Goal: Information Seeking & Learning: Check status

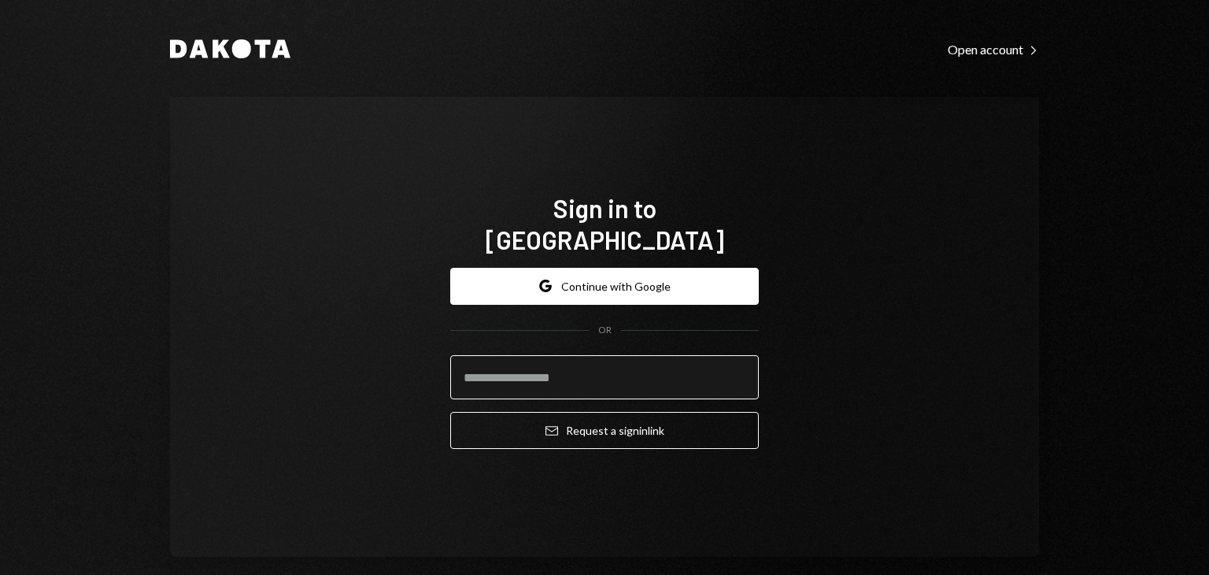
type input "**********"
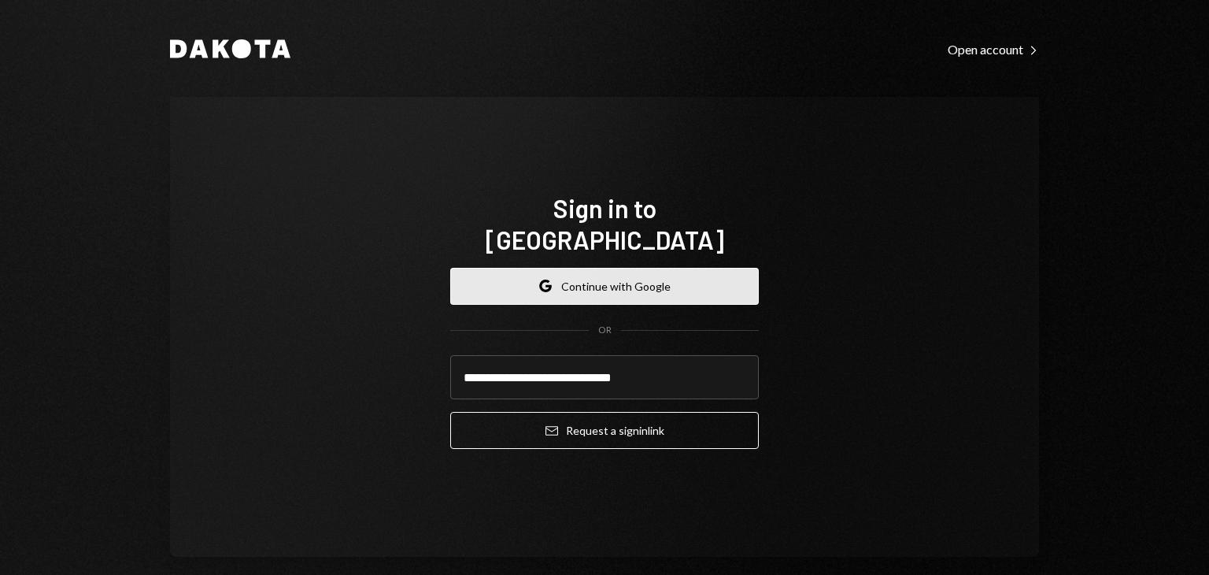
click at [604, 276] on button "Google Continue with Google" at bounding box center [604, 286] width 309 height 37
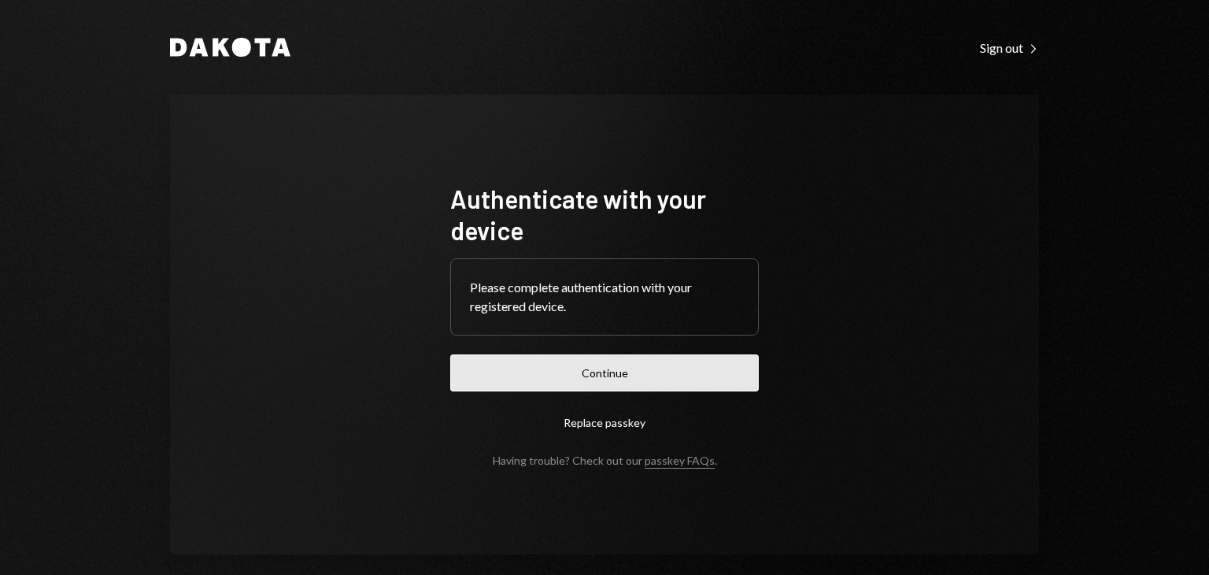
click at [600, 377] on button "Continue" at bounding box center [604, 372] width 309 height 37
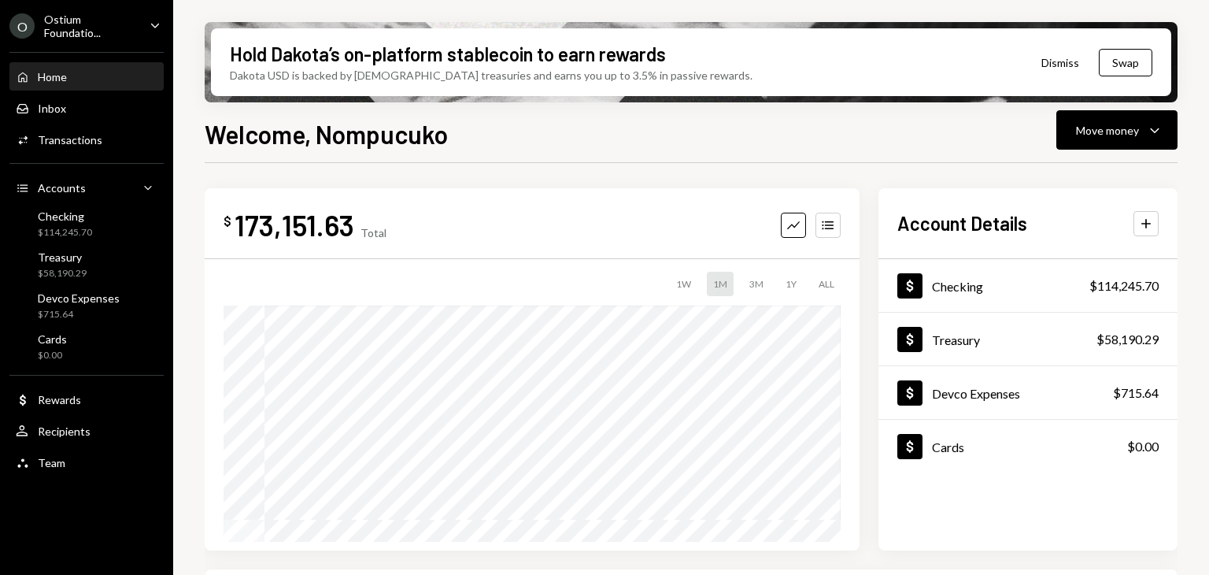
click at [160, 28] on icon "Caret Down" at bounding box center [154, 25] width 17 height 17
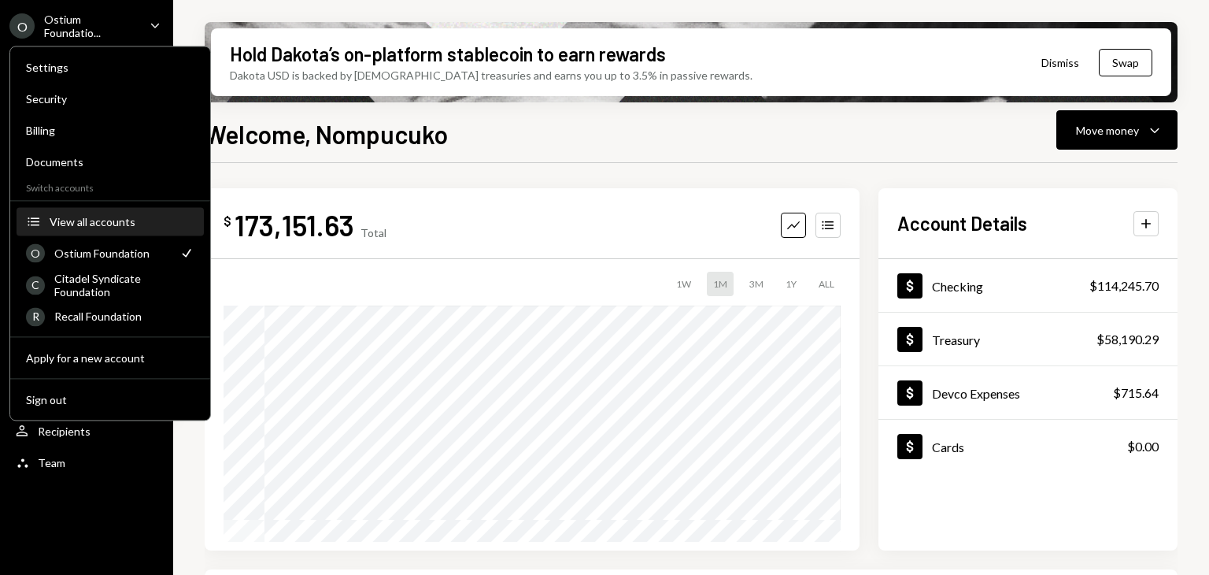
click at [96, 218] on div "View all accounts" at bounding box center [122, 221] width 145 height 13
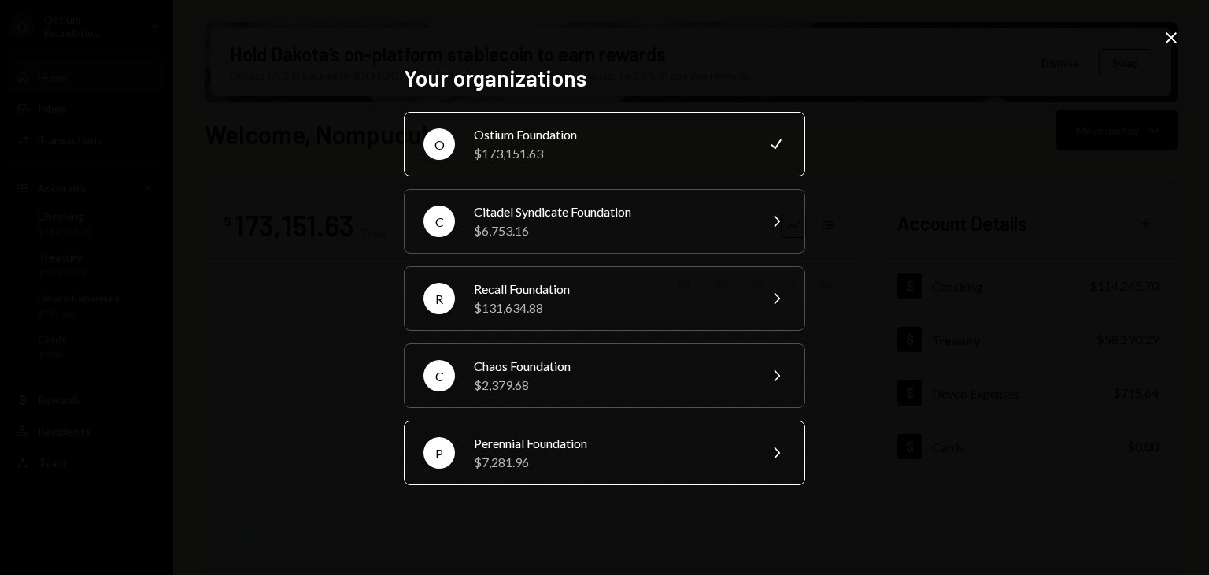
click at [560, 467] on div "$7,281.96" at bounding box center [611, 462] width 274 height 19
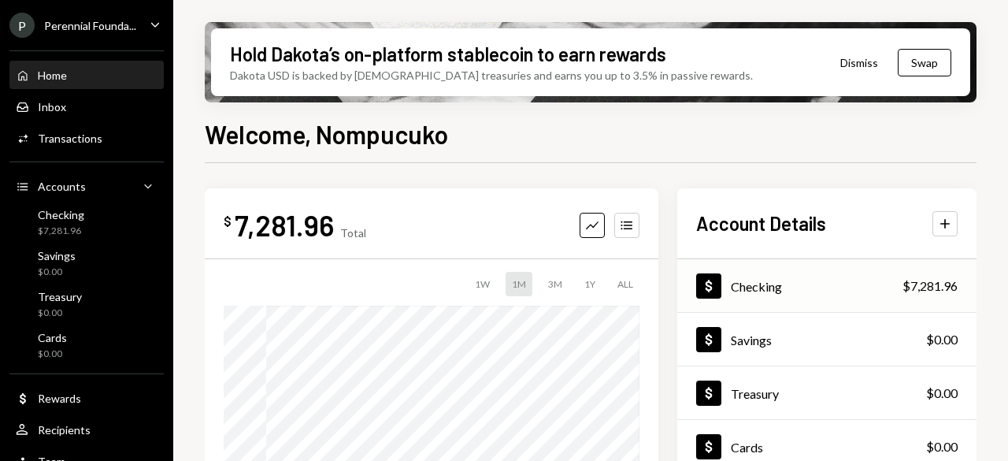
click at [839, 295] on div "Dollar Checking $7,281.96" at bounding box center [826, 286] width 299 height 51
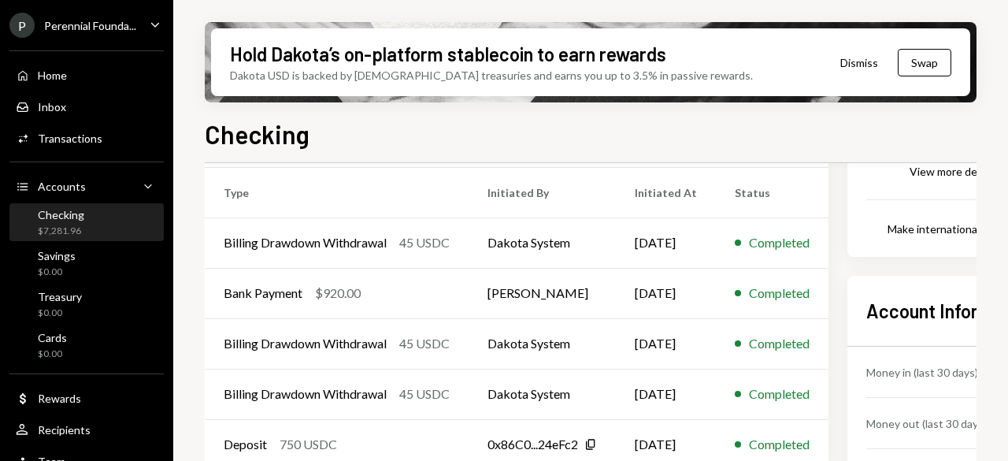
scroll to position [315, 0]
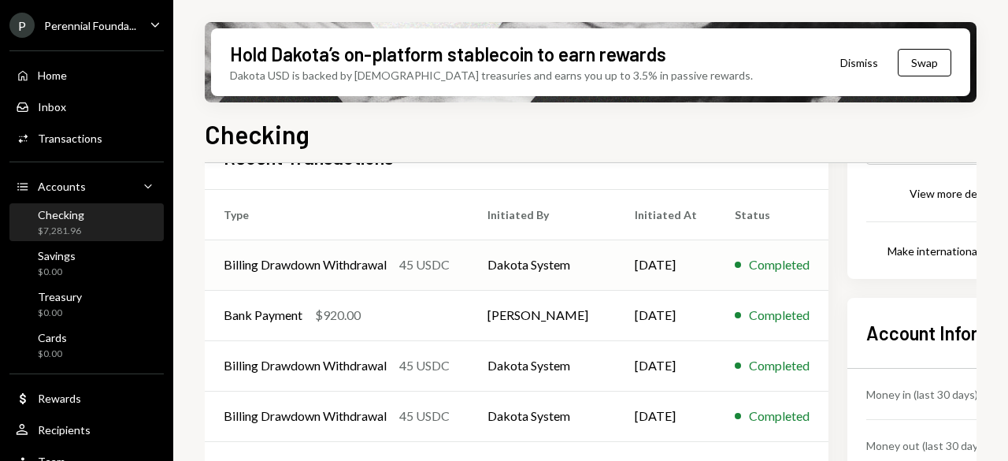
click at [553, 260] on td "Dakota System" at bounding box center [541, 264] width 147 height 50
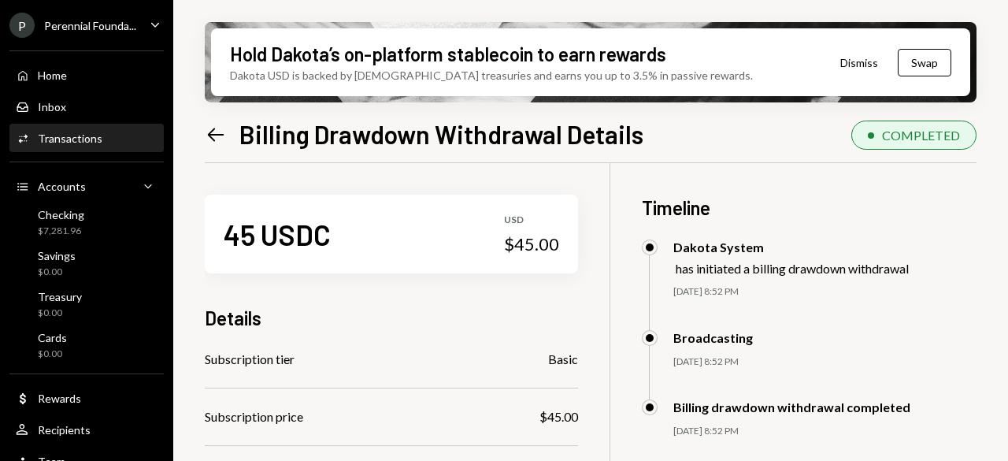
click at [216, 135] on icon "Left Arrow" at bounding box center [216, 135] width 22 height 22
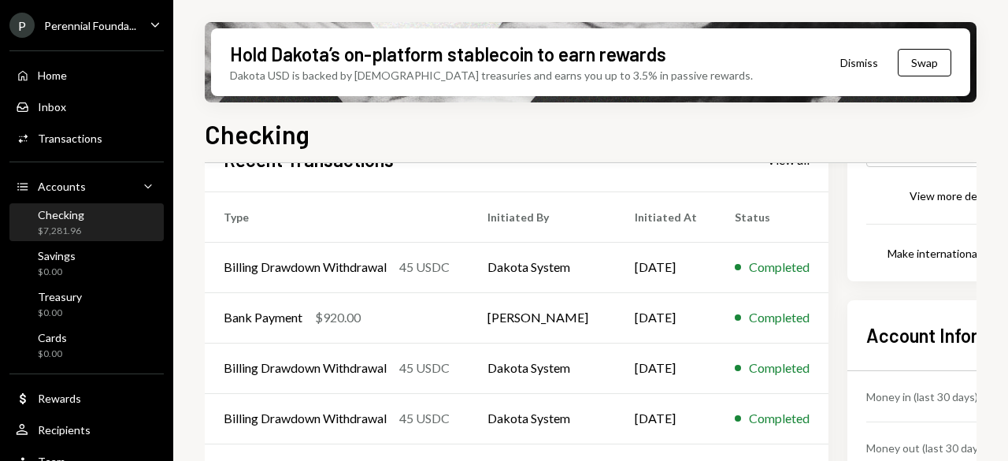
scroll to position [394, 0]
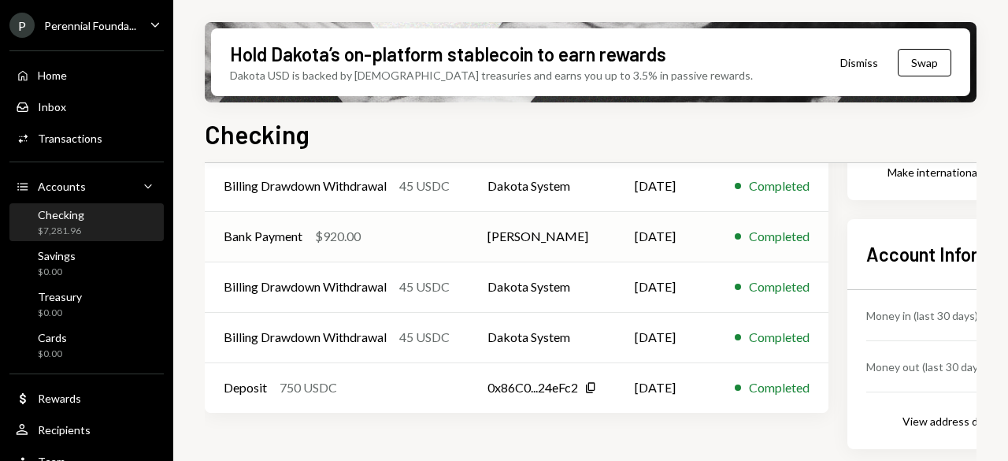
click at [611, 235] on td "[PERSON_NAME]" at bounding box center [541, 236] width 147 height 50
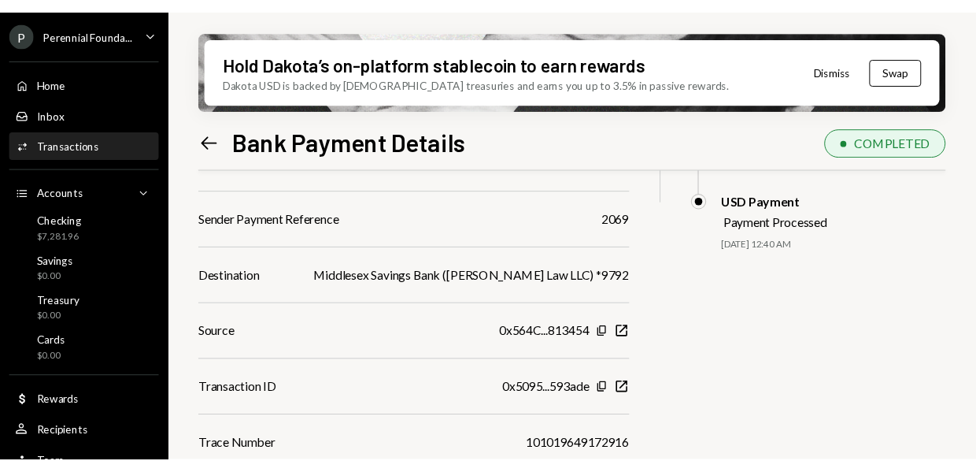
scroll to position [439, 0]
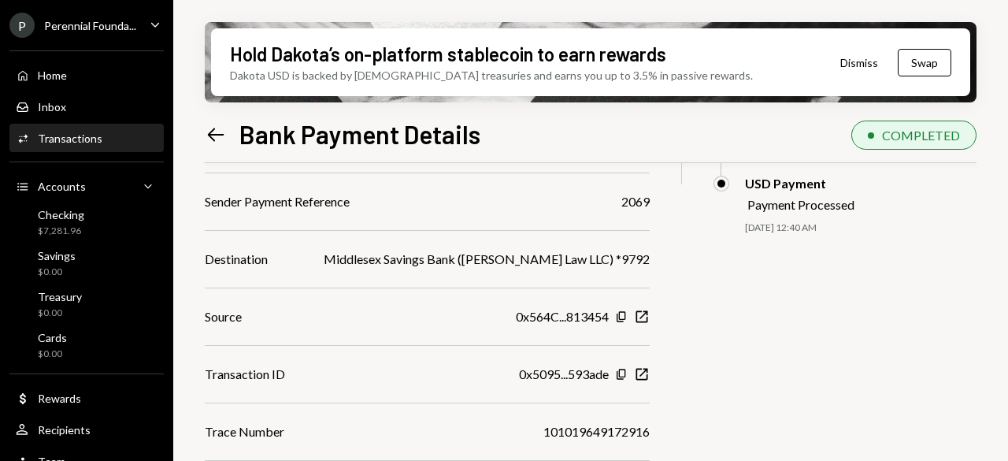
click at [789, 398] on div "$ 920.00 920 USDC Details Recipient Amount $920.00 Recipient Amount in USDC 920…" at bounding box center [590, 111] width 771 height 775
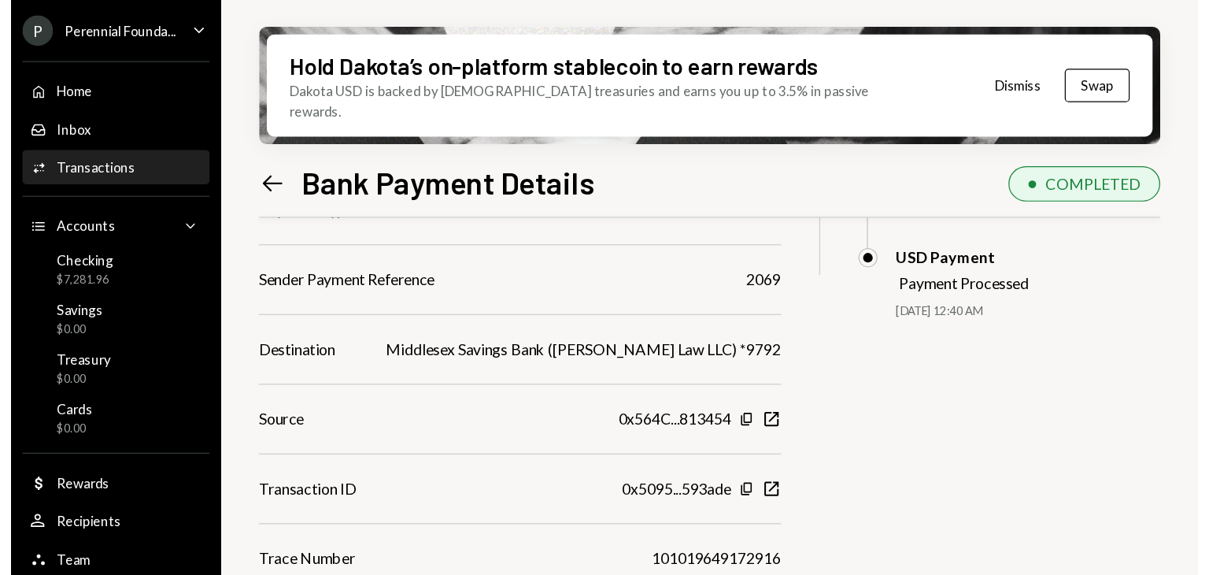
scroll to position [326, 0]
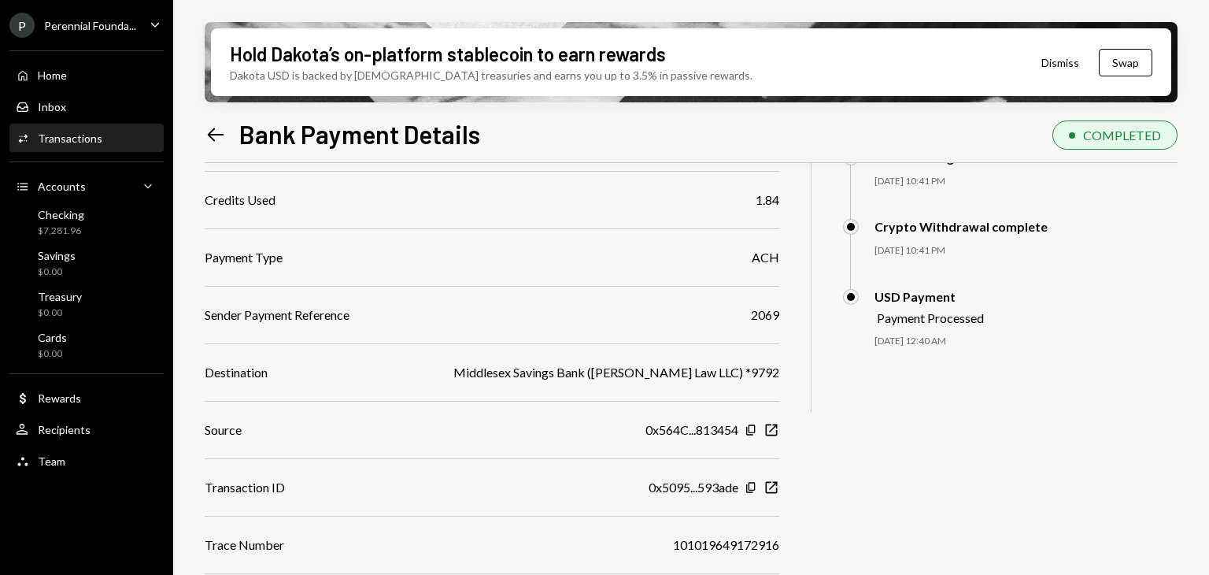
click at [918, 422] on div "$ 920.00 920 USDC Details Recipient Amount $920.00 Recipient Amount in USDC 920…" at bounding box center [691, 224] width 973 height 775
click at [783, 422] on div "$ 920.00 920 USDC Details Recipient Amount $920.00 Recipient Amount in USDC 920…" at bounding box center [691, 224] width 973 height 775
click at [769, 433] on icon "New Window" at bounding box center [772, 430] width 16 height 16
click at [750, 426] on icon "Copy" at bounding box center [751, 430] width 13 height 13
click at [213, 136] on icon "Left Arrow" at bounding box center [216, 135] width 22 height 22
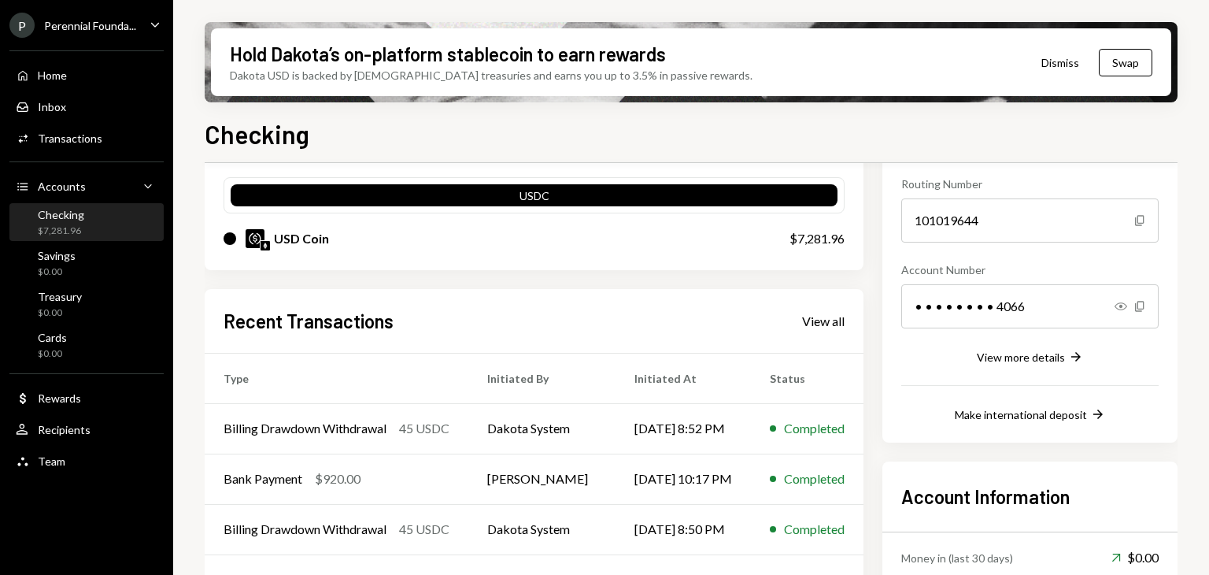
scroll to position [280, 0]
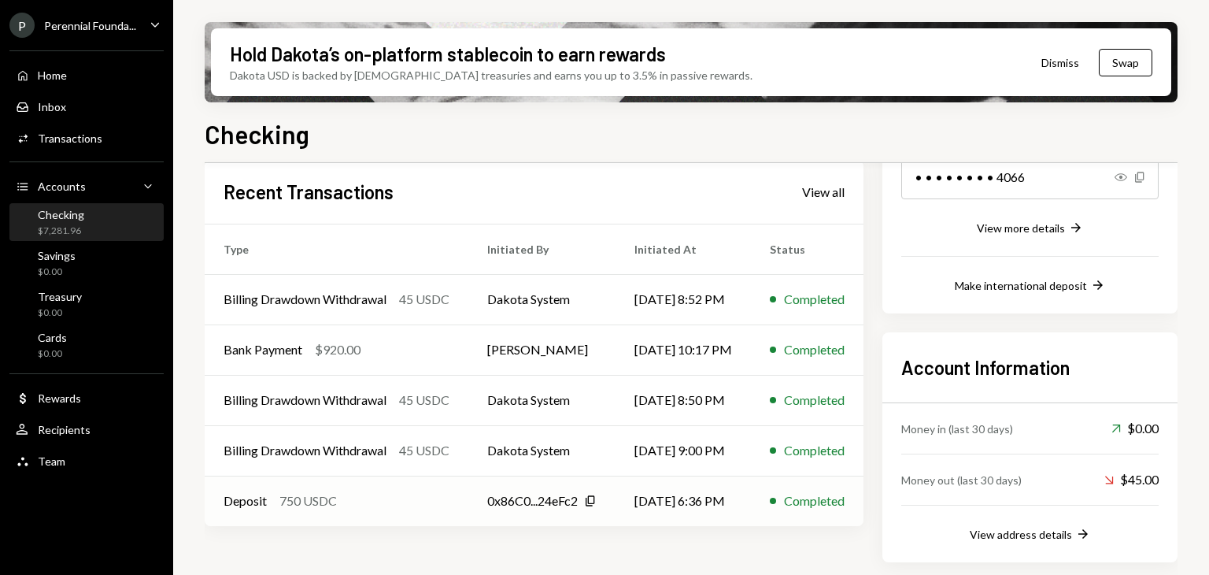
click at [674, 489] on td "07/01/25 6:36 PM" at bounding box center [683, 500] width 135 height 50
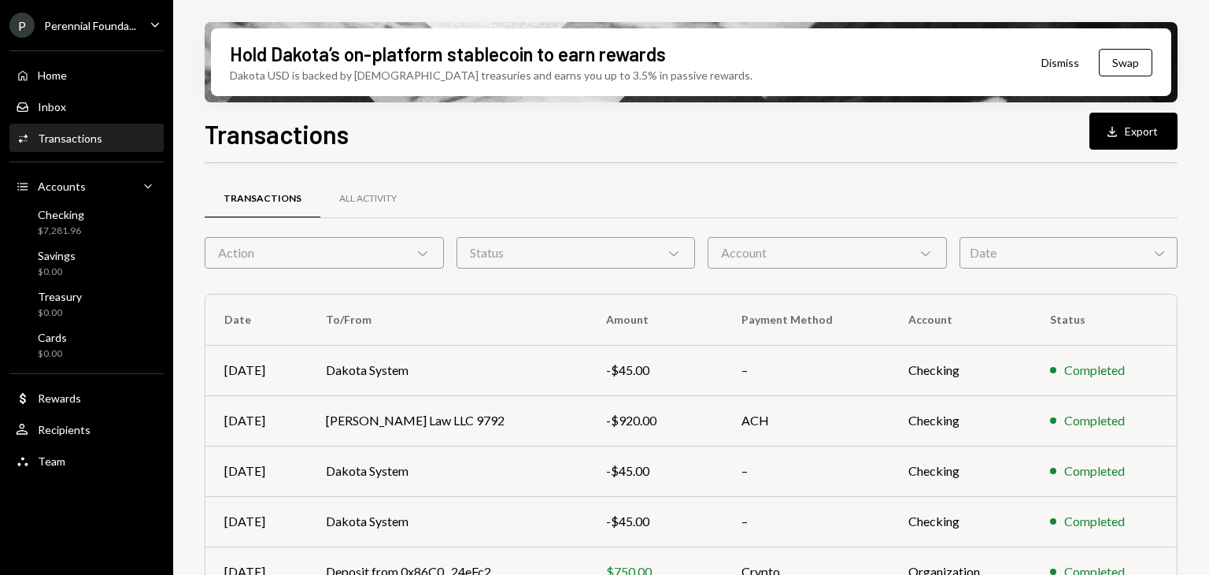
scroll to position [321, 0]
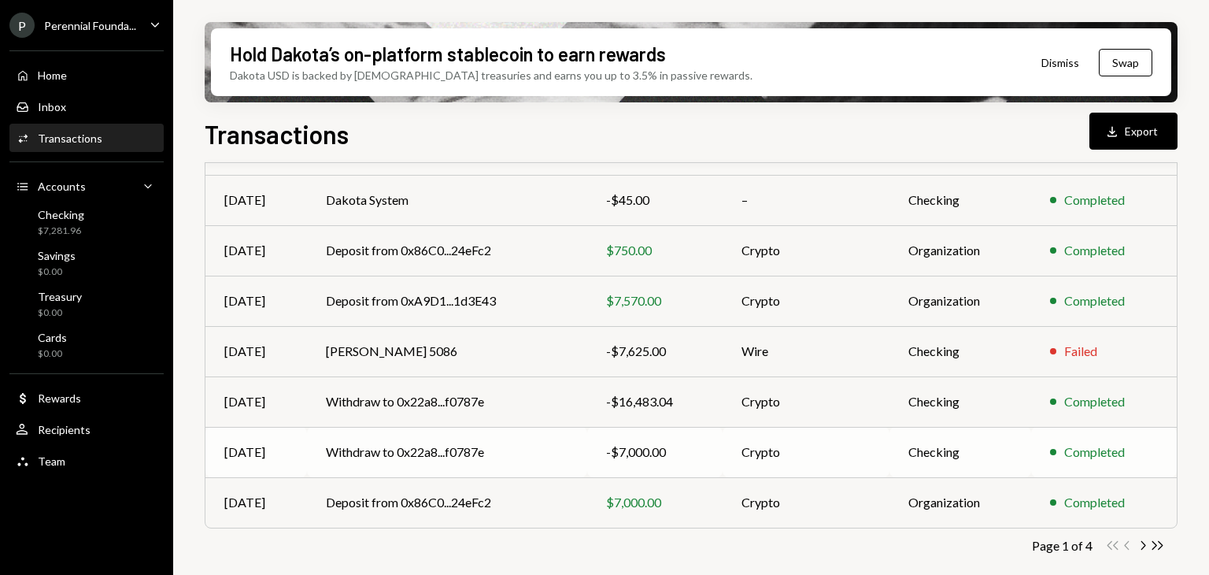
click at [680, 454] on div "-$7,000.00" at bounding box center [655, 451] width 98 height 19
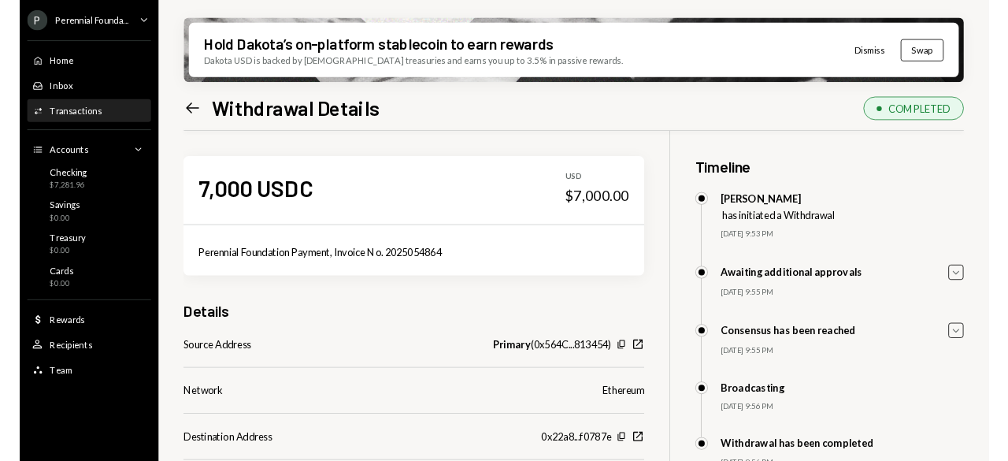
scroll to position [126, 0]
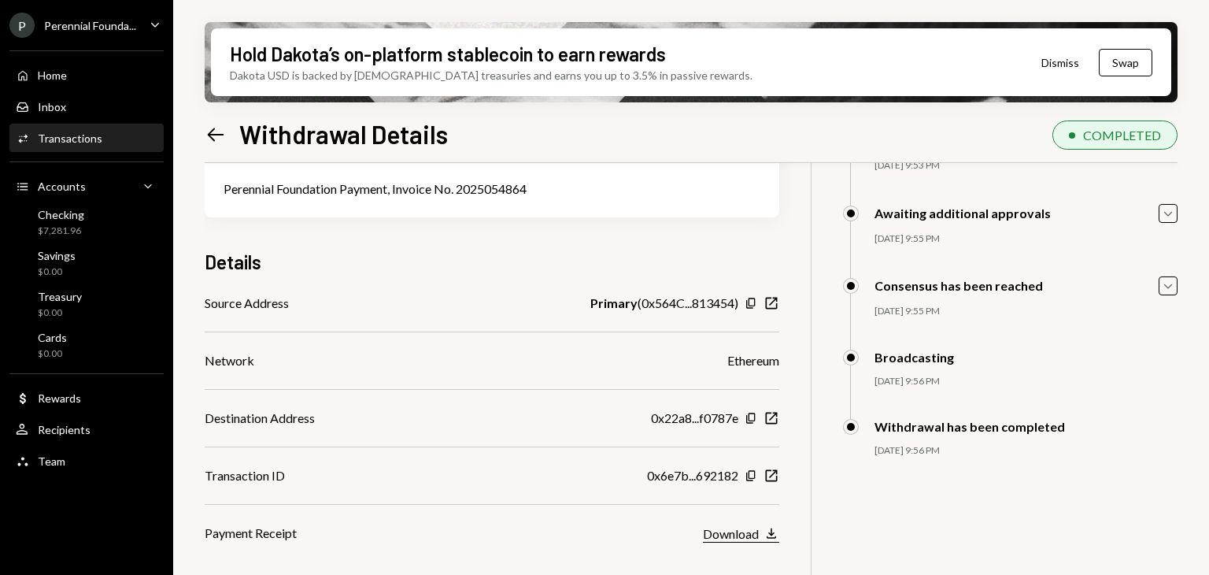
click at [735, 530] on div "Download" at bounding box center [731, 533] width 56 height 15
click at [47, 80] on div "Home" at bounding box center [52, 74] width 29 height 13
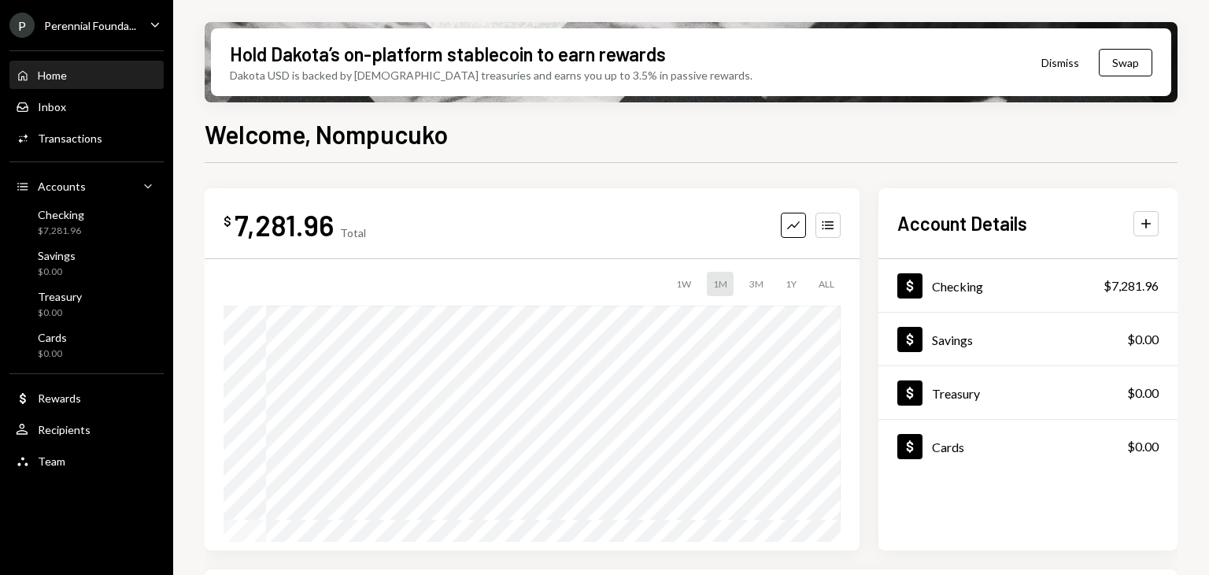
click at [67, 77] on div "Home Home" at bounding box center [87, 75] width 142 height 14
click at [71, 195] on div "Accounts Accounts Caret Down" at bounding box center [87, 186] width 142 height 27
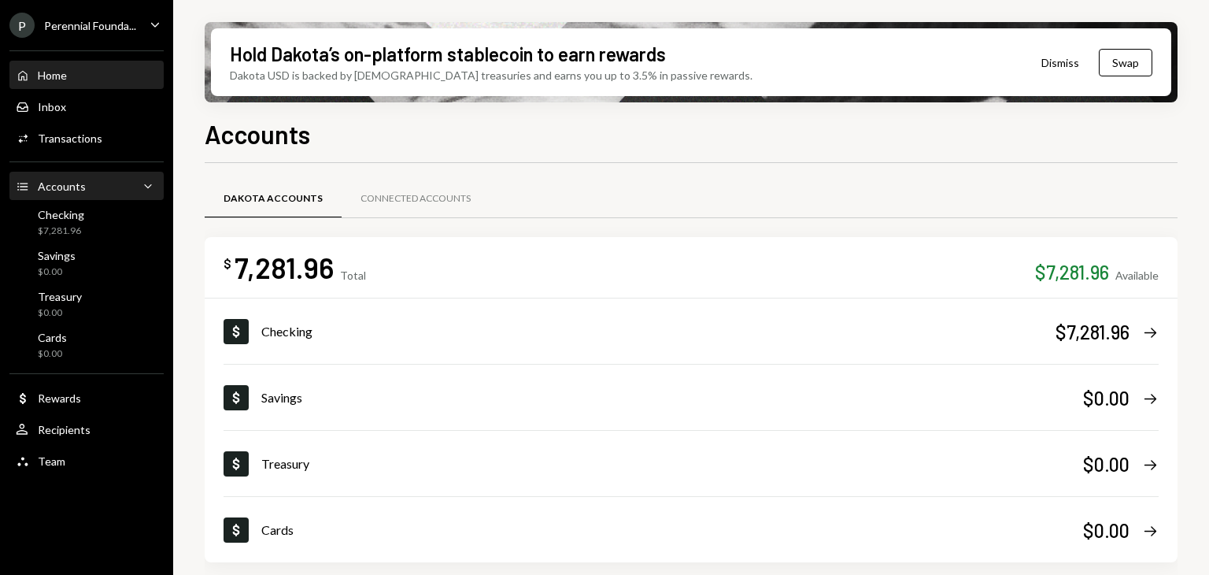
click at [57, 80] on div "Home" at bounding box center [52, 74] width 29 height 13
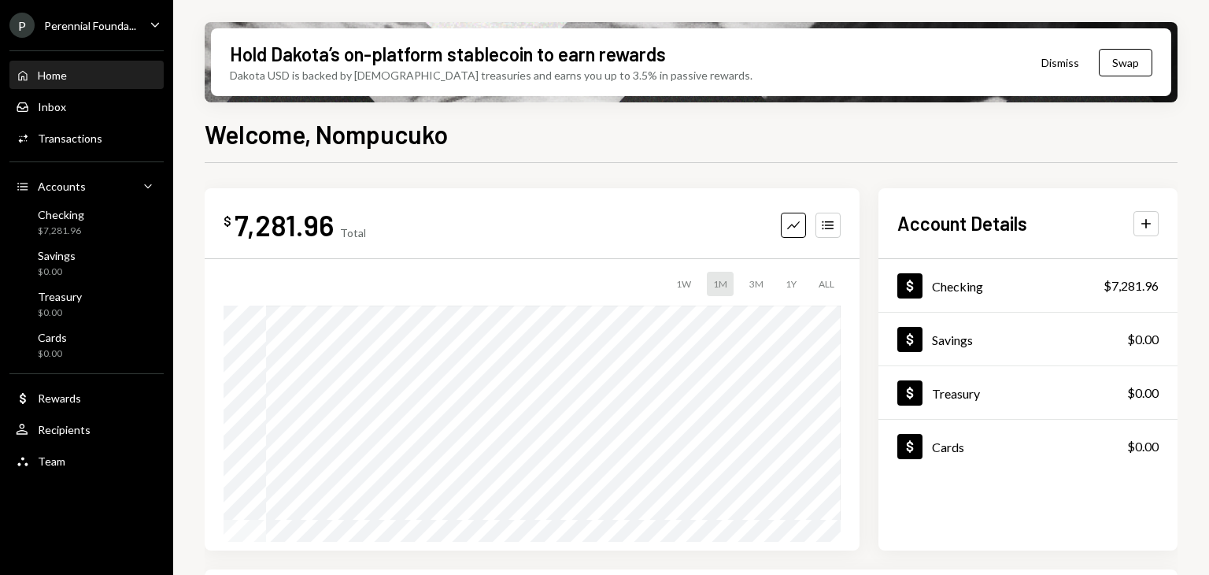
click at [109, 28] on div "Perennial Founda..." at bounding box center [90, 25] width 92 height 13
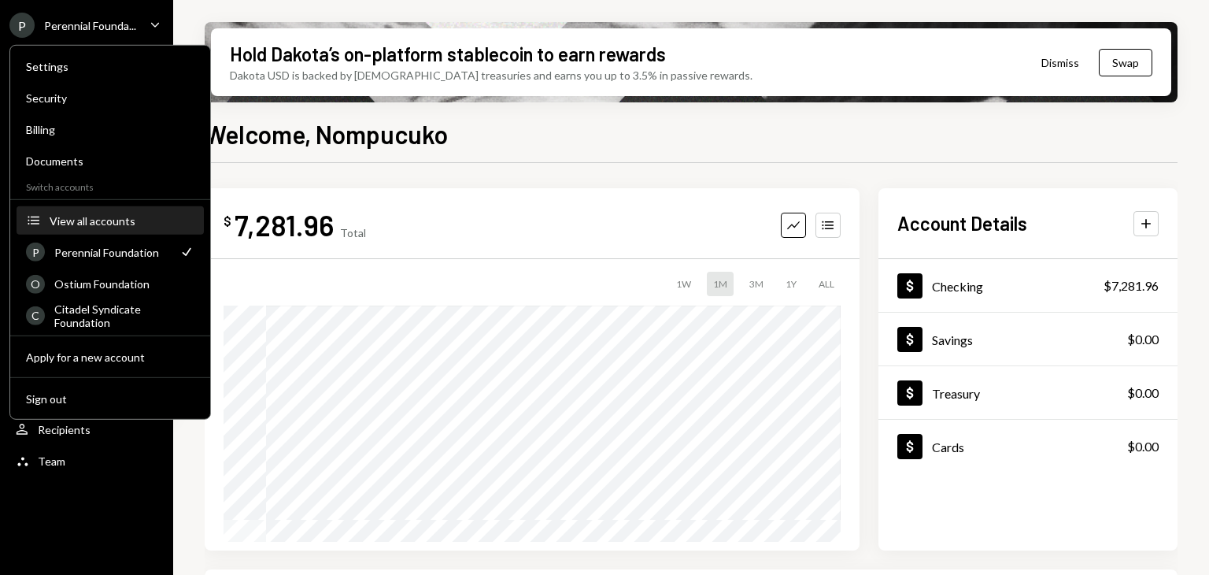
click at [86, 225] on div "View all accounts" at bounding box center [122, 219] width 145 height 13
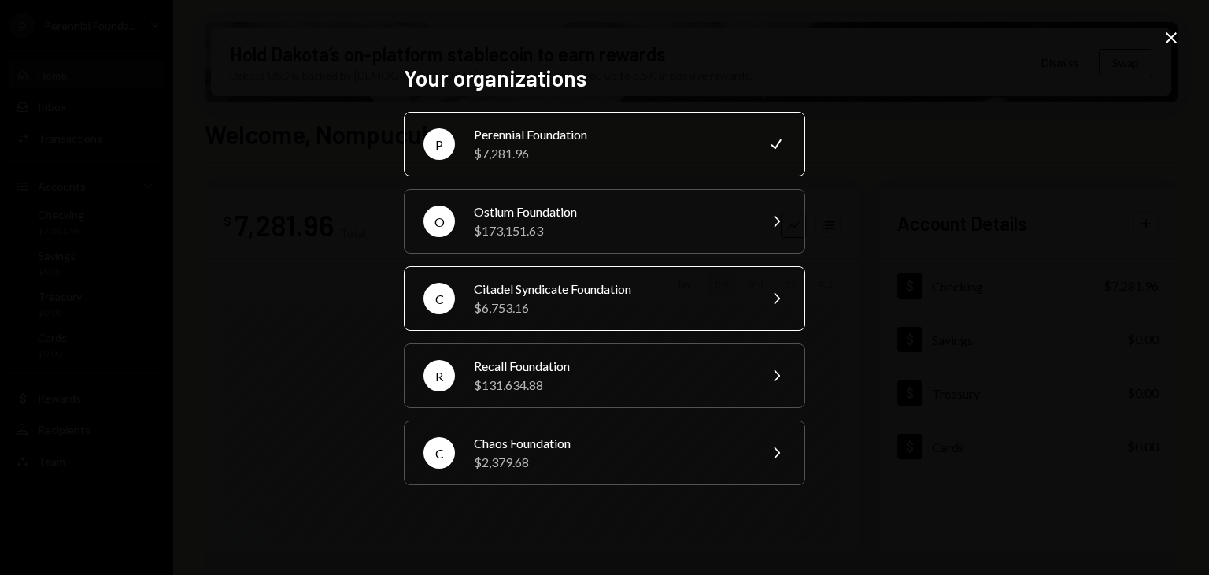
click at [533, 302] on div "$6,753.16" at bounding box center [611, 307] width 274 height 19
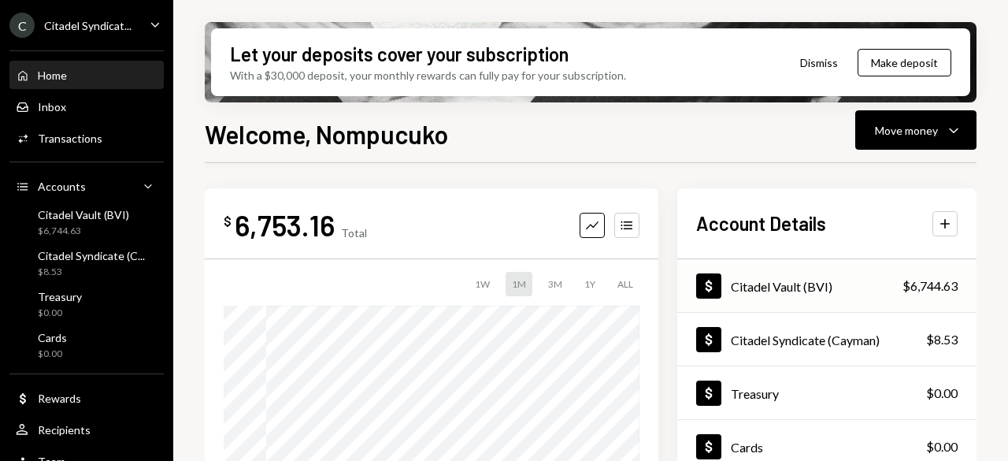
scroll to position [79, 0]
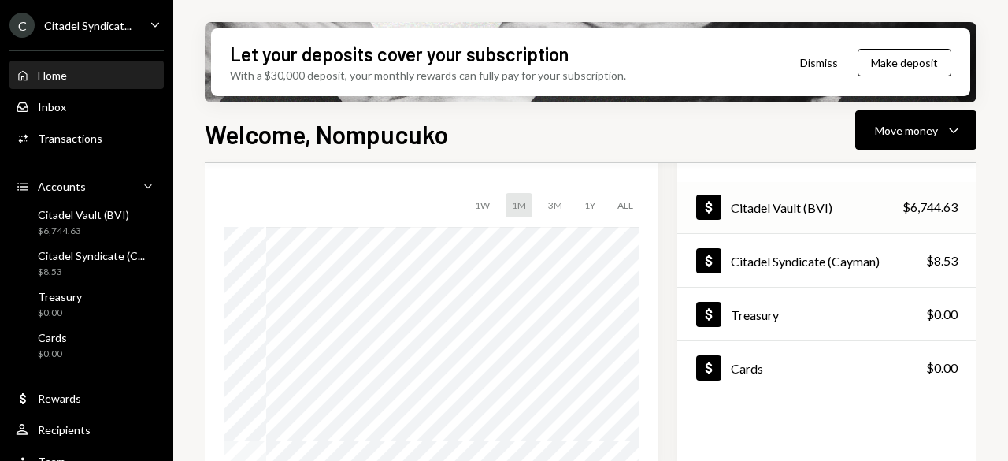
click at [790, 200] on div "Citadel Vault (BVI)" at bounding box center [782, 207] width 102 height 15
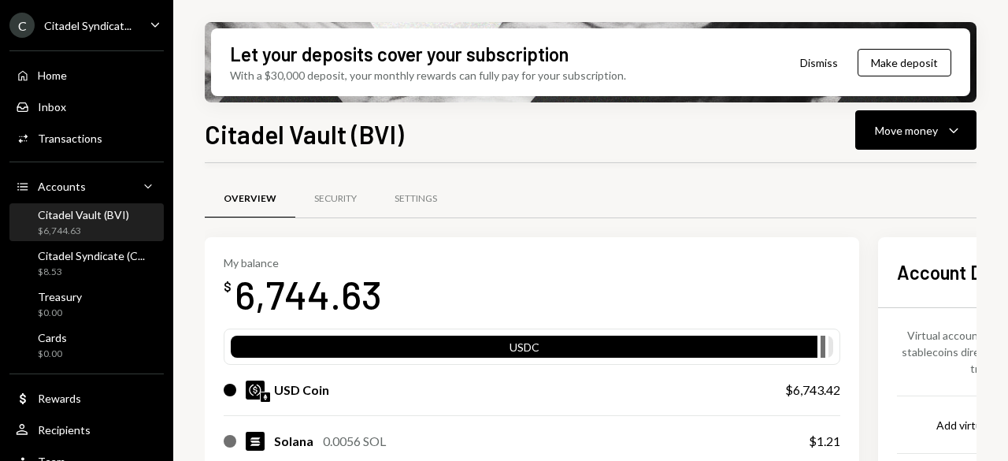
scroll to position [79, 0]
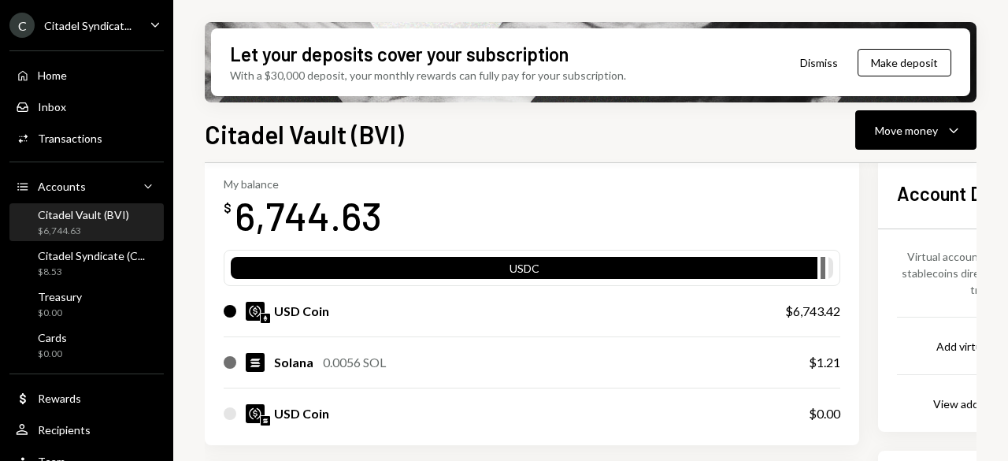
click at [459, 312] on div "USD Coin" at bounding box center [489, 310] width 530 height 19
click at [834, 311] on div "My balance $ 6,744.63 USDC USD Coin $6,743.42 Solana 0.0056 SOL $1.21 USD Coin …" at bounding box center [532, 301] width 654 height 287
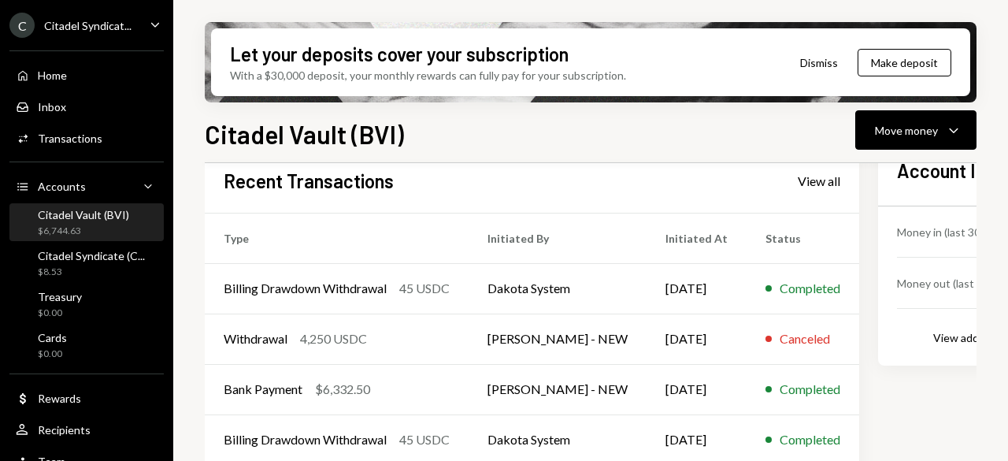
scroll to position [460, 0]
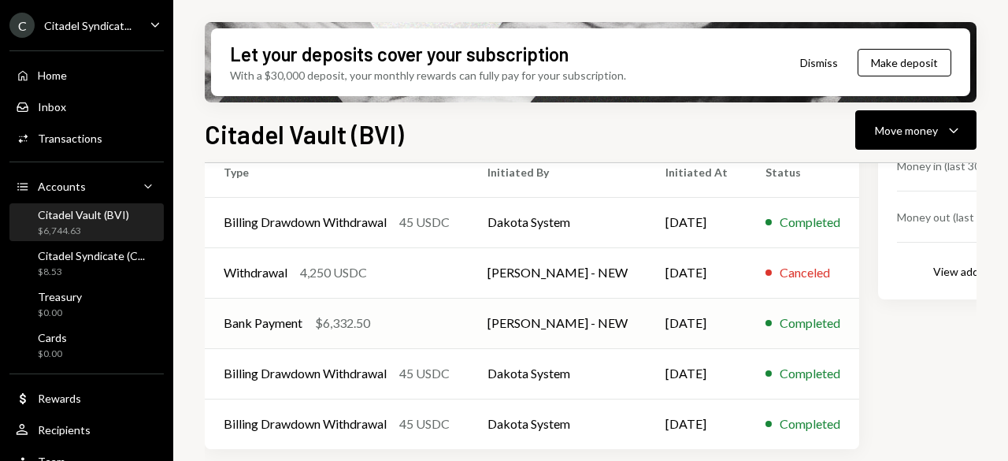
click at [562, 324] on td "George Norris - NEW" at bounding box center [557, 323] width 178 height 50
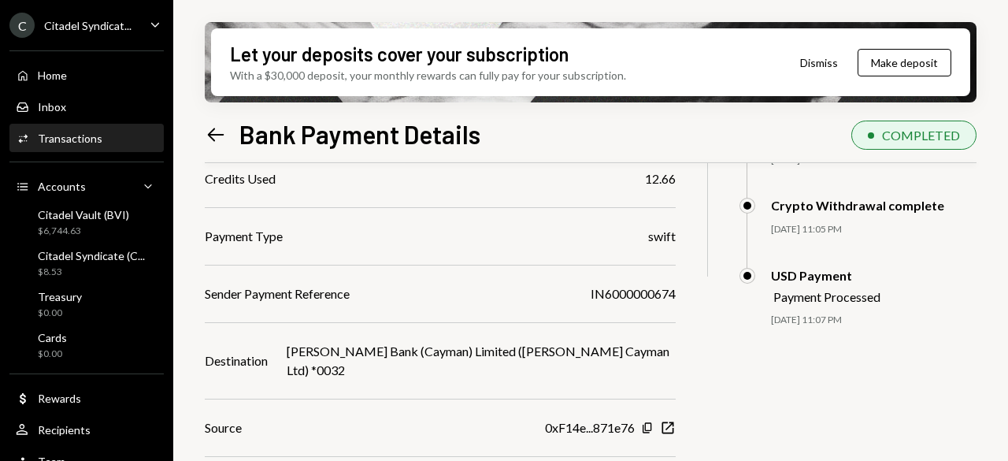
scroll to position [382, 0]
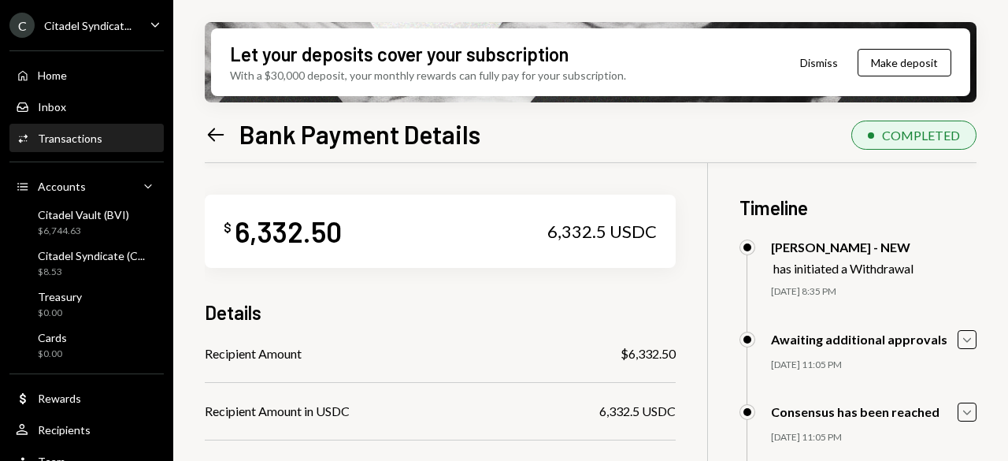
scroll to position [382, 0]
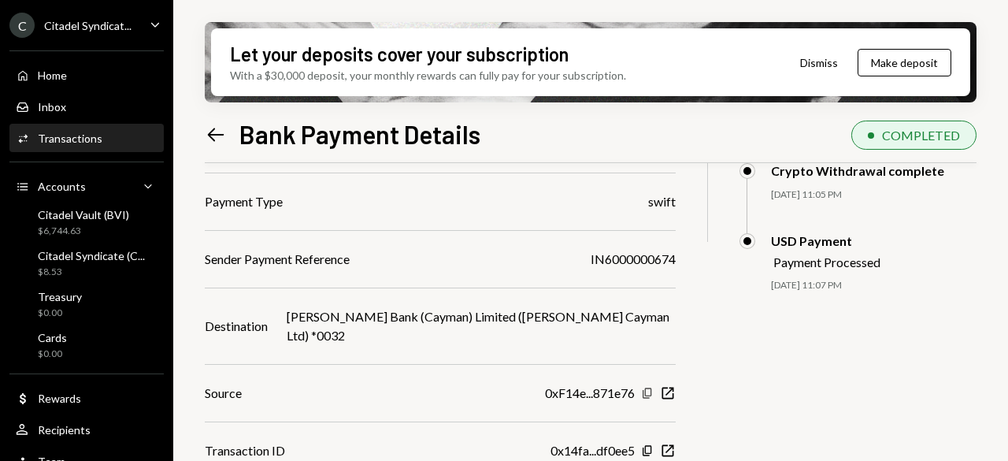
click at [642, 387] on icon "button" at bounding box center [646, 392] width 9 height 10
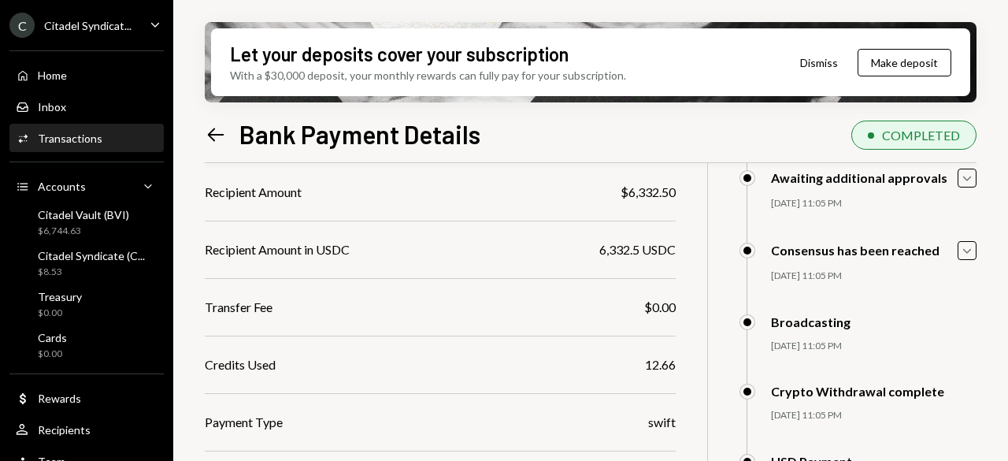
scroll to position [0, 0]
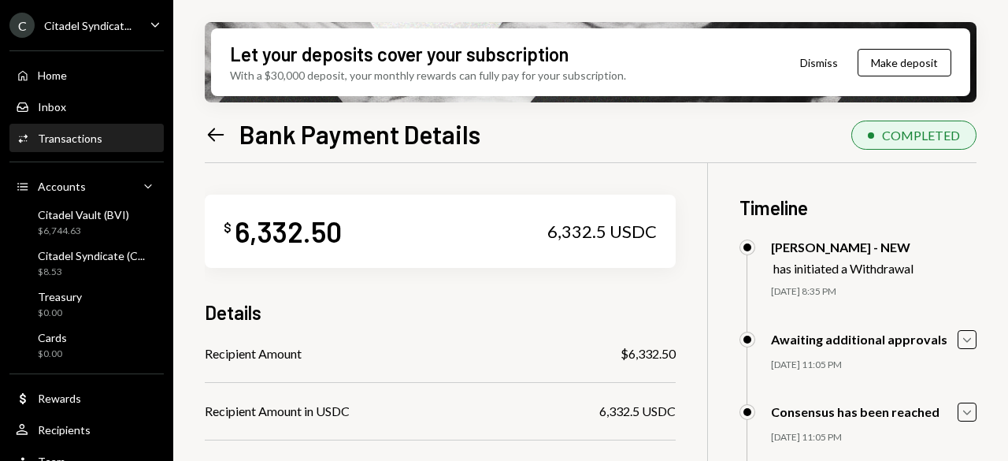
click at [216, 135] on icon "Left Arrow" at bounding box center [216, 135] width 22 height 22
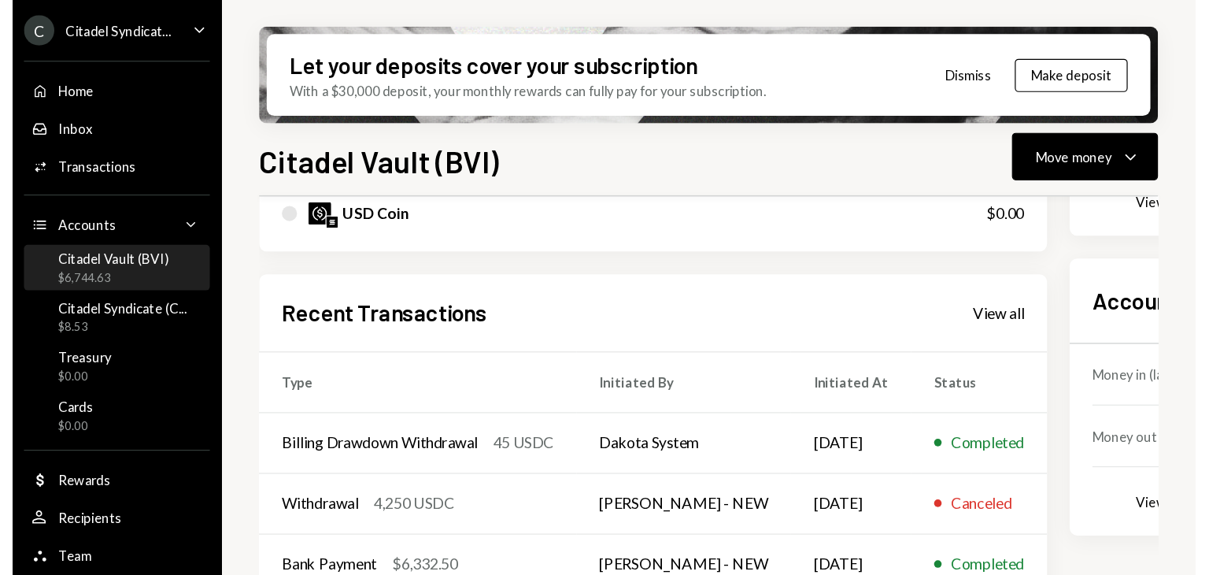
scroll to position [315, 0]
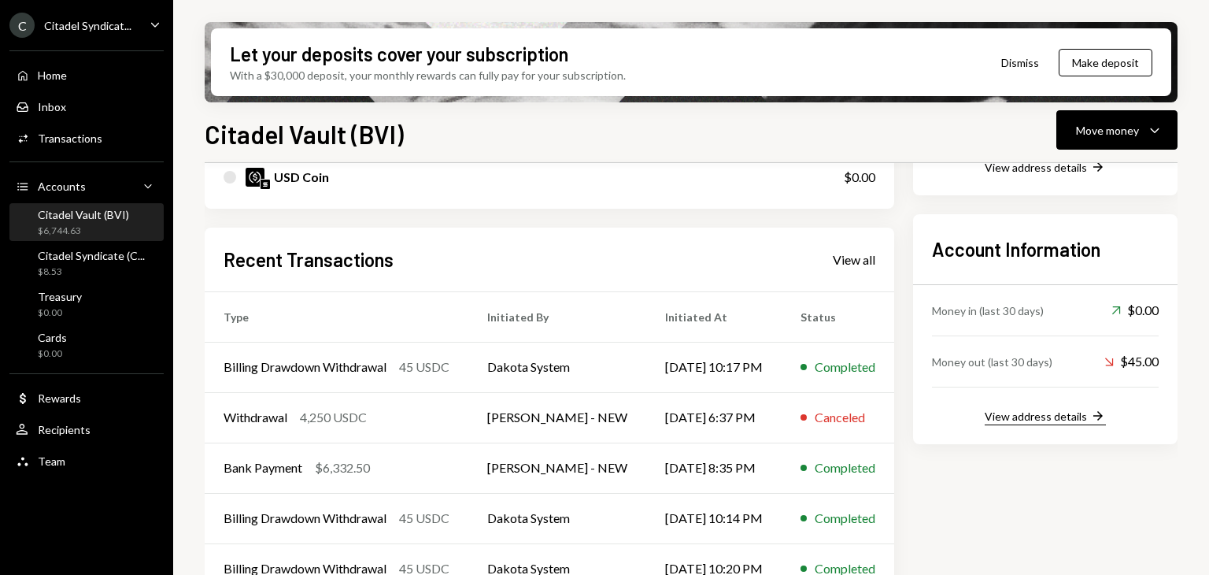
click at [1007, 409] on div "View address details" at bounding box center [1036, 415] width 102 height 13
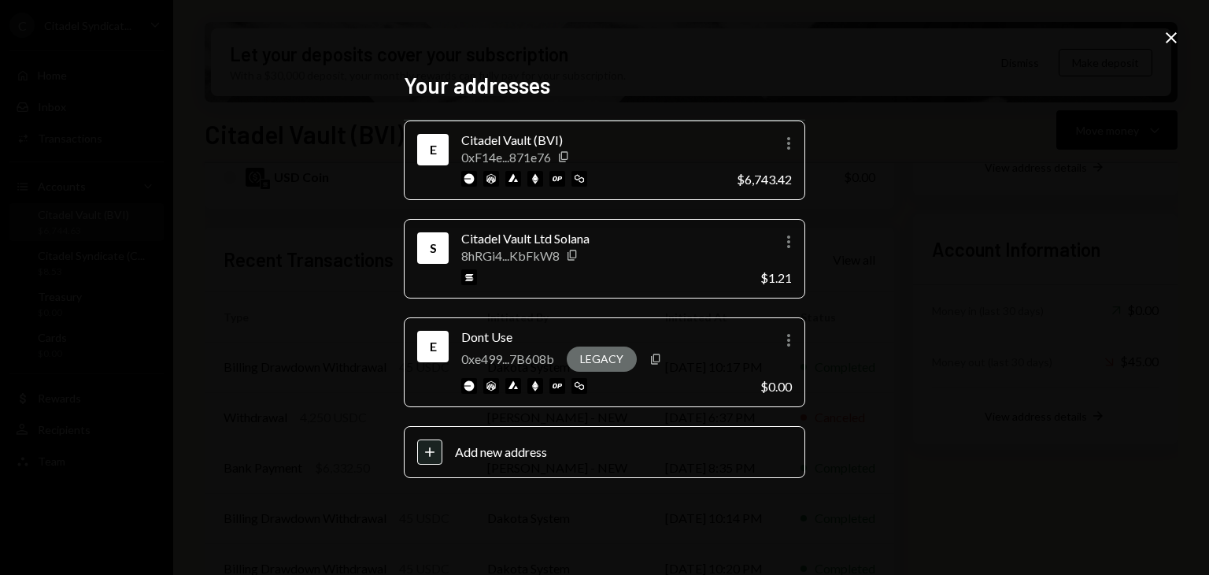
click at [658, 148] on div "Citadel Vault (BVI)" at bounding box center [592, 140] width 263 height 19
click at [790, 141] on icon "More" at bounding box center [788, 143] width 19 height 19
click at [760, 175] on div "Edit" at bounding box center [752, 177] width 79 height 28
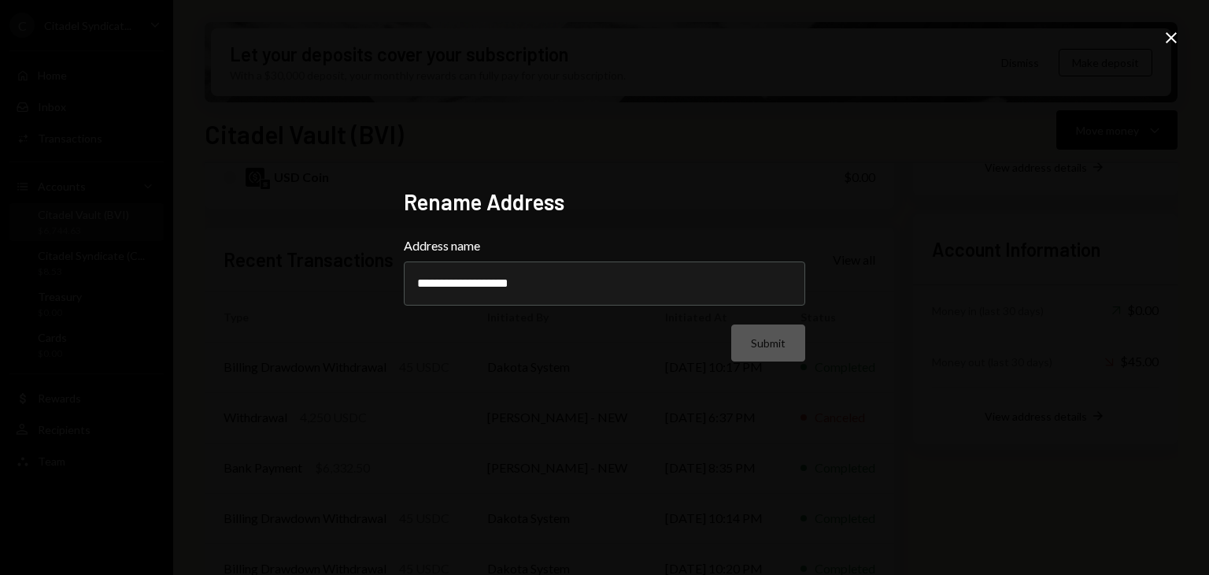
click at [1007, 32] on div "**********" at bounding box center [604, 287] width 1209 height 575
click at [1007, 35] on icon "Close" at bounding box center [1171, 37] width 19 height 19
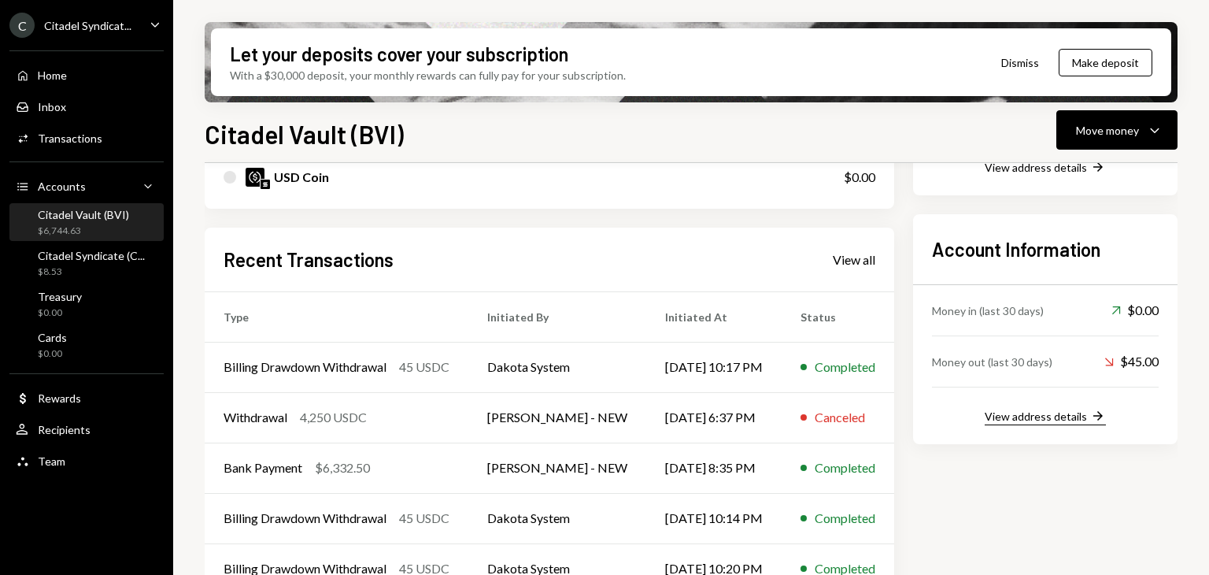
click at [1007, 409] on div "View address details" at bounding box center [1036, 415] width 102 height 13
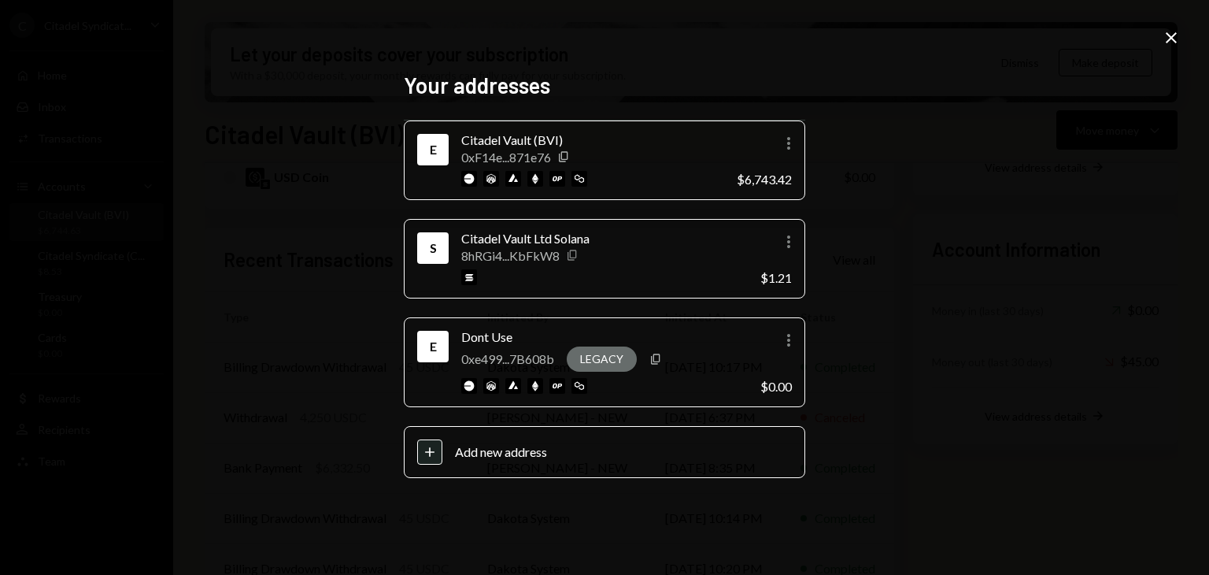
click at [575, 253] on icon "Copy" at bounding box center [572, 255] width 13 height 13
drag, startPoint x: 592, startPoint y: 237, endPoint x: 460, endPoint y: 227, distance: 132.6
click at [460, 227] on div "S Citadel Vault Ltd Solana 8hRGi4...KbFkW8 Copy More $1.21" at bounding box center [604, 259] width 401 height 80
copy div "Citadel Vault Ltd Solana"
drag, startPoint x: 566, startPoint y: 140, endPoint x: 459, endPoint y: 139, distance: 107.1
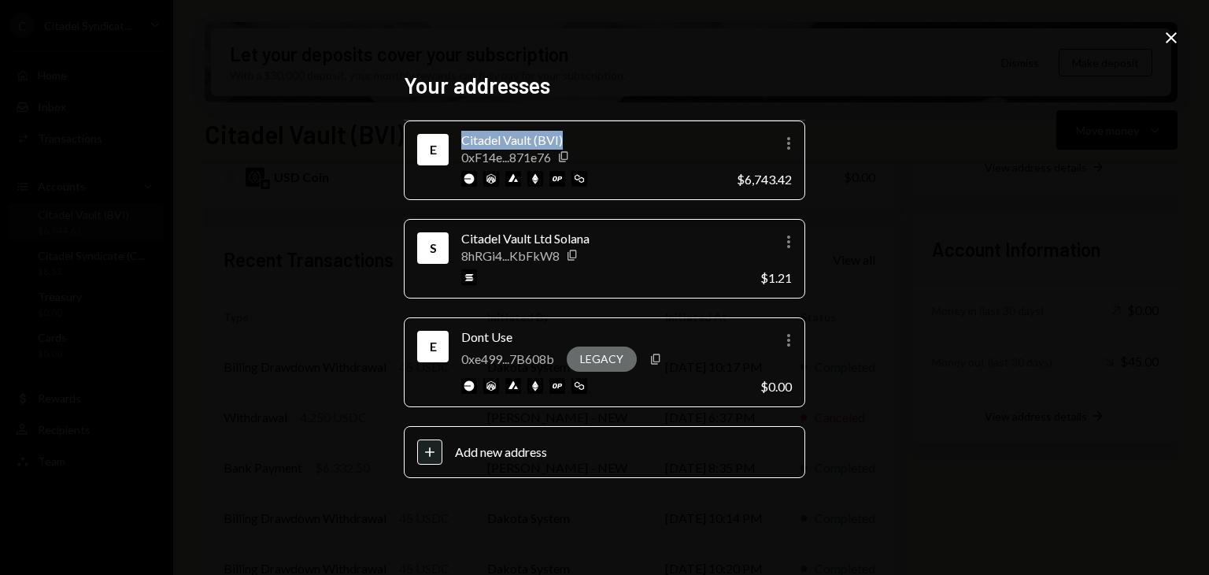
click at [459, 139] on div "E Citadel Vault (BVI) 0xF14e...871e76 Copy More $6,743.42" at bounding box center [604, 160] width 401 height 80
copy div "Citadel Vault (BVI)"
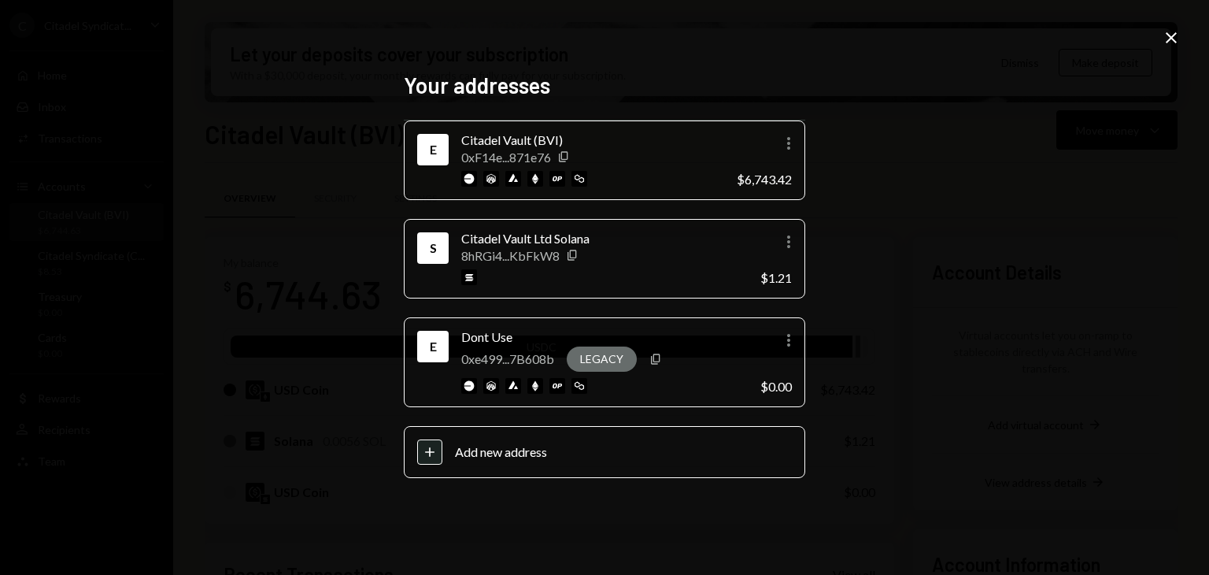
click at [1007, 41] on icon "Close" at bounding box center [1171, 37] width 19 height 19
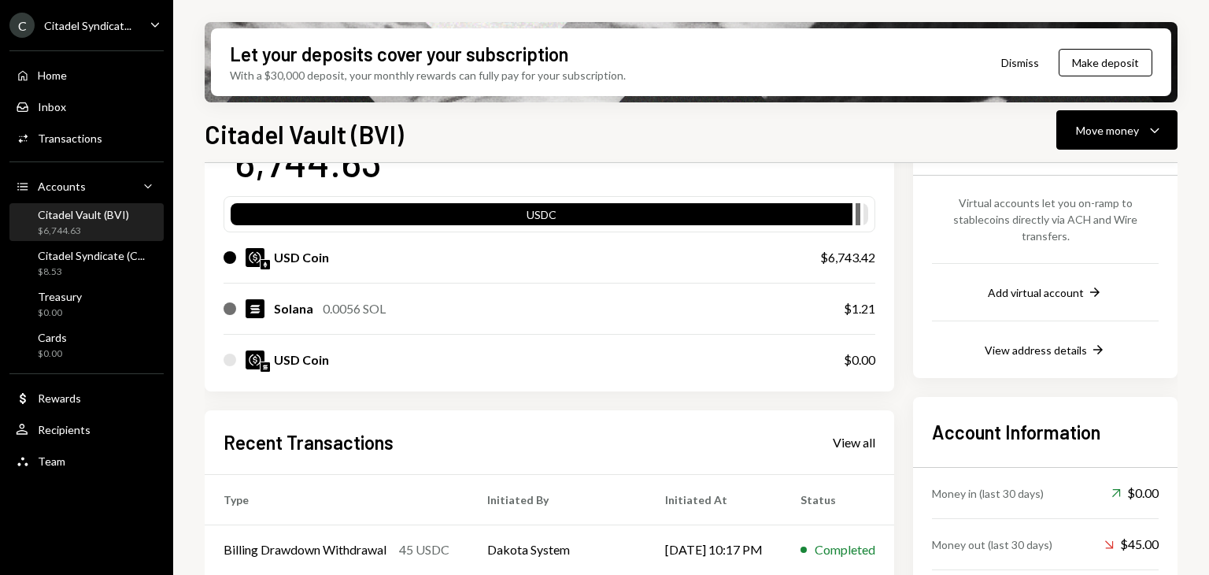
scroll to position [157, 0]
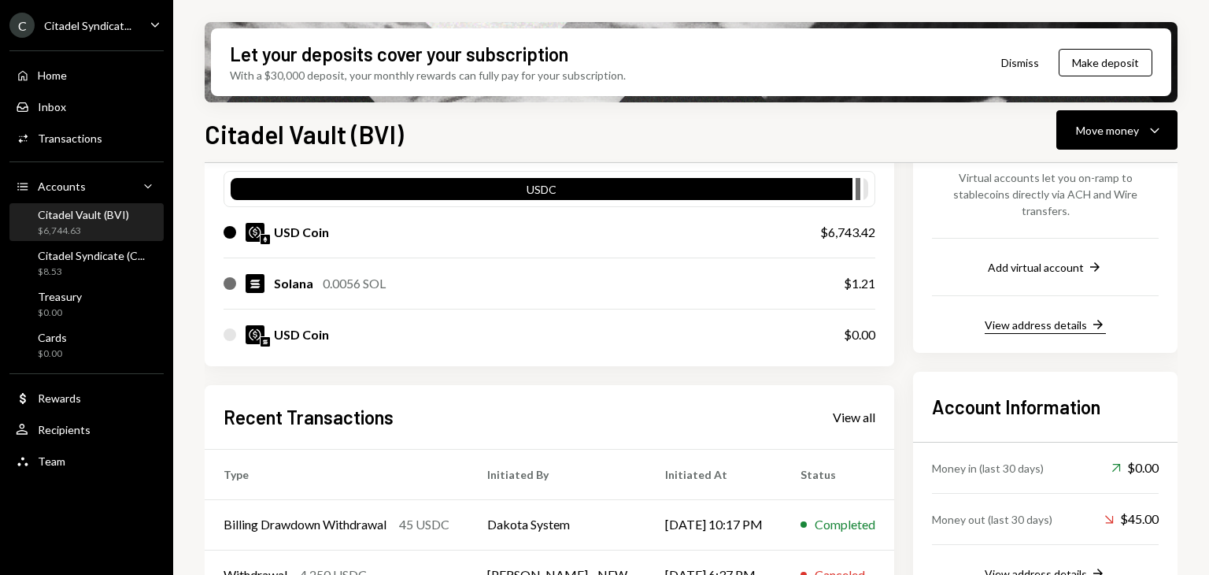
click at [1007, 318] on div "View address details" at bounding box center [1036, 324] width 102 height 13
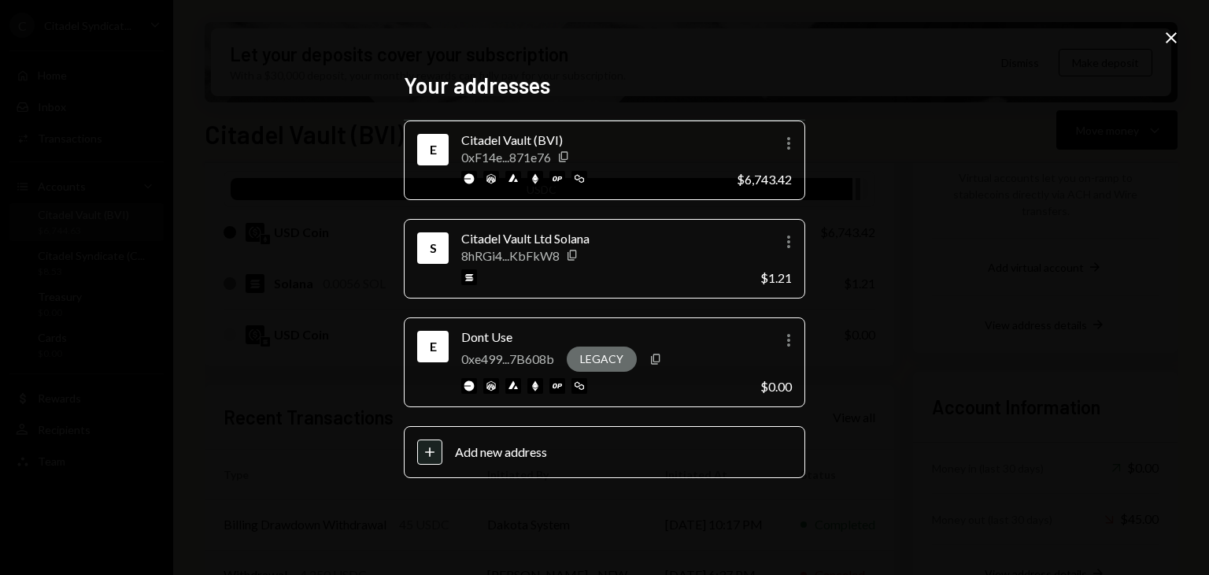
click at [1007, 46] on icon "Close" at bounding box center [1171, 37] width 19 height 19
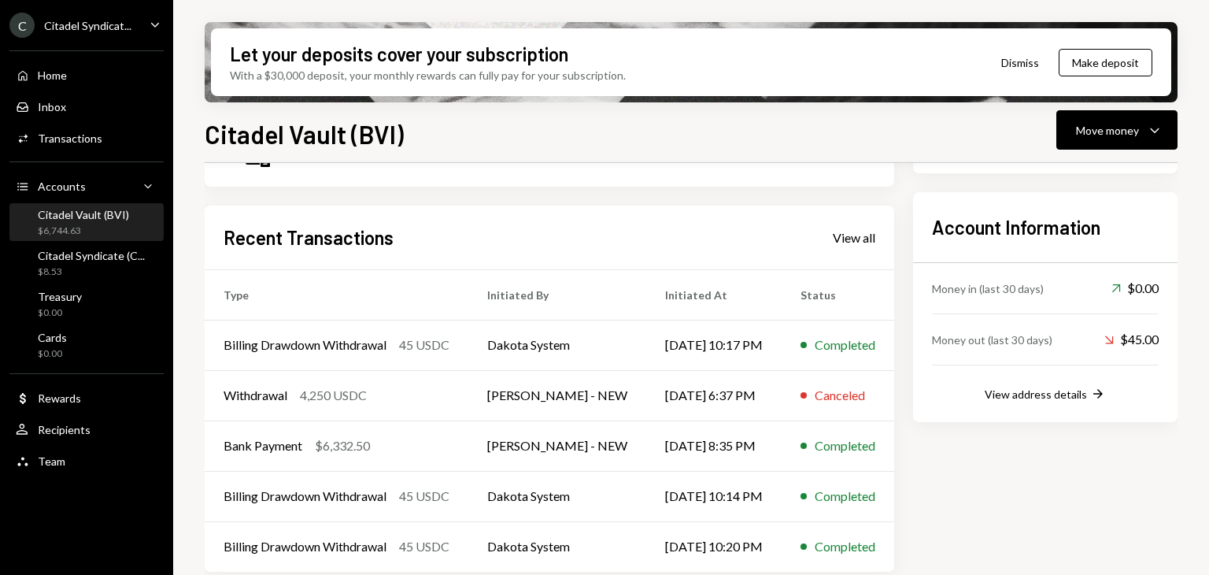
scroll to position [346, 0]
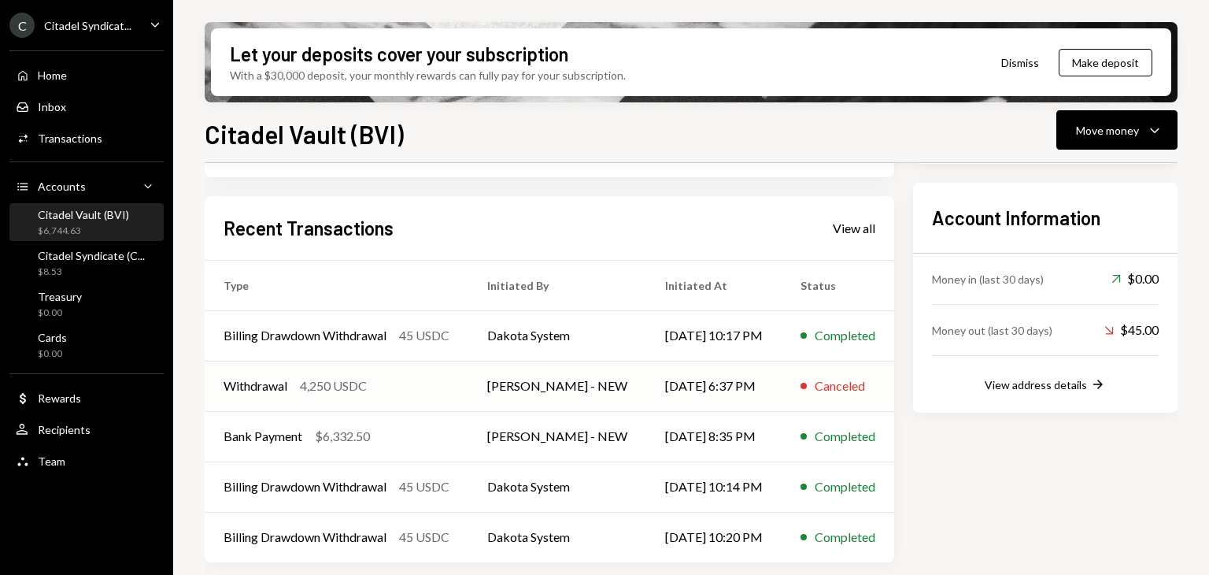
click at [619, 380] on td "[PERSON_NAME] - NEW" at bounding box center [557, 386] width 178 height 50
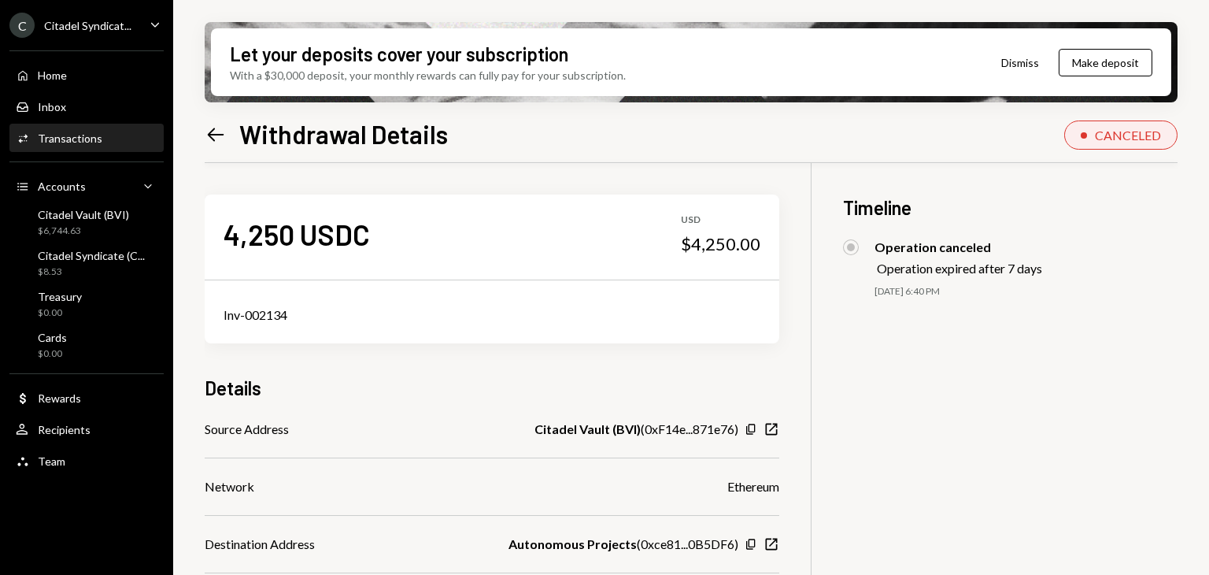
scroll to position [126, 0]
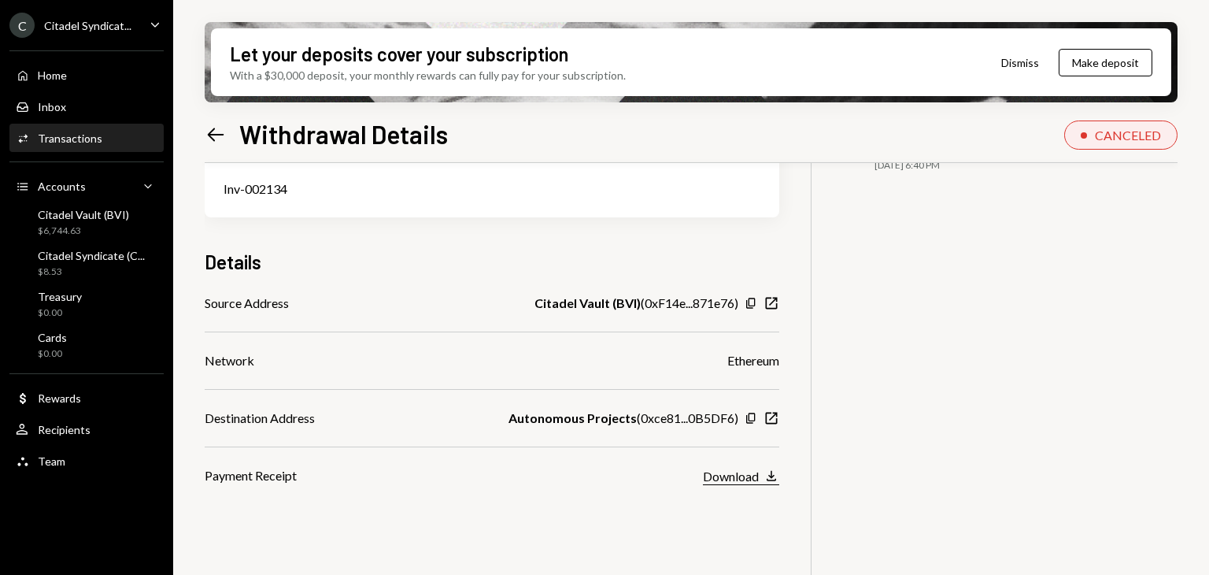
click at [742, 460] on div "Download" at bounding box center [731, 475] width 56 height 15
click at [216, 133] on icon at bounding box center [216, 134] width 17 height 13
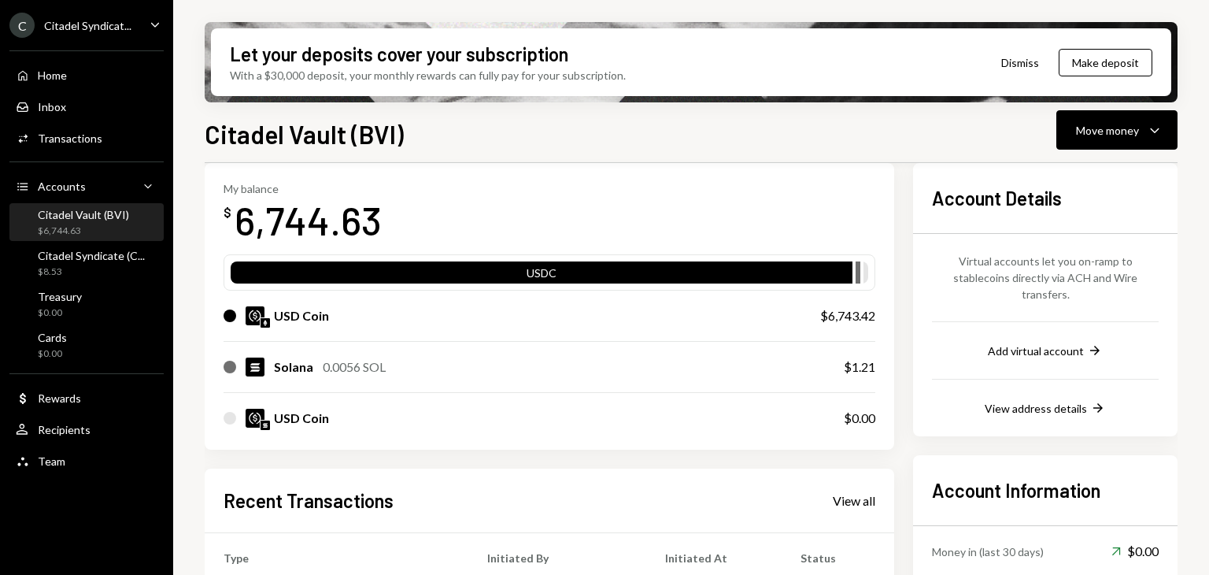
scroll to position [31, 0]
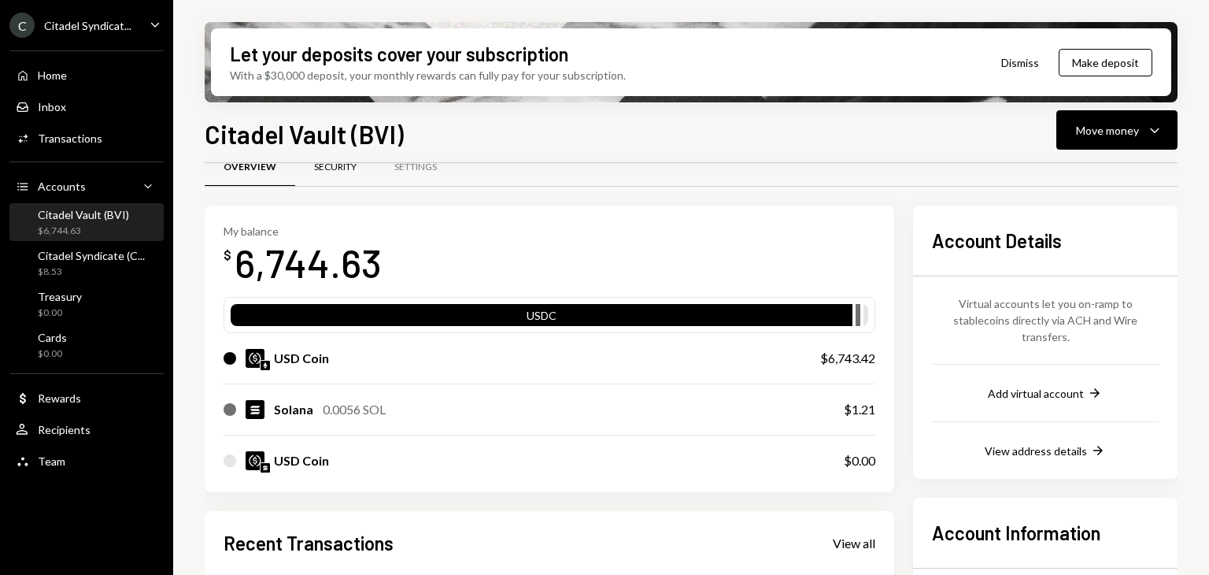
click at [340, 178] on div "Security" at bounding box center [335, 168] width 80 height 38
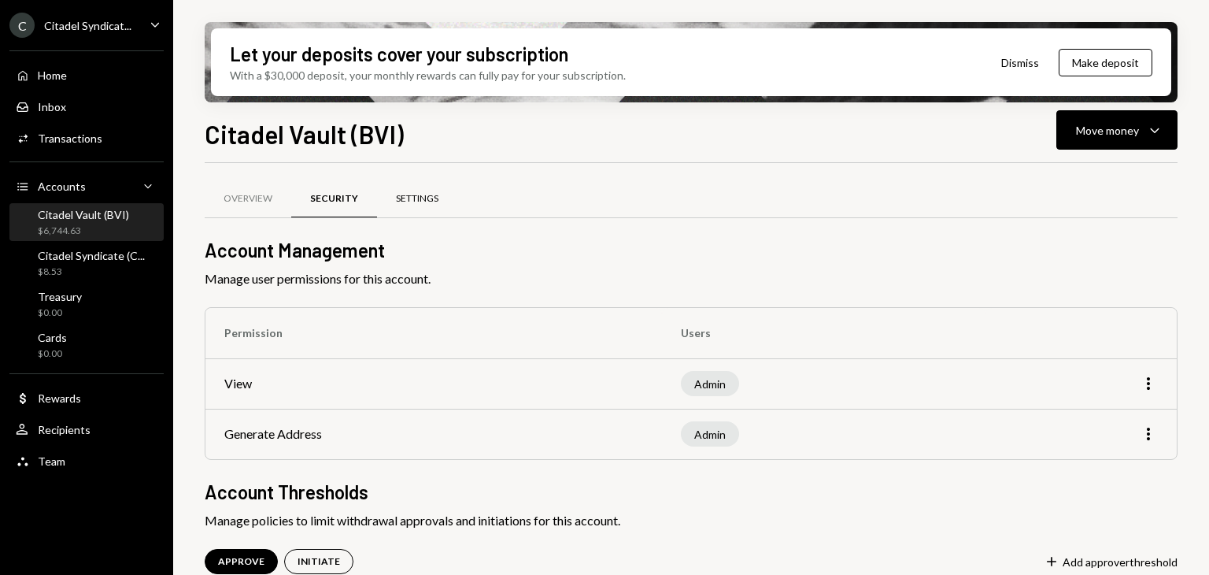
click at [421, 194] on div "Settings" at bounding box center [417, 198] width 43 height 13
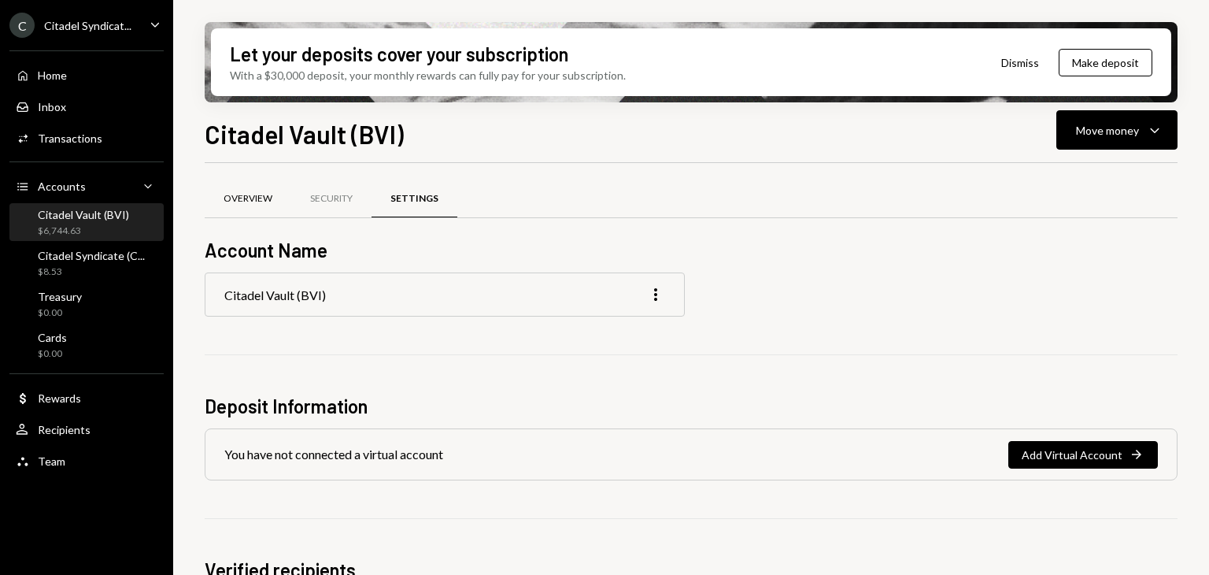
click at [266, 203] on div "Overview" at bounding box center [248, 198] width 49 height 13
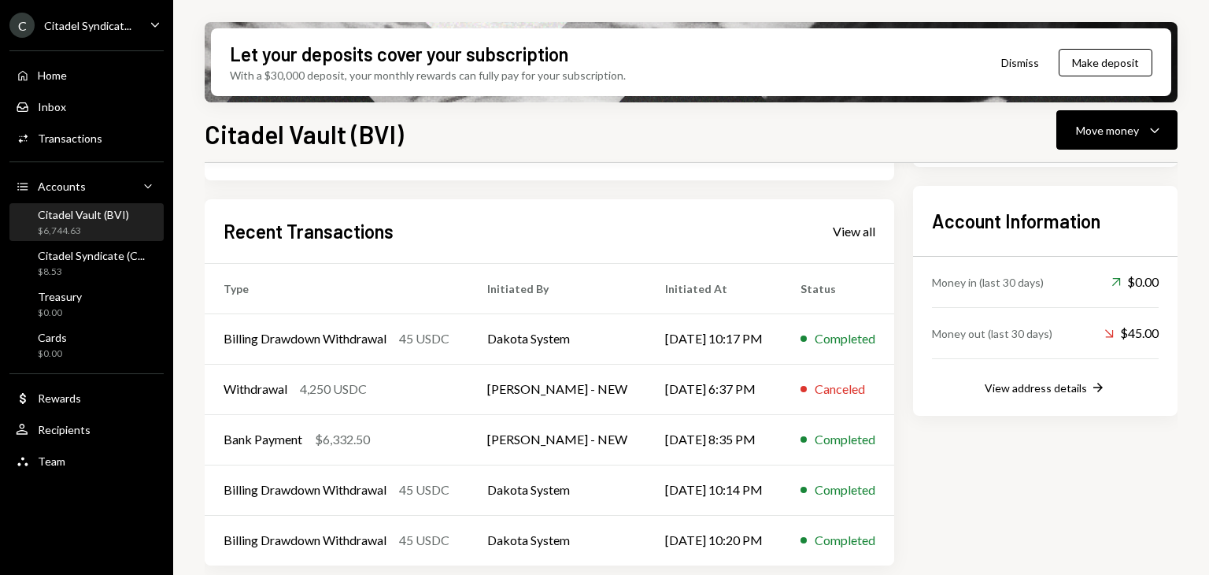
scroll to position [346, 0]
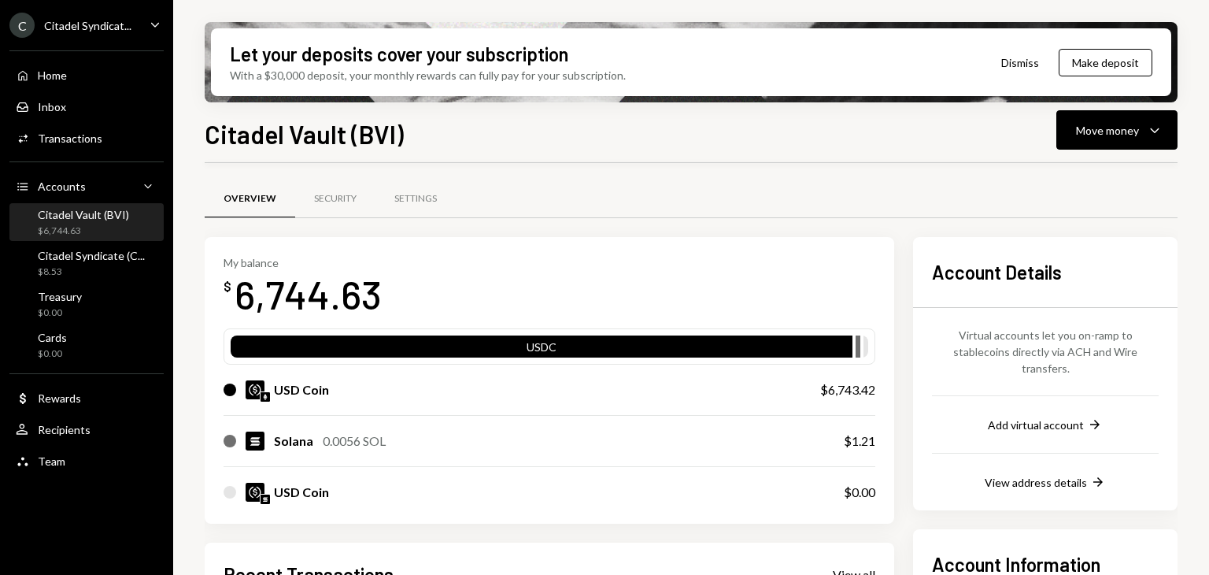
scroll to position [346, 0]
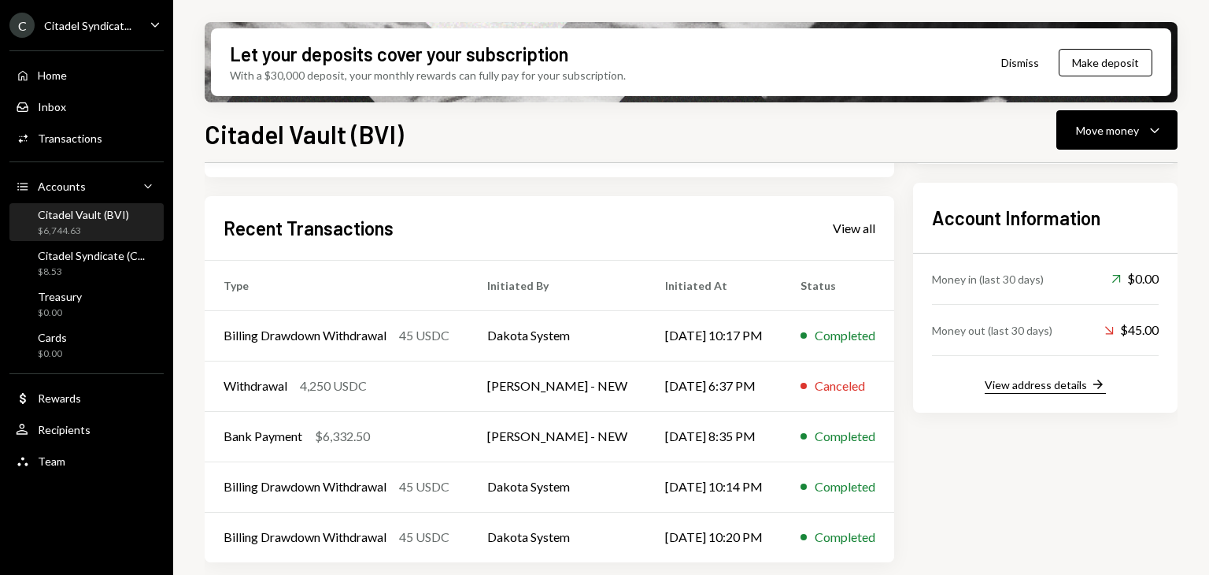
click at [1057, 376] on button "View address details Right Arrow" at bounding box center [1045, 384] width 121 height 17
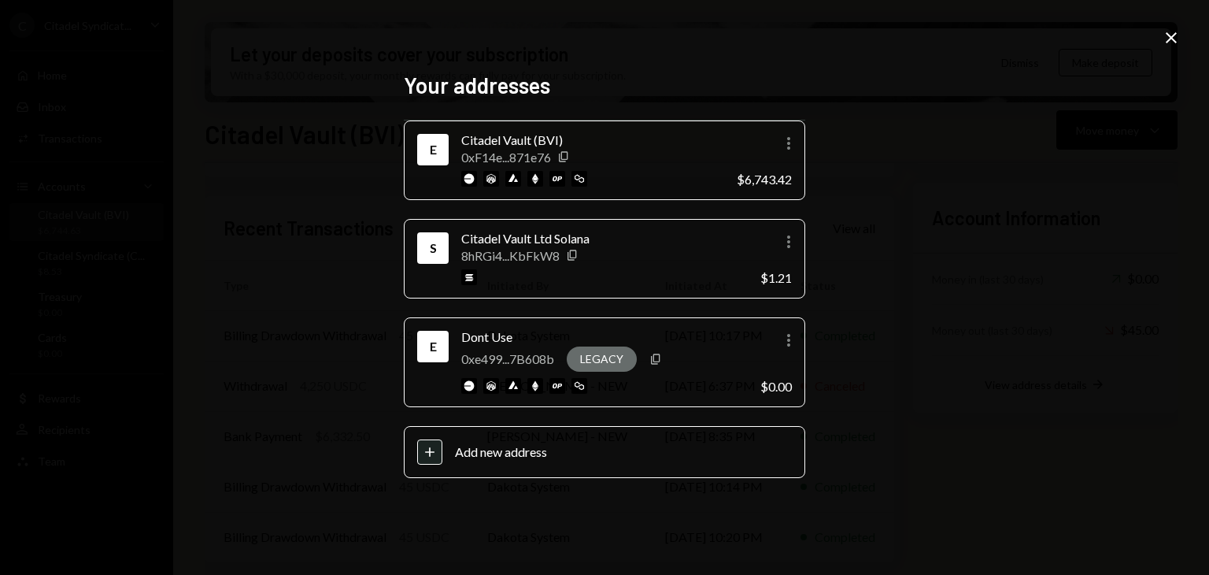
click at [1166, 41] on icon "Close" at bounding box center [1171, 37] width 19 height 19
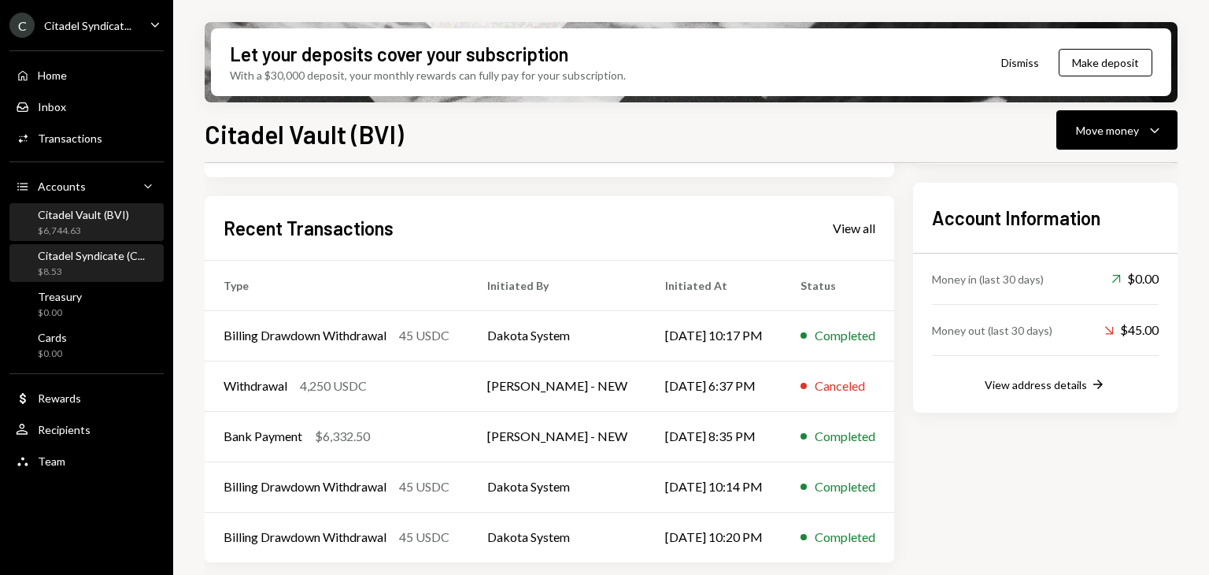
click at [82, 256] on div "Citadel Syndicate (C..." at bounding box center [91, 255] width 107 height 13
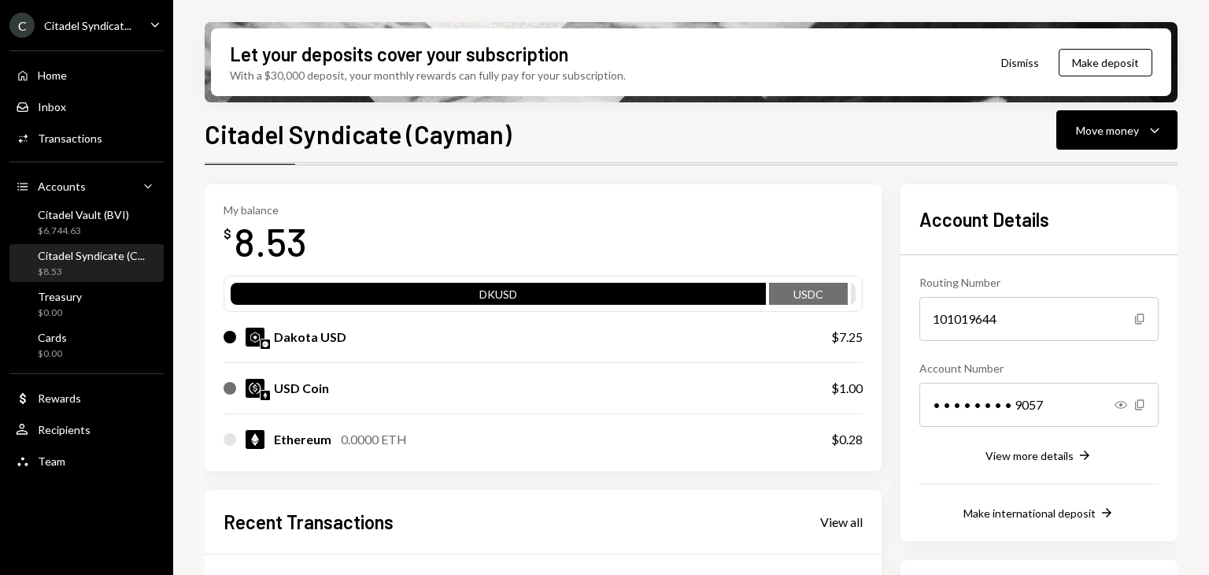
scroll to position [79, 0]
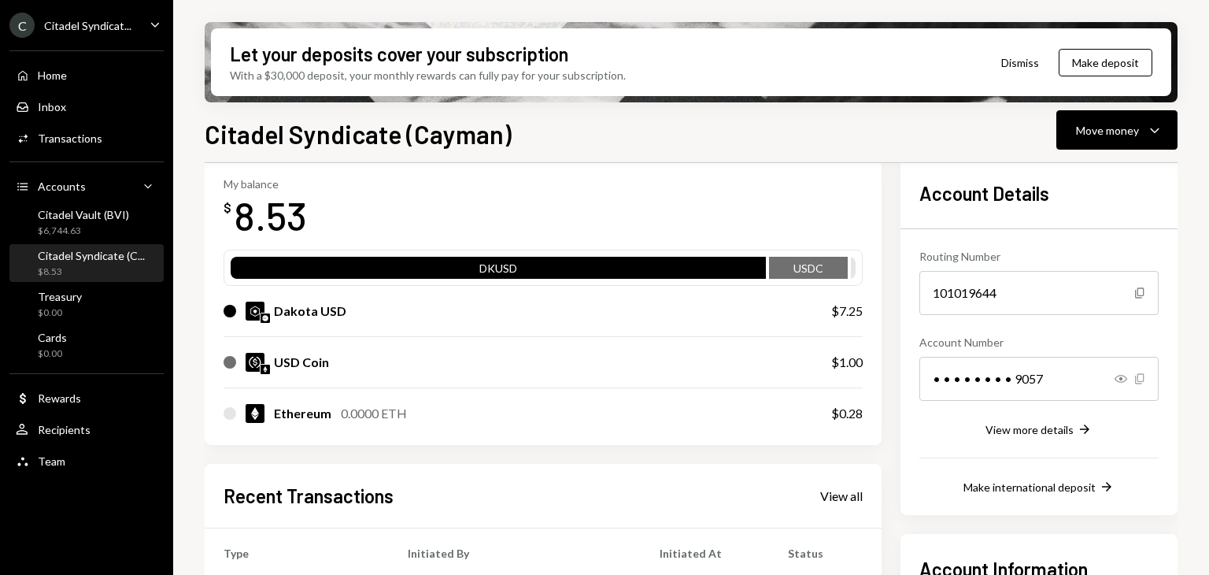
click at [1141, 379] on icon "Copy" at bounding box center [1140, 378] width 13 height 13
click at [1081, 425] on icon "Right Arrow" at bounding box center [1085, 429] width 16 height 16
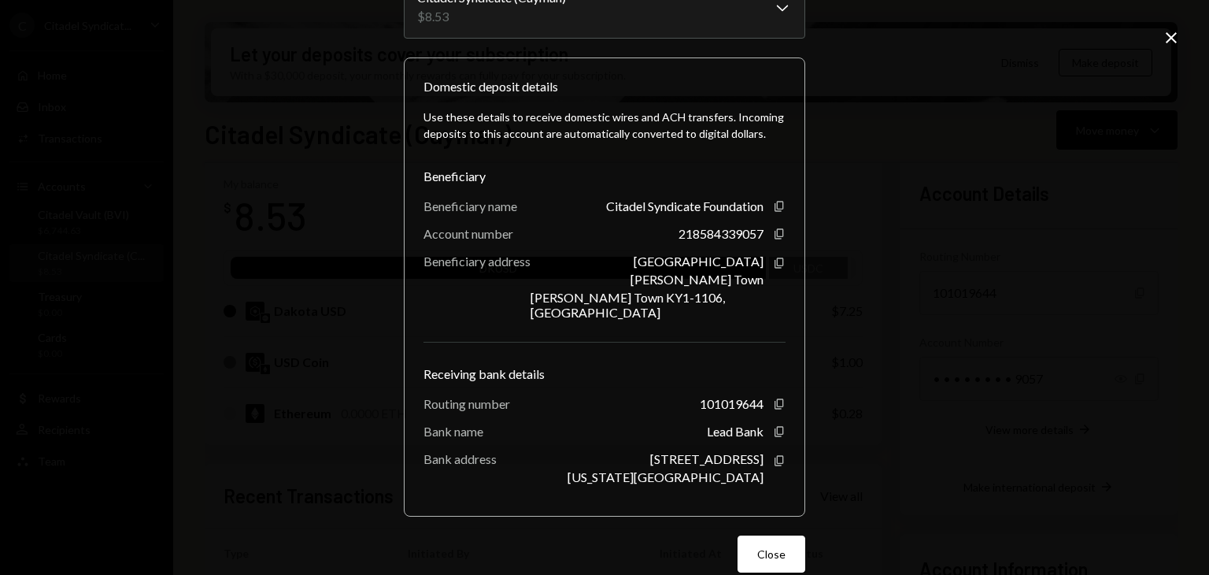
scroll to position [125, 0]
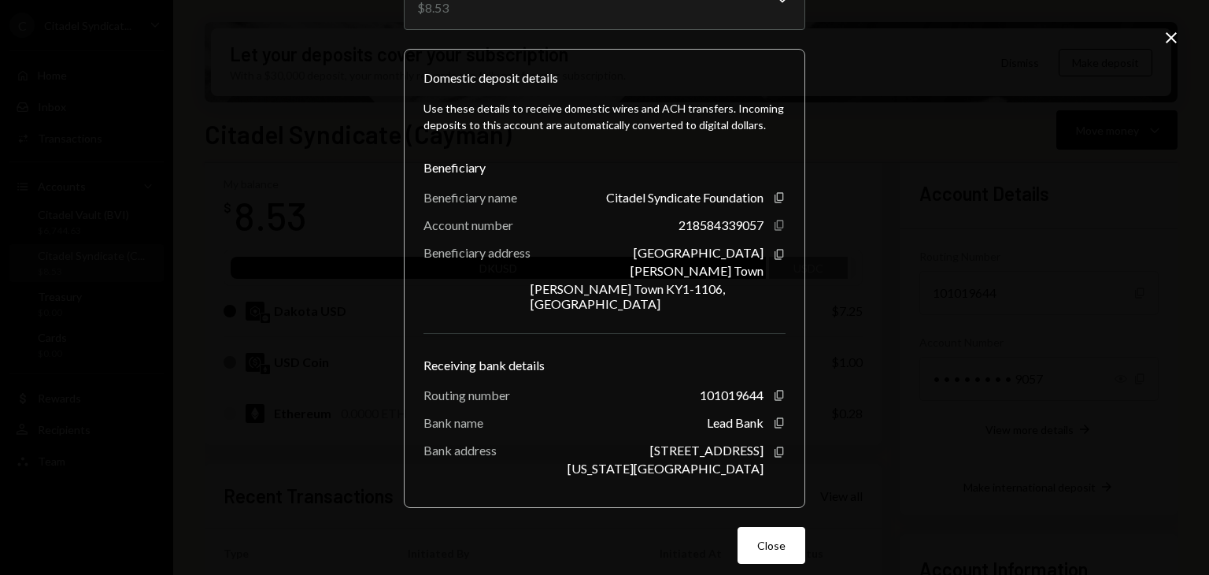
click at [778, 225] on icon "button" at bounding box center [779, 225] width 9 height 10
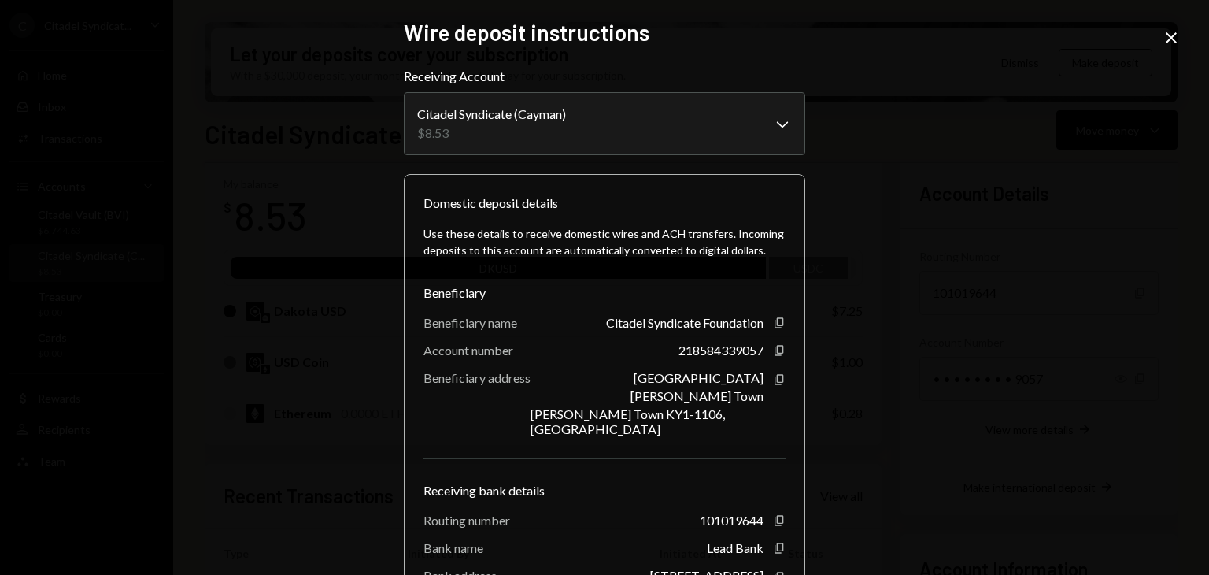
click at [1175, 39] on icon "Close" at bounding box center [1171, 37] width 19 height 19
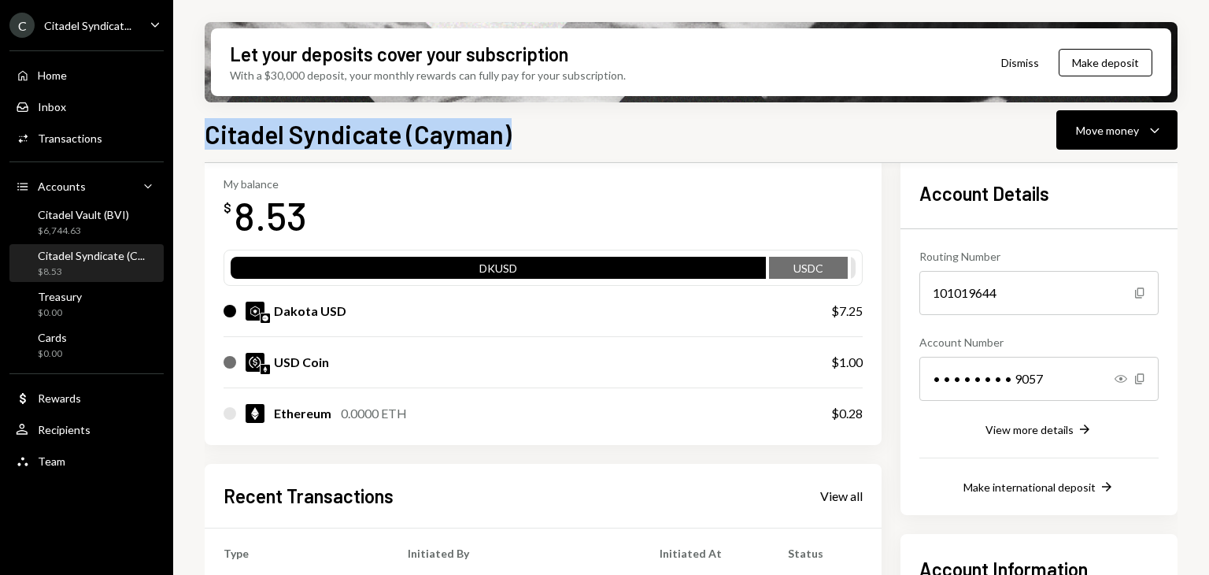
drag, startPoint x: 205, startPoint y: 136, endPoint x: 516, endPoint y: 149, distance: 311.2
click at [516, 149] on div "Citadel Syndicate (Cayman) Move money Caret Down" at bounding box center [691, 132] width 973 height 35
copy h1 "Citadel Syndicate (Cayman)"
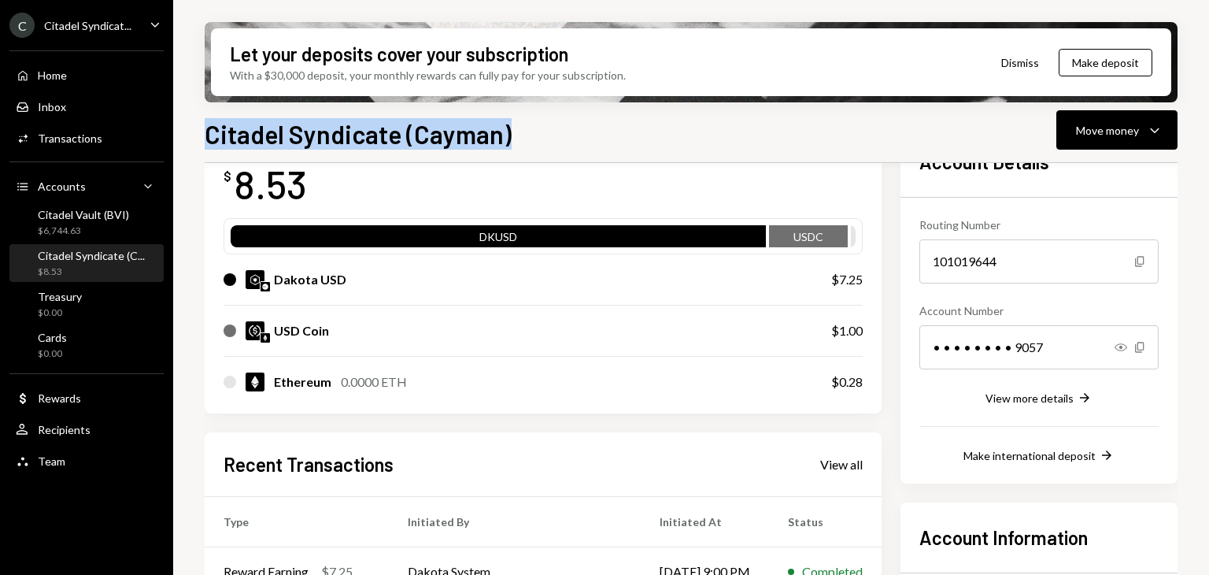
scroll to position [189, 0]
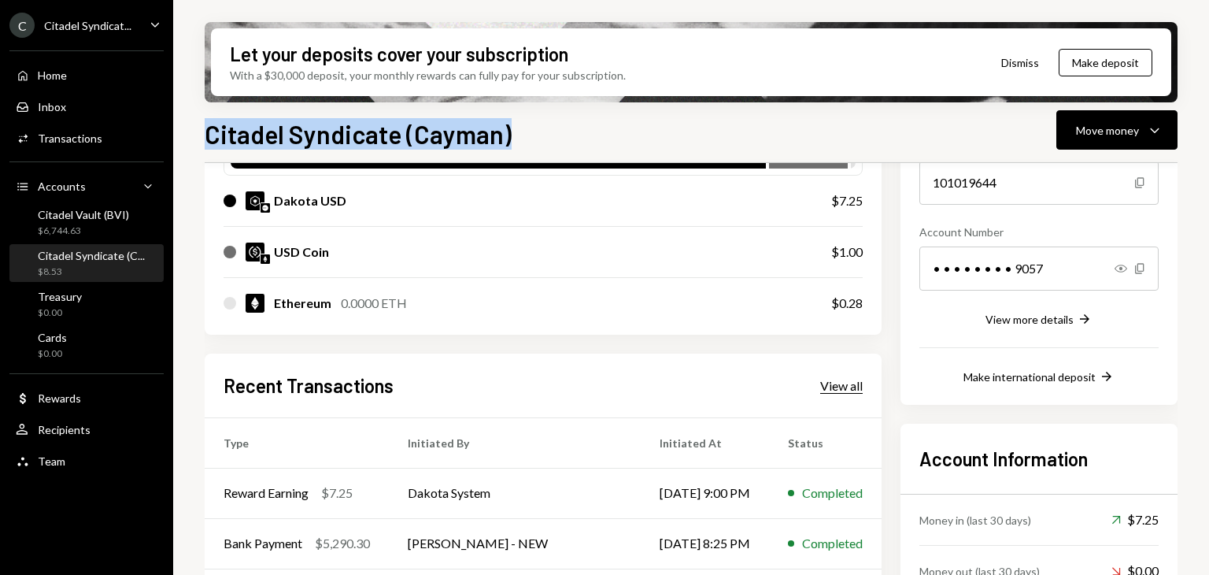
click at [843, 383] on div "View all" at bounding box center [841, 386] width 43 height 16
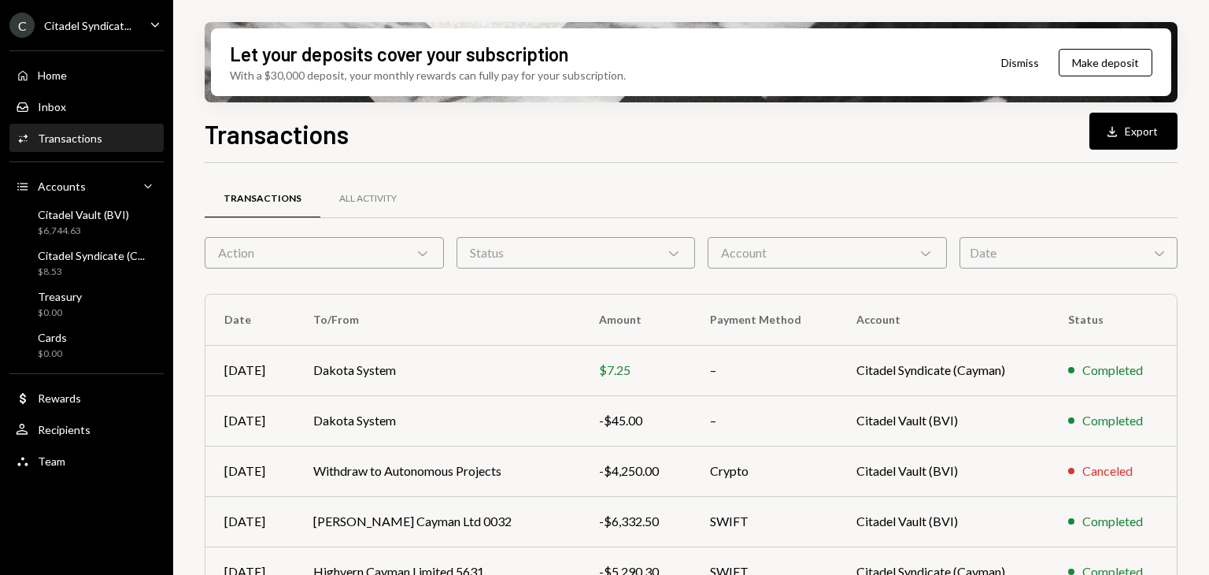
click at [867, 248] on div "Account Chevron Down" at bounding box center [827, 252] width 239 height 31
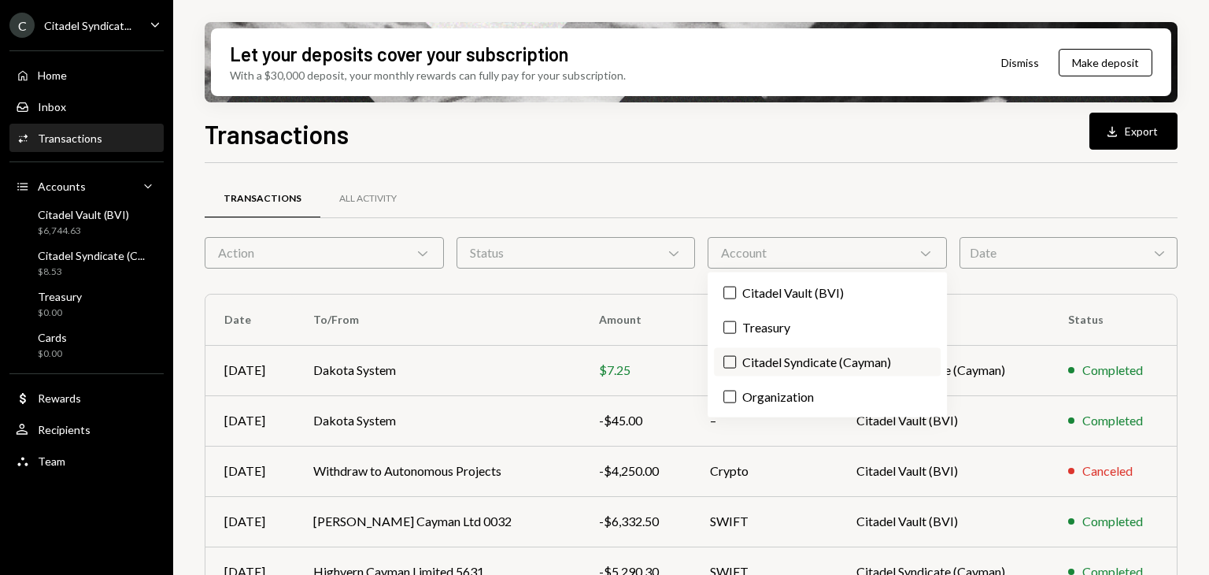
click at [825, 368] on label "Citadel Syndicate (Cayman)" at bounding box center [827, 362] width 226 height 28
click at [736, 368] on button "Citadel Syndicate (Cayman)" at bounding box center [729, 362] width 13 height 13
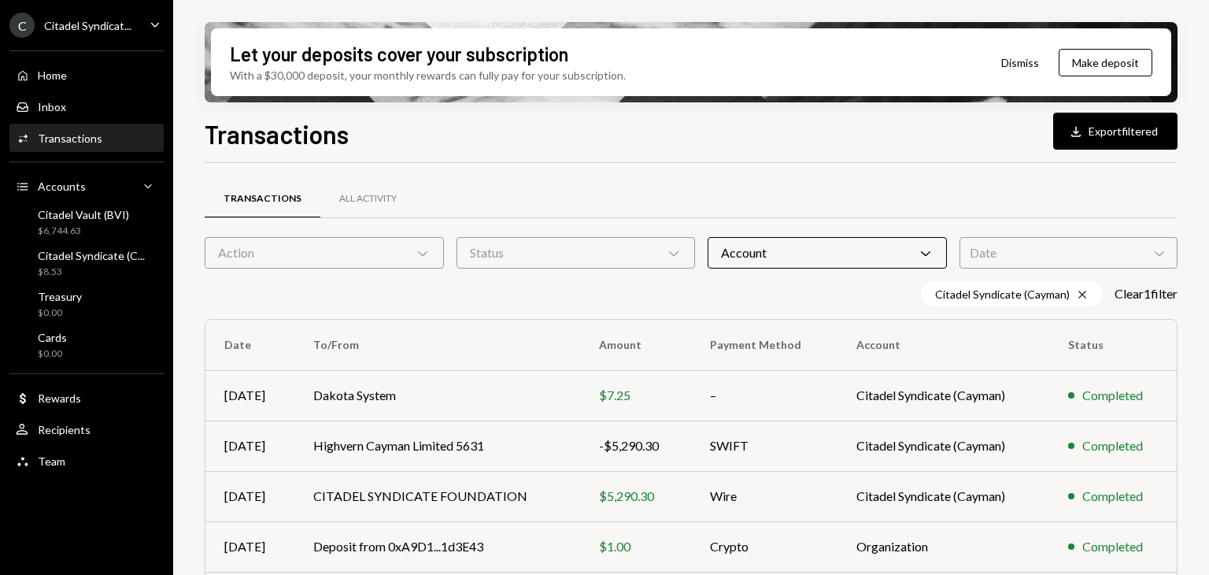
click at [697, 20] on div "Let your deposits cover your subscription With a $30,000 deposit, your monthly …" at bounding box center [691, 287] width 1036 height 575
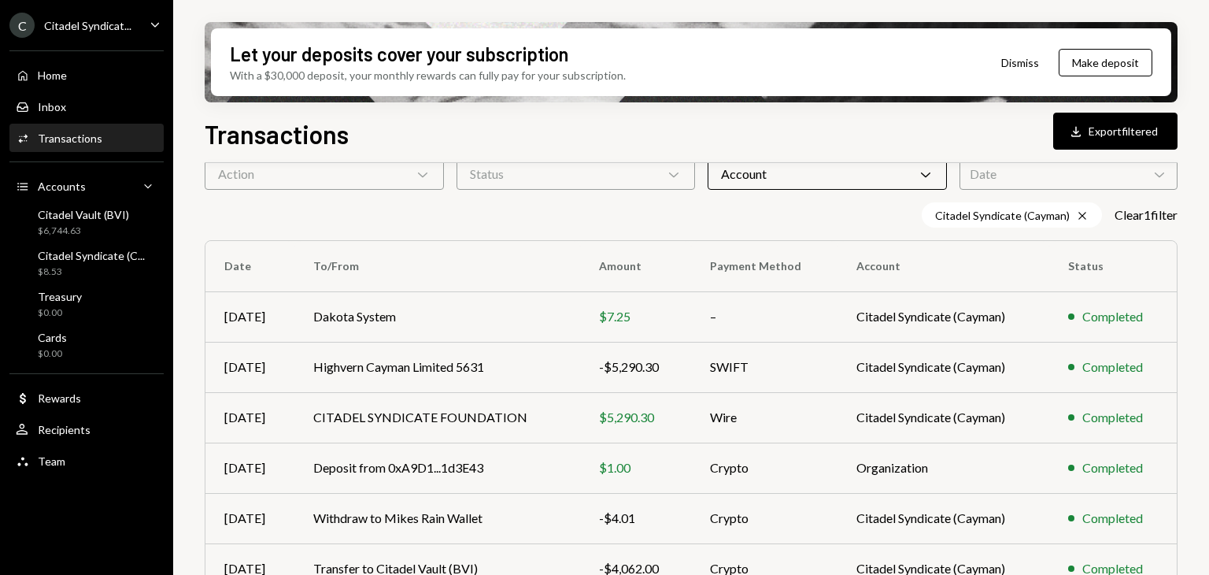
scroll to position [157, 0]
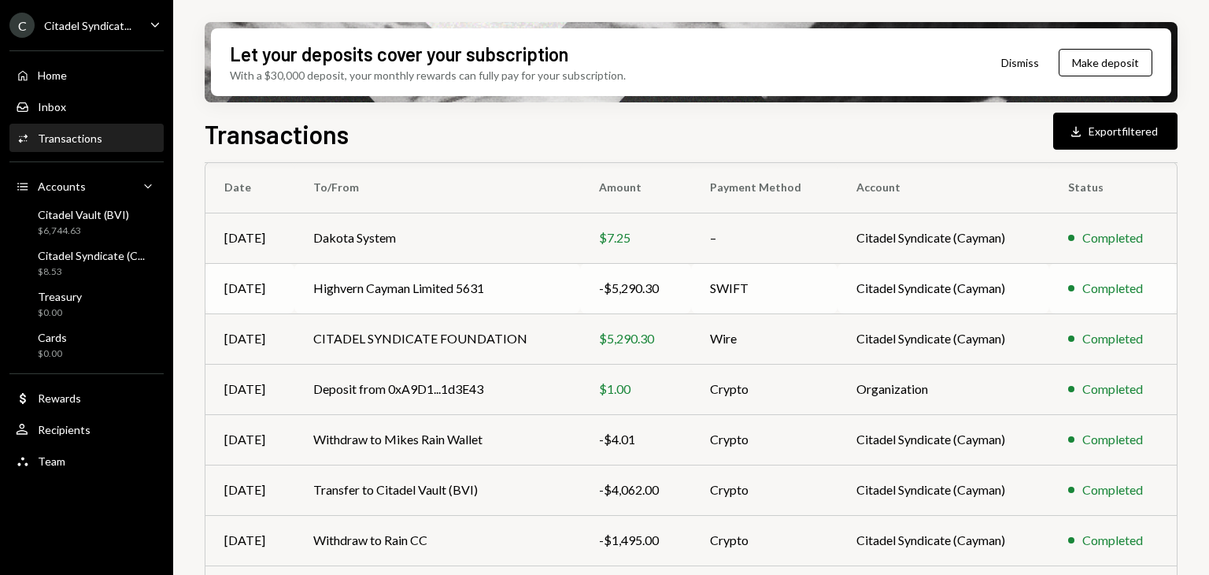
click at [632, 287] on div "-$5,290.30" at bounding box center [635, 288] width 73 height 19
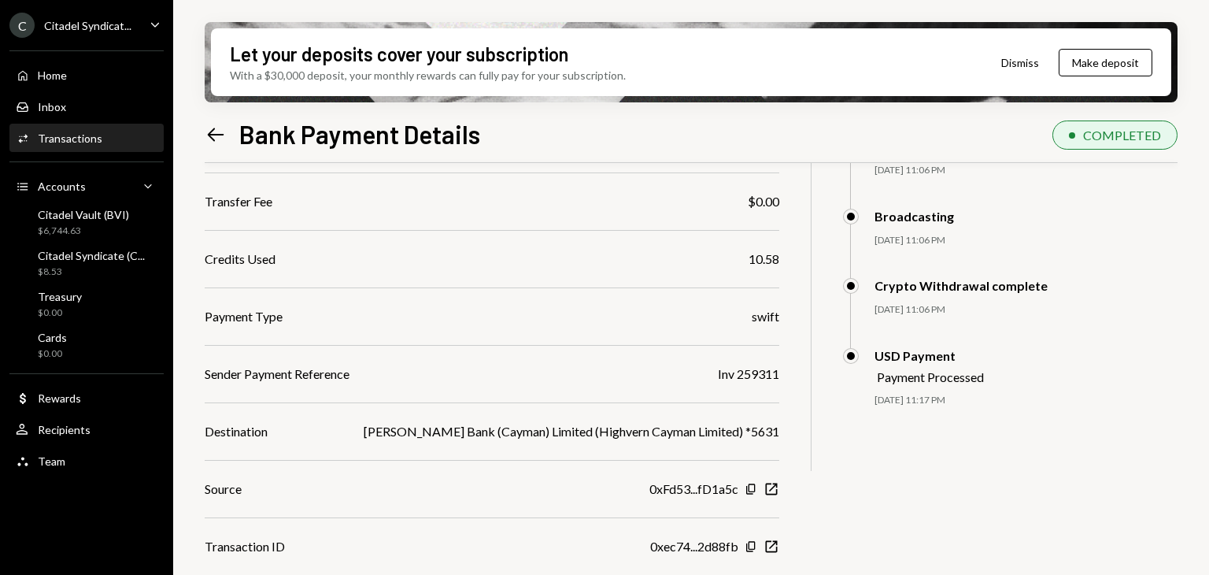
scroll to position [268, 0]
click at [753, 486] on icon "Copy" at bounding box center [751, 487] width 13 height 13
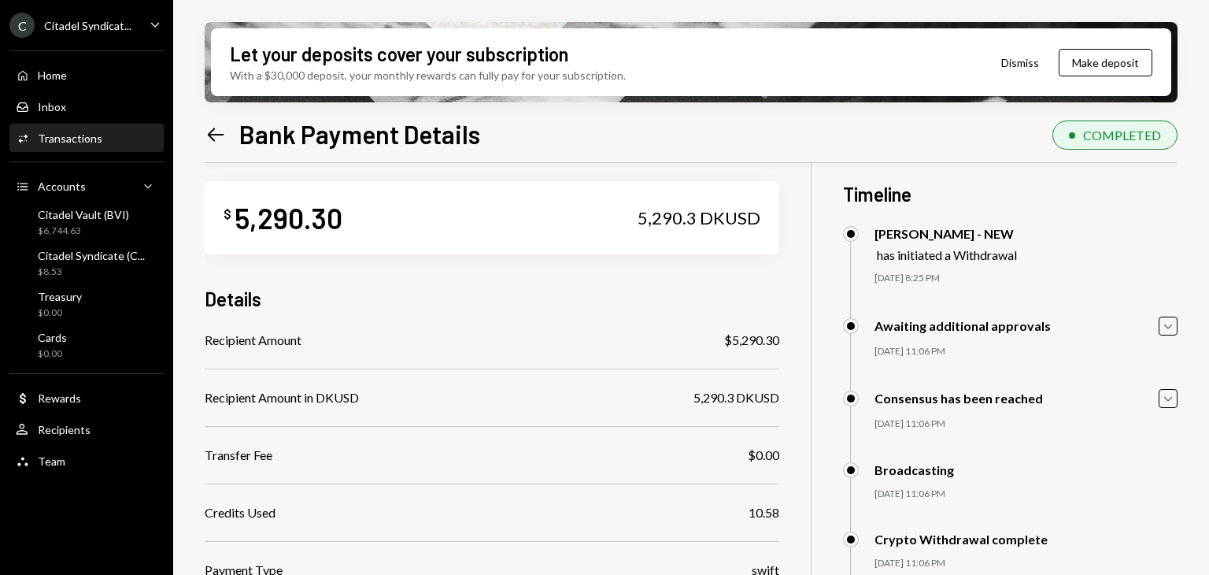
scroll to position [0, 0]
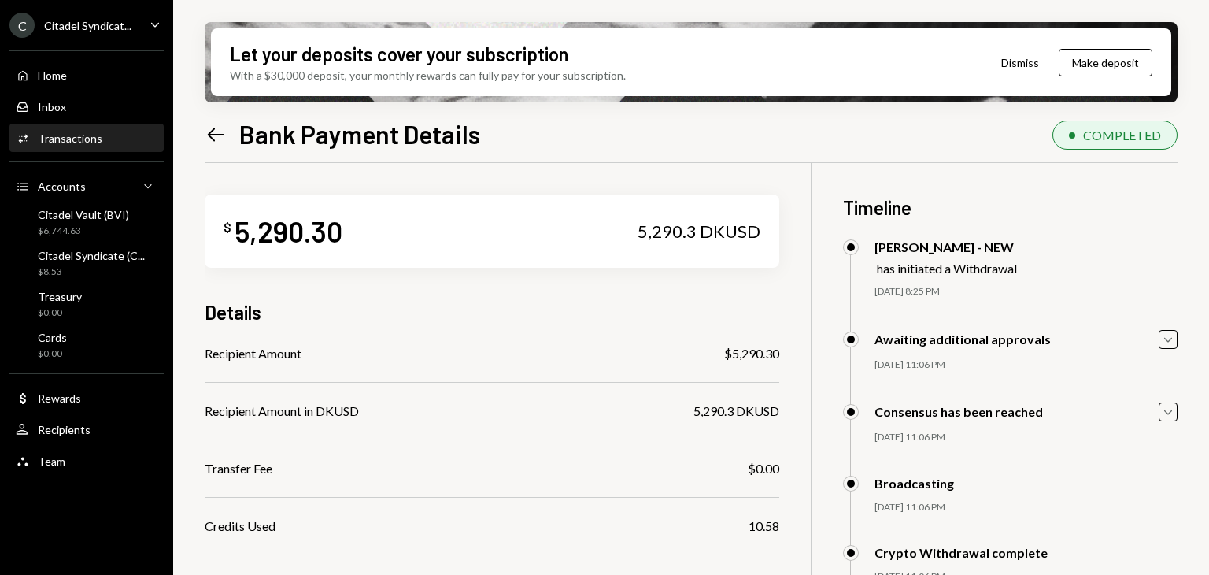
click at [213, 131] on icon "Left Arrow" at bounding box center [216, 135] width 22 height 22
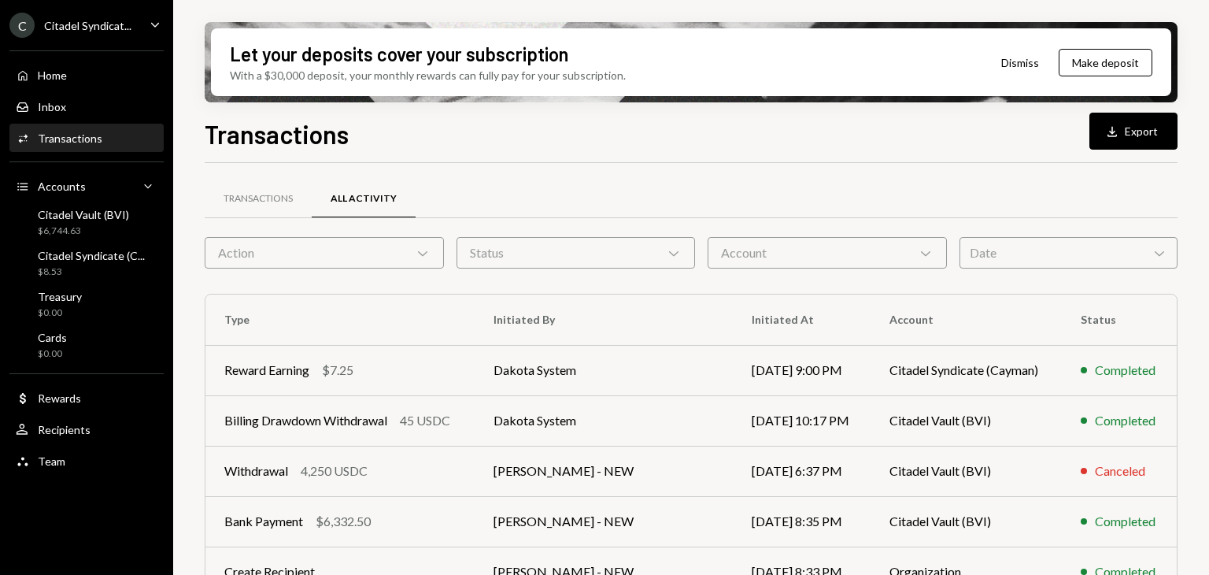
click at [913, 260] on div "Account Chevron Down" at bounding box center [827, 252] width 239 height 31
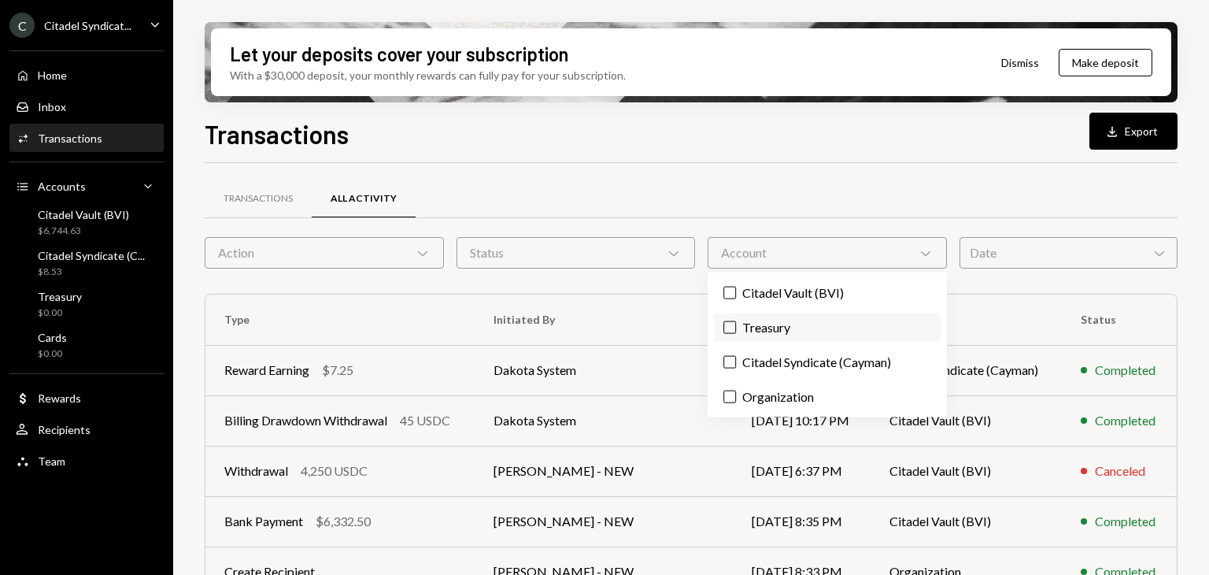
click at [761, 330] on label "Treasury" at bounding box center [827, 327] width 226 height 28
click at [736, 330] on button "Treasury" at bounding box center [729, 327] width 13 height 13
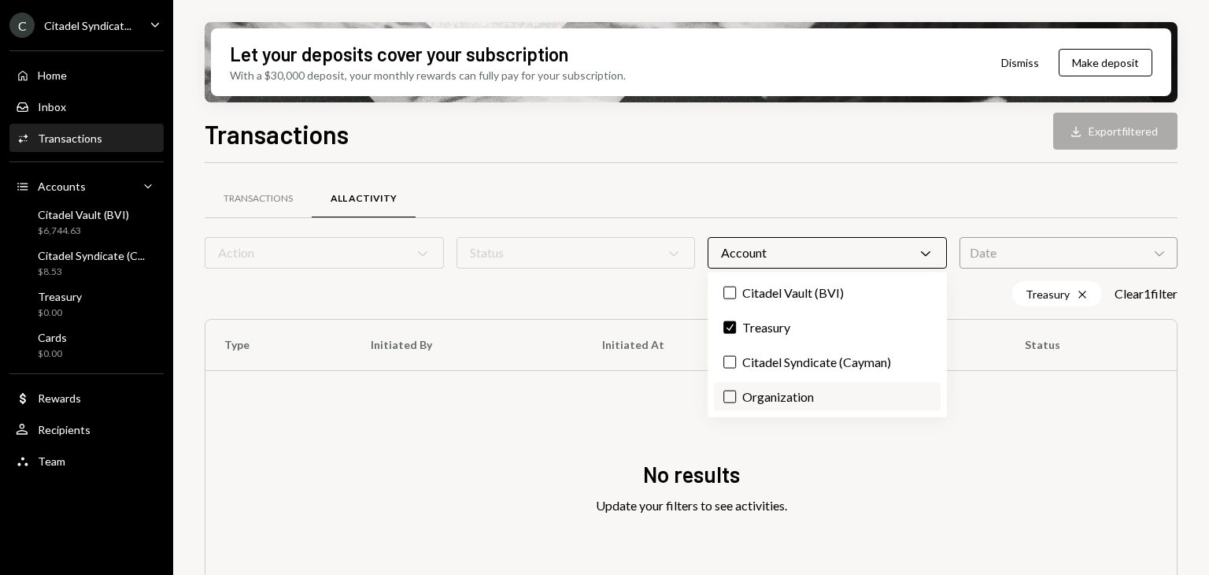
click at [734, 398] on button "Organization" at bounding box center [729, 396] width 13 height 13
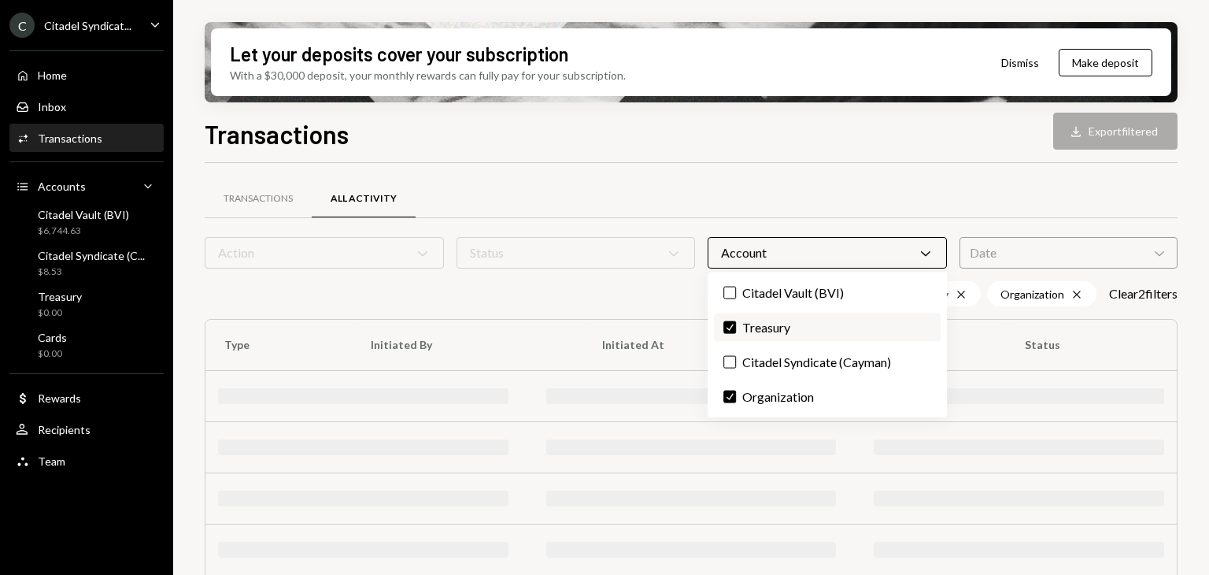
click at [734, 329] on button "Check" at bounding box center [729, 327] width 13 height 13
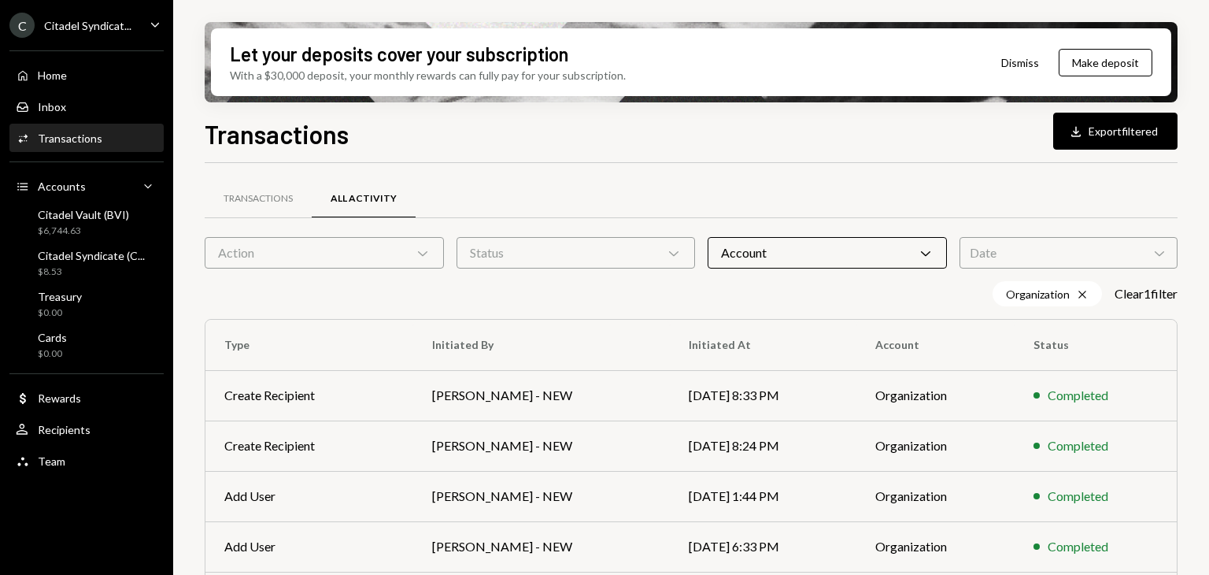
click at [867, 172] on div "Transactions All Activity Action Chevron Down Status Chevron Down Account Chevr…" at bounding box center [691, 551] width 973 height 777
click at [910, 247] on div "Account Chevron Down" at bounding box center [827, 252] width 239 height 31
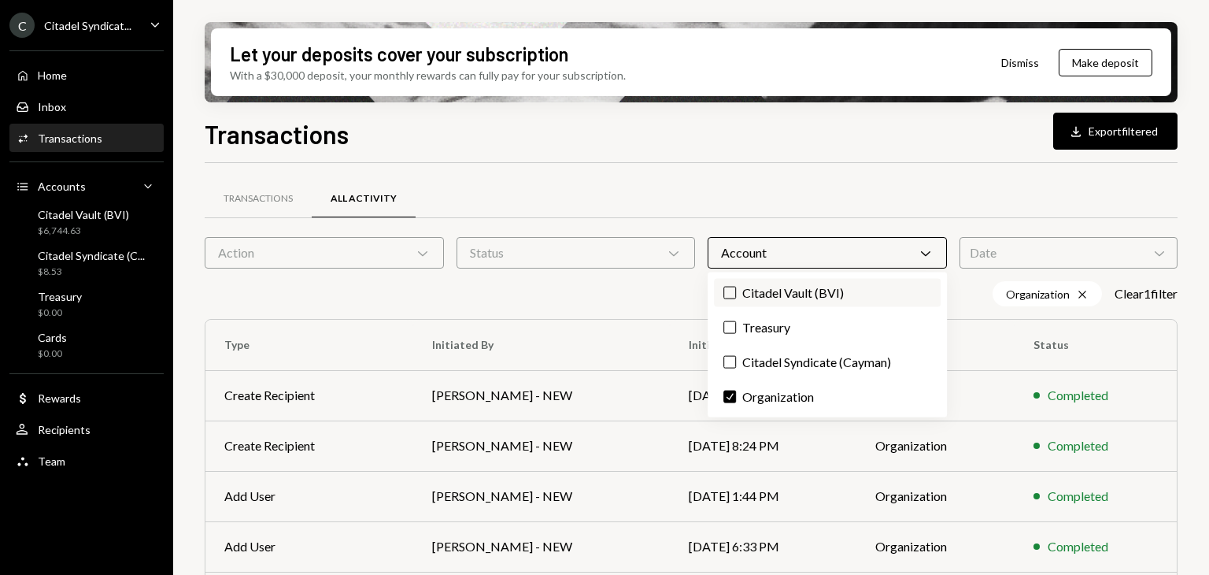
click at [783, 292] on label "Citadel Vault (BVI)" at bounding box center [827, 293] width 226 height 28
click at [736, 292] on button "Citadel Vault (BVI)" at bounding box center [729, 293] width 13 height 13
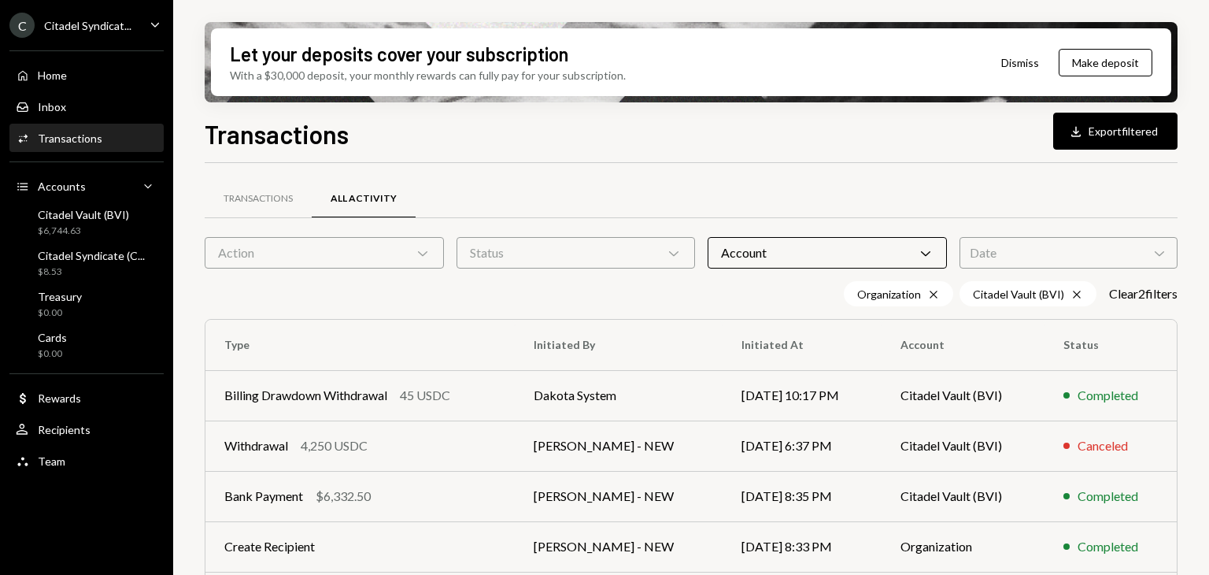
click at [812, 142] on div "Transactions Download Export filtered" at bounding box center [691, 132] width 973 height 35
click at [878, 259] on div "Account Chevron Down" at bounding box center [827, 252] width 239 height 31
click at [80, 79] on div "Home Home" at bounding box center [87, 75] width 142 height 14
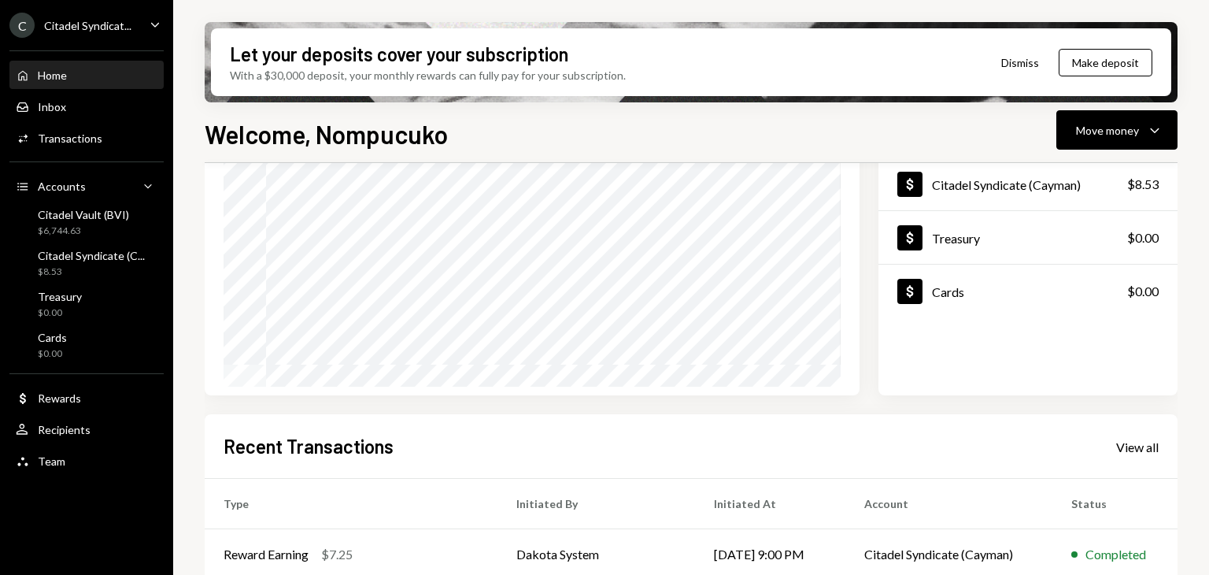
scroll to position [315, 0]
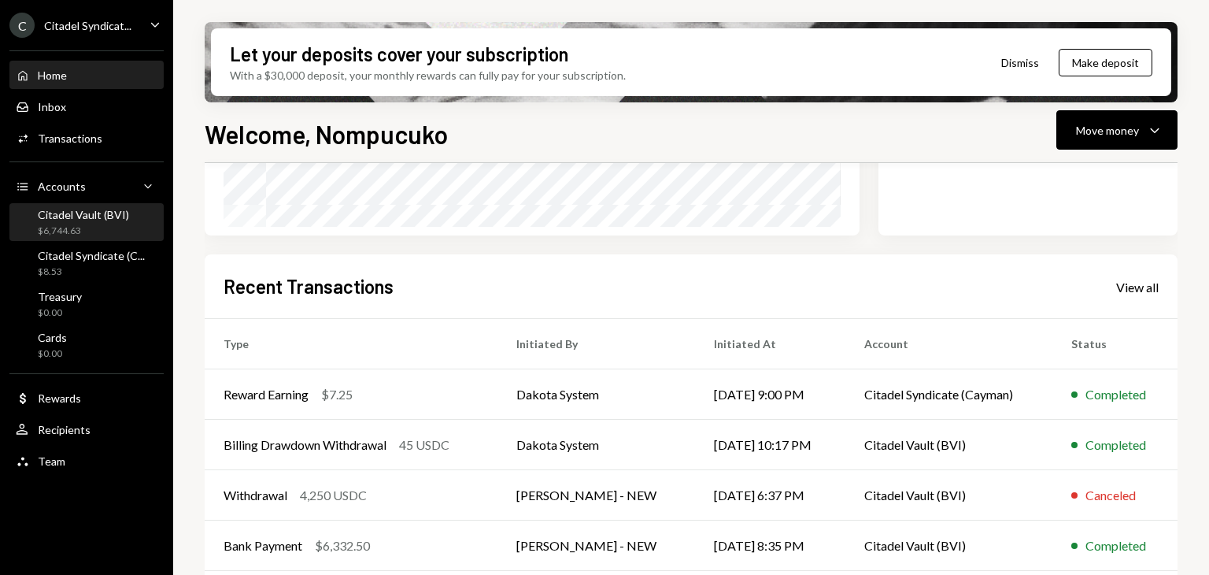
click at [78, 218] on div "Citadel Vault (BVI)" at bounding box center [83, 214] width 91 height 13
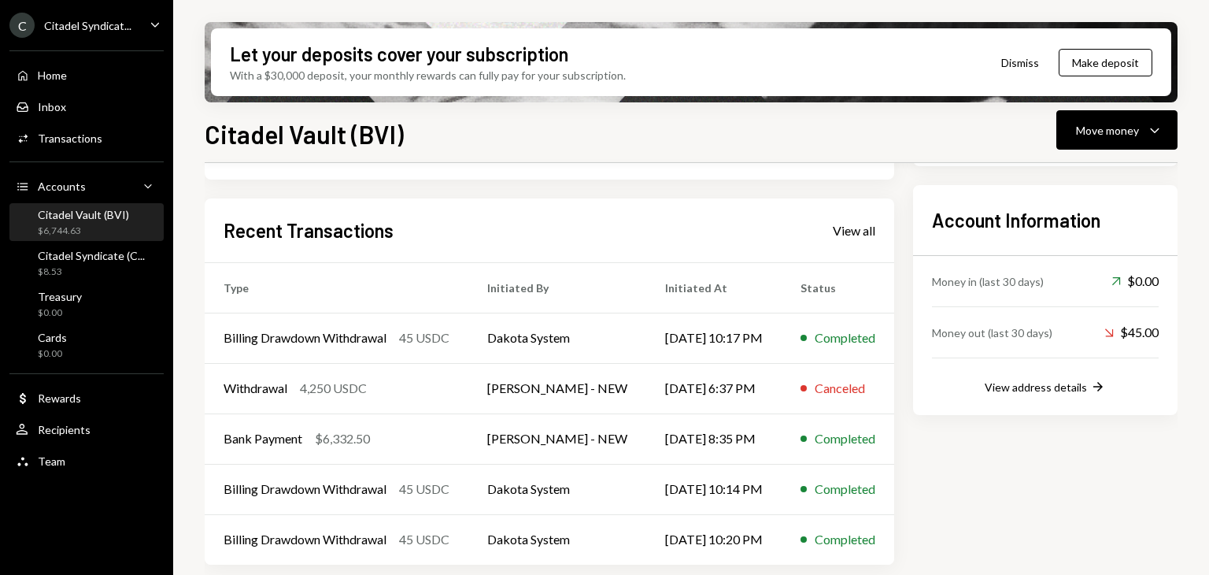
scroll to position [346, 0]
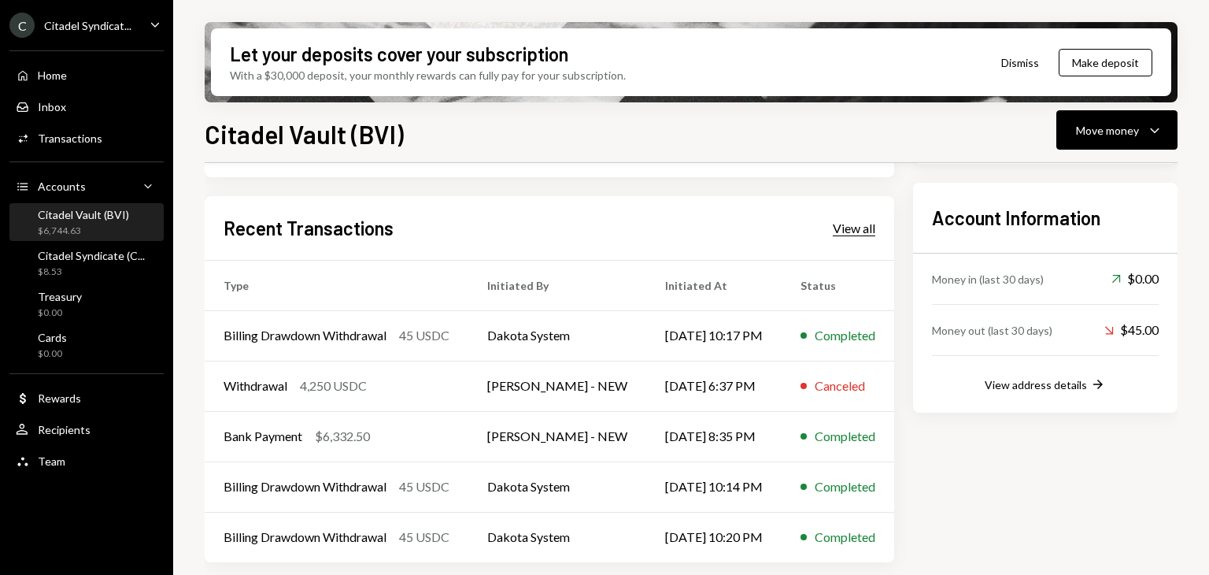
click at [842, 234] on div "View all" at bounding box center [854, 228] width 43 height 16
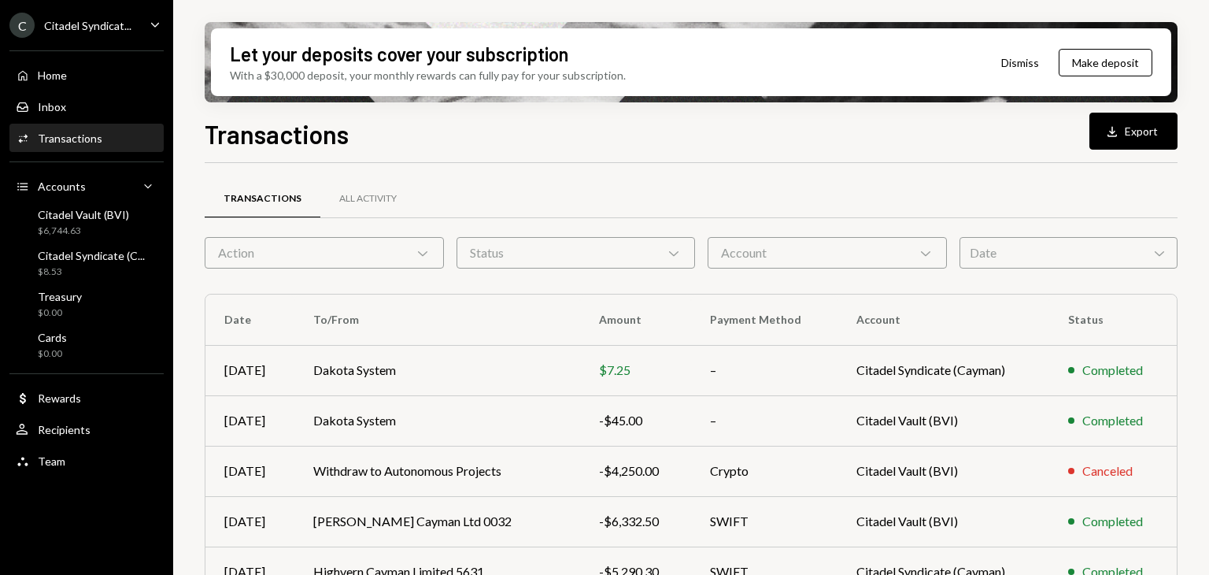
click at [898, 253] on div "Account Chevron Down" at bounding box center [827, 252] width 239 height 31
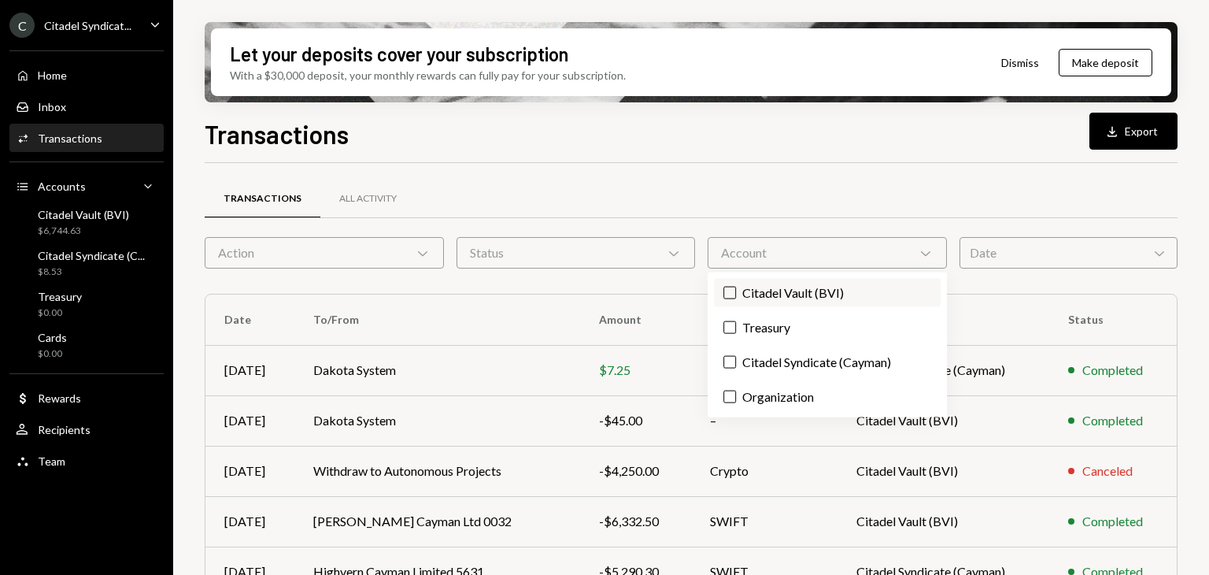
click at [778, 296] on label "Citadel Vault (BVI)" at bounding box center [827, 293] width 226 height 28
click at [736, 296] on button "Citadel Vault (BVI)" at bounding box center [729, 293] width 13 height 13
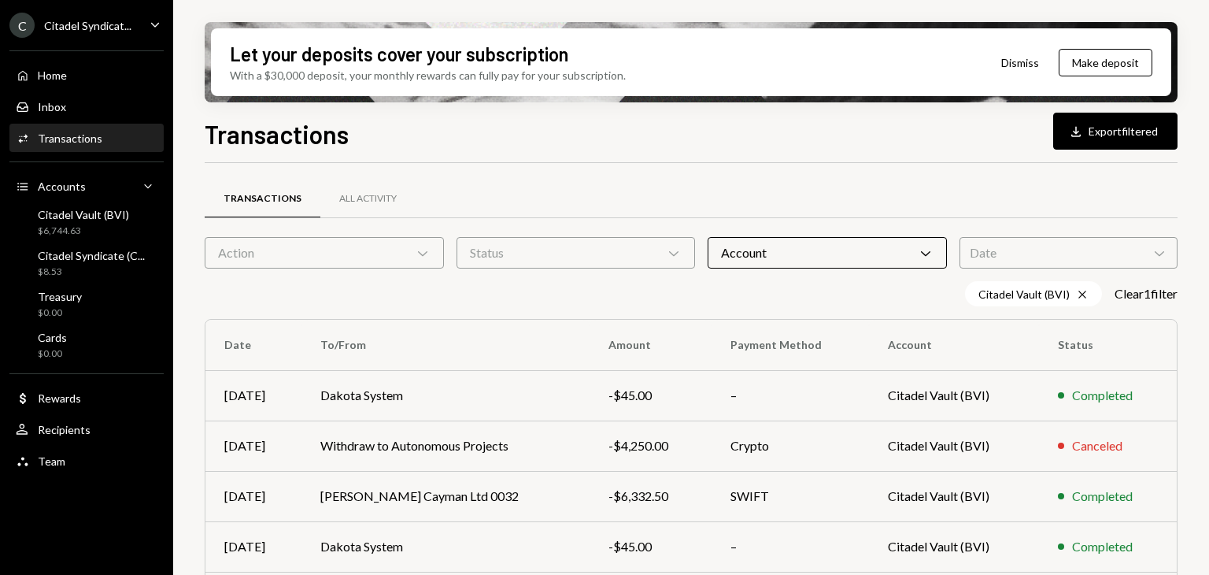
click at [842, 180] on div "Transactions All Activity" at bounding box center [691, 199] width 973 height 40
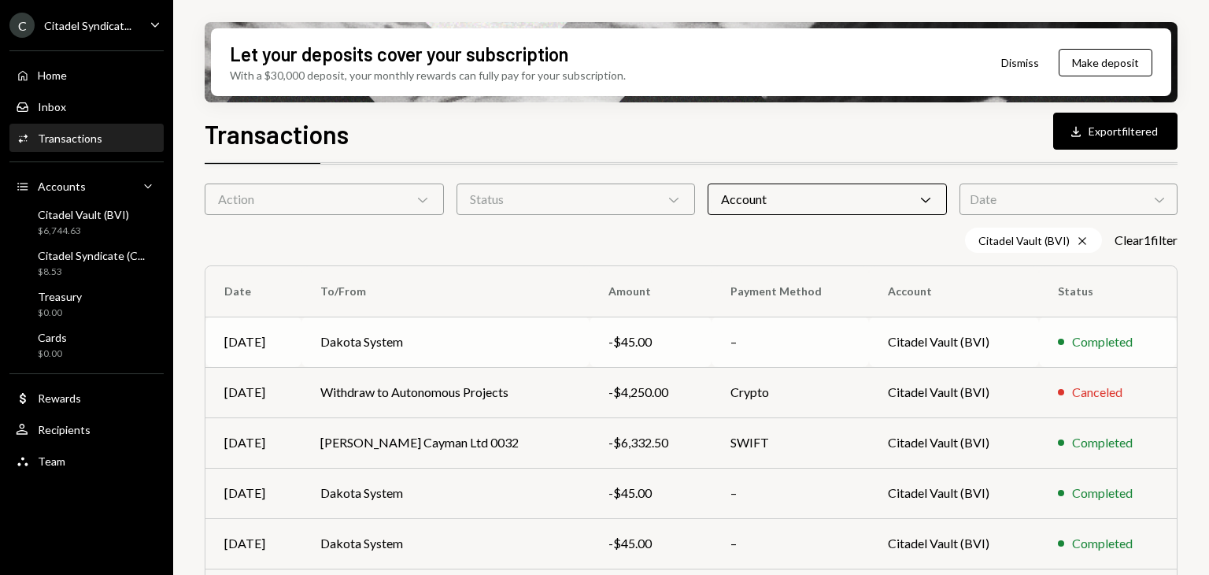
scroll to position [79, 0]
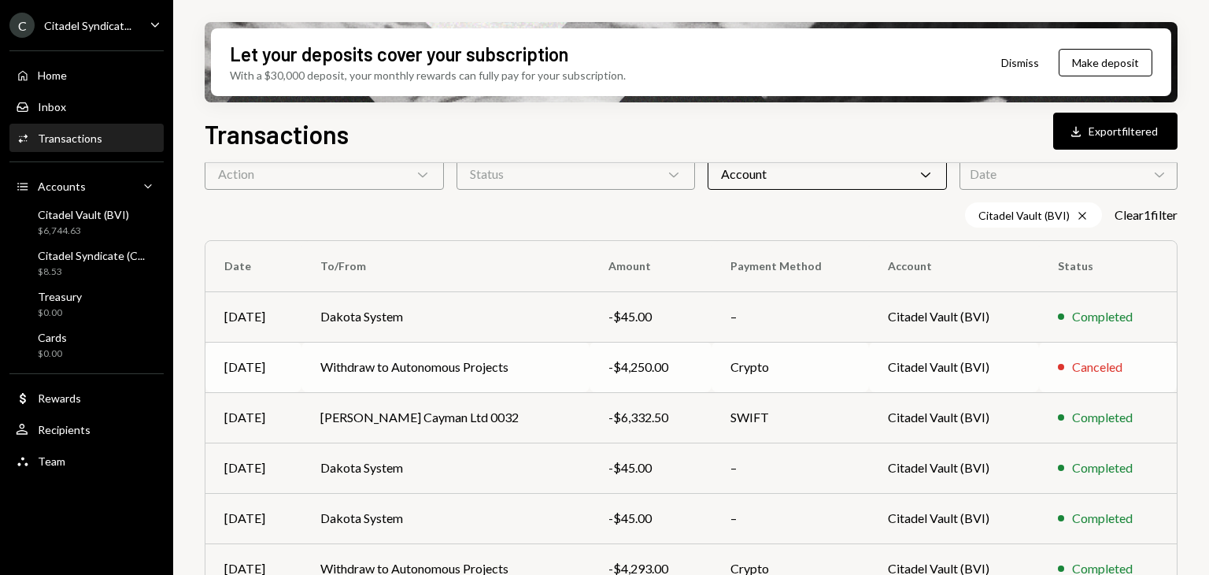
click at [649, 370] on div "-$4,250.00" at bounding box center [651, 366] width 84 height 19
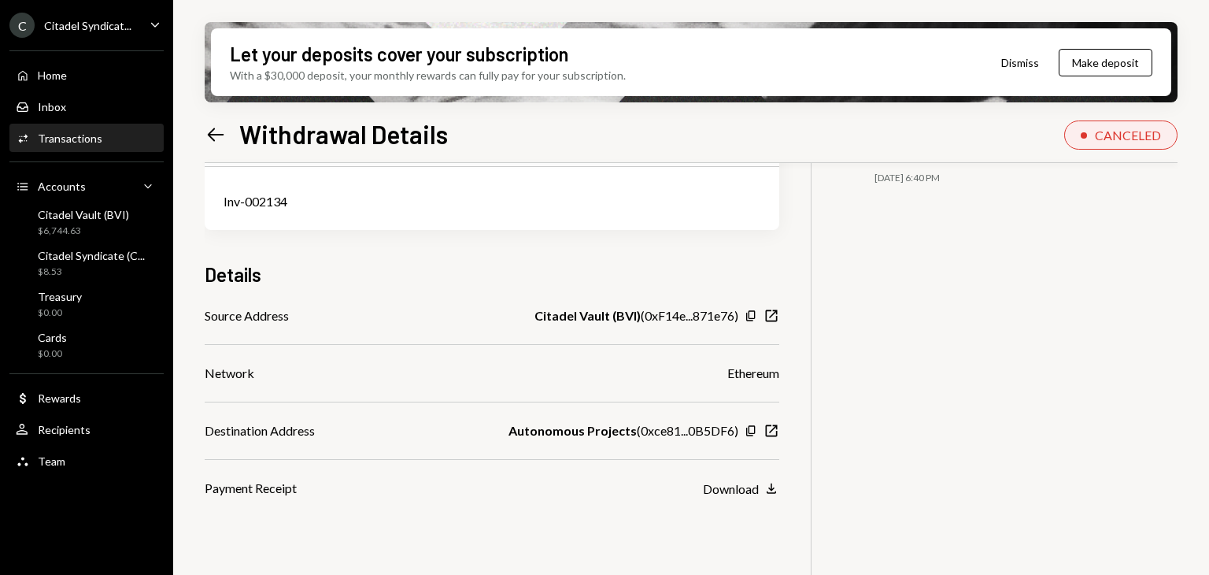
scroll to position [126, 0]
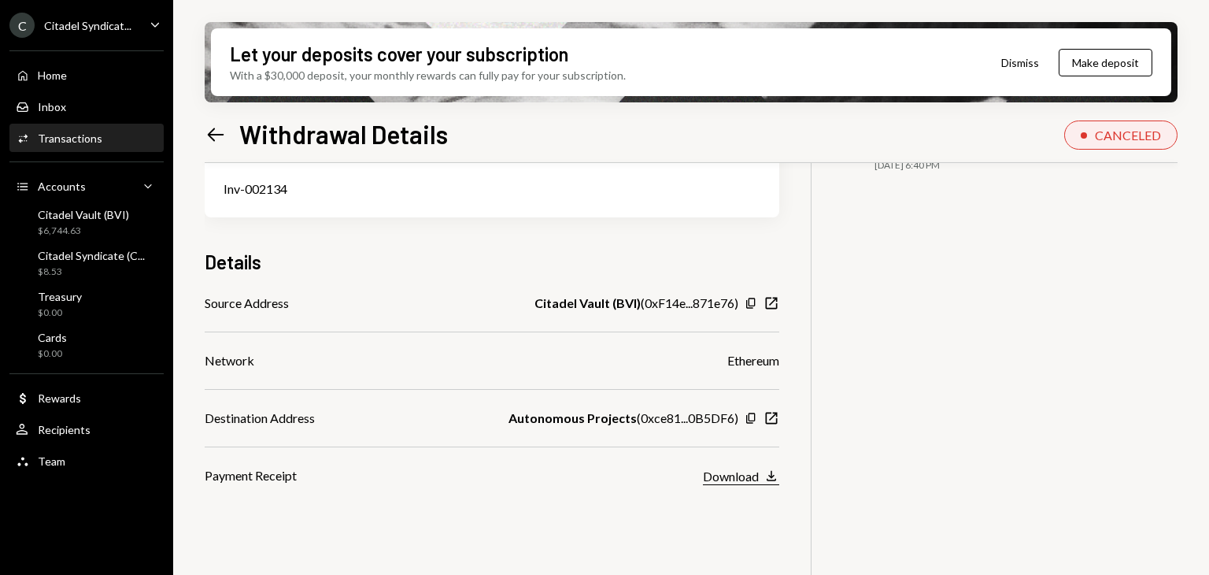
click at [737, 480] on div "Download" at bounding box center [731, 475] width 56 height 15
click at [109, 194] on div "Accounts Accounts Caret Down" at bounding box center [87, 186] width 142 height 17
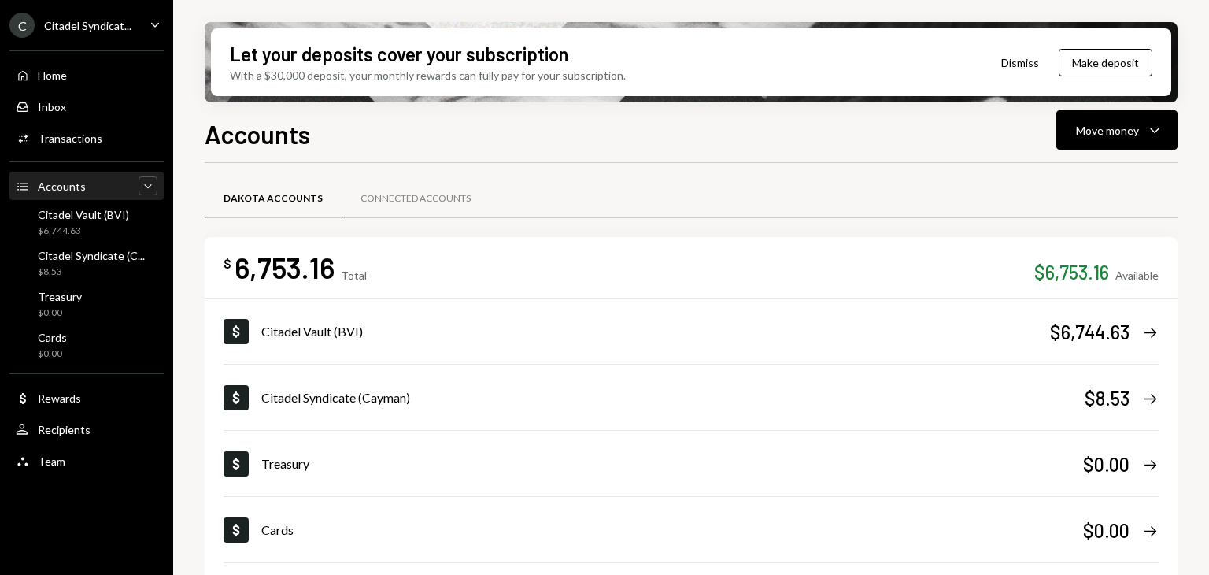
click at [140, 187] on icon "Caret Down" at bounding box center [148, 186] width 16 height 16
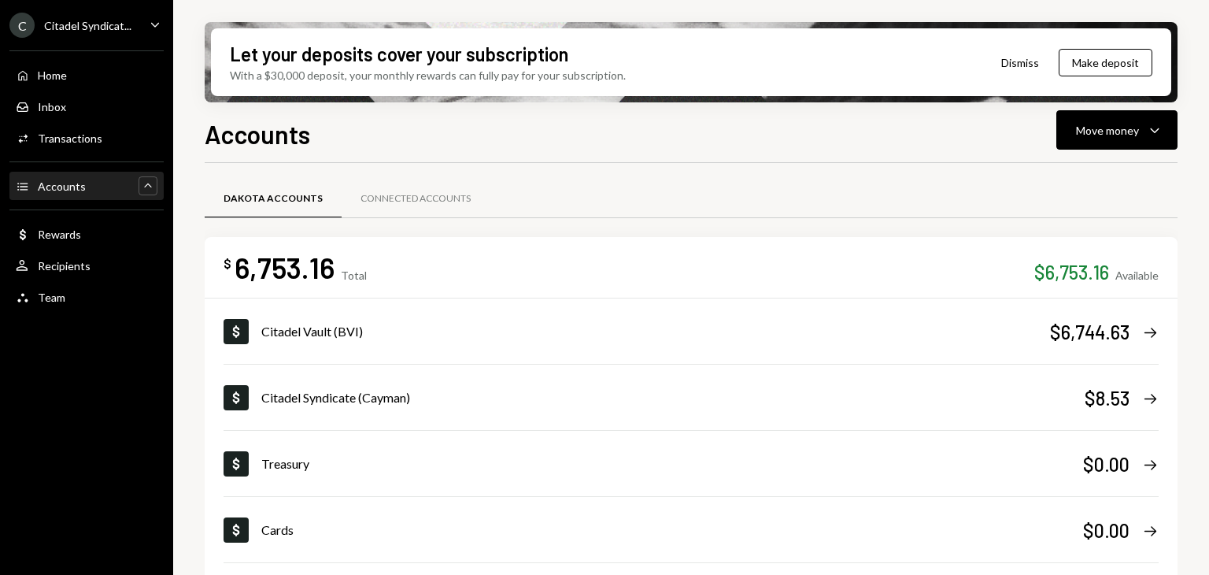
click at [75, 196] on div "Accounts Accounts Caret Up" at bounding box center [87, 186] width 142 height 27
click at [75, 191] on div "Accounts" at bounding box center [62, 185] width 48 height 13
click at [151, 183] on icon "Caret Up" at bounding box center [148, 186] width 16 height 16
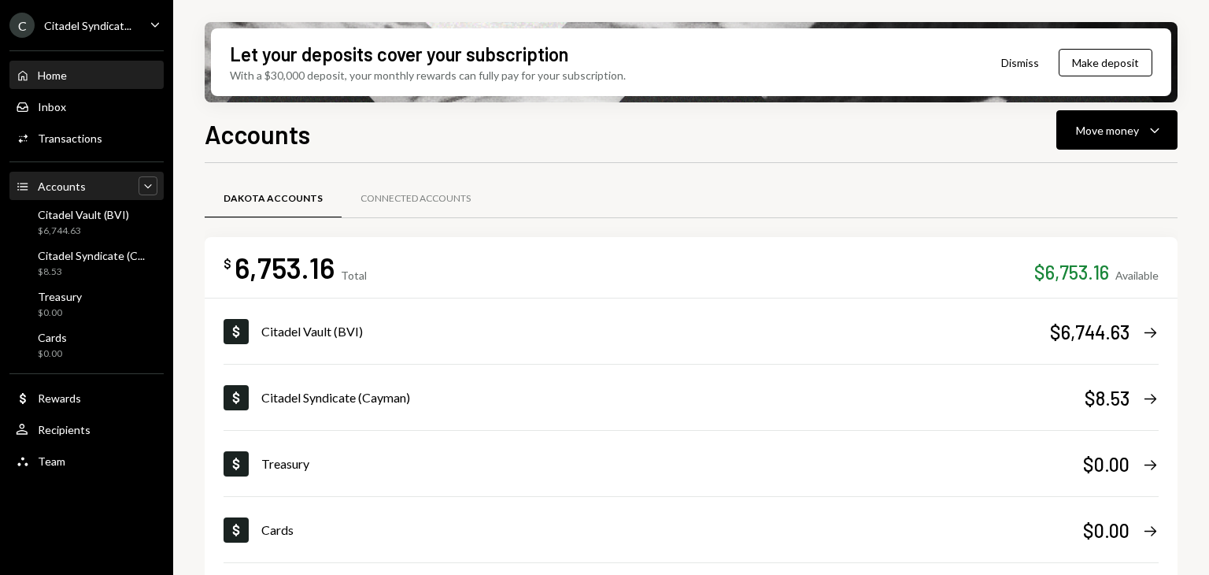
click at [77, 76] on div "Home Home" at bounding box center [87, 75] width 142 height 14
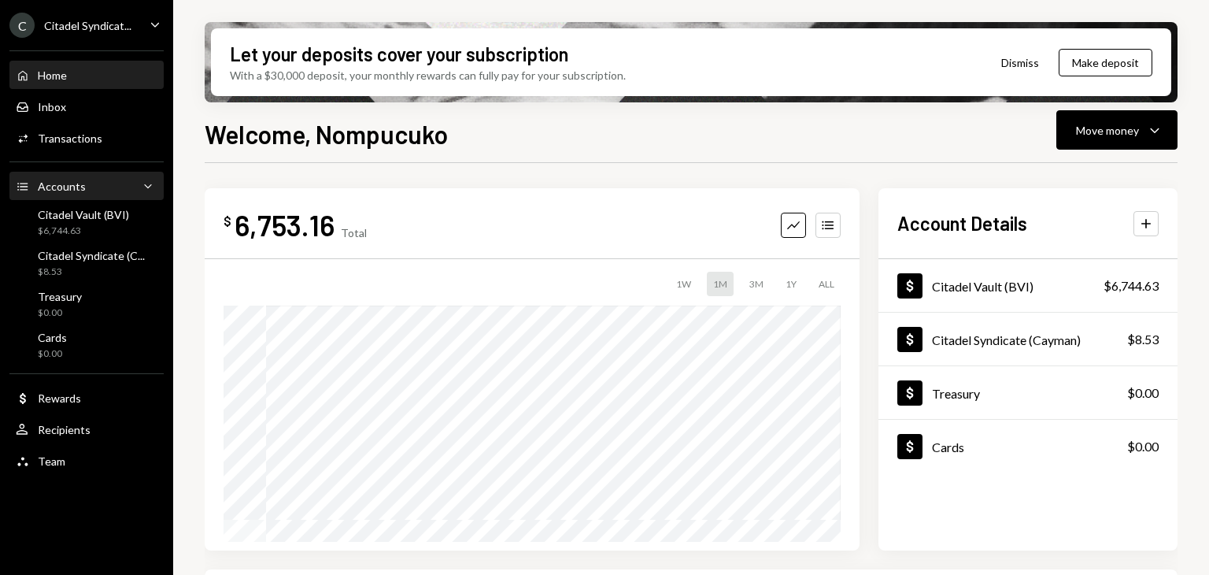
click at [86, 187] on div "Accounts Accounts Caret Down" at bounding box center [87, 186] width 142 height 17
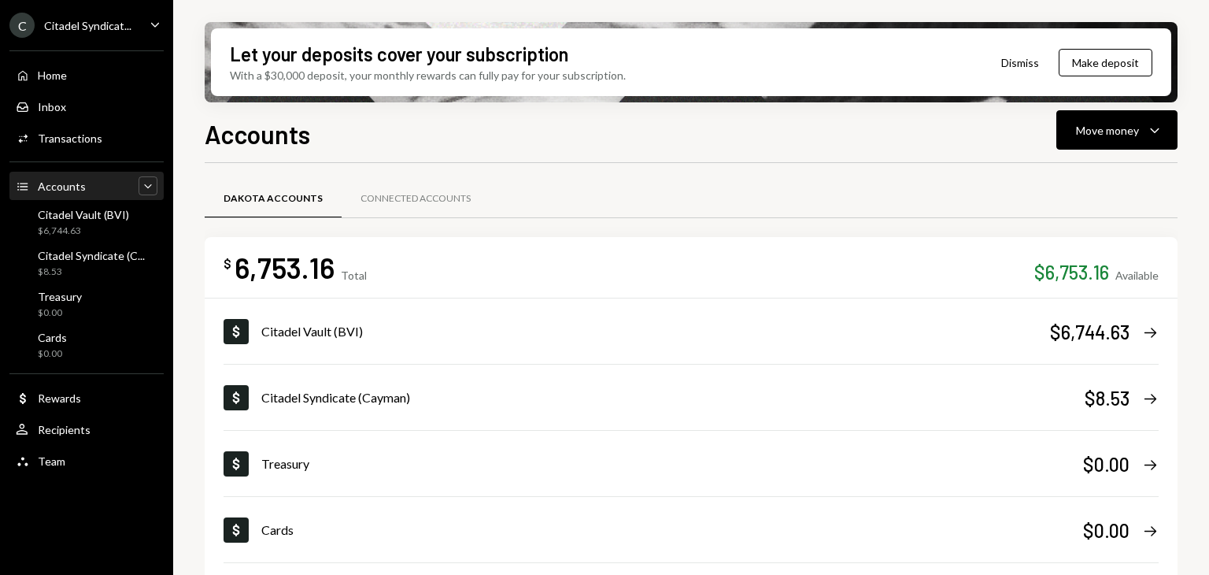
click at [140, 185] on icon "Caret Down" at bounding box center [148, 186] width 16 height 16
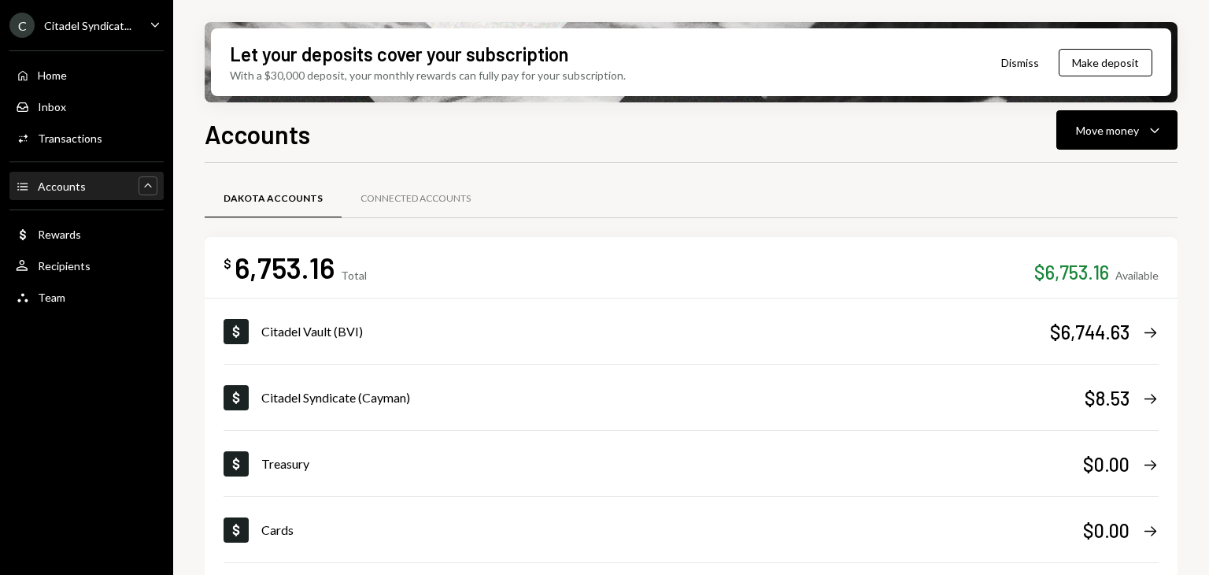
click at [140, 185] on icon "Caret Up" at bounding box center [148, 186] width 16 height 16
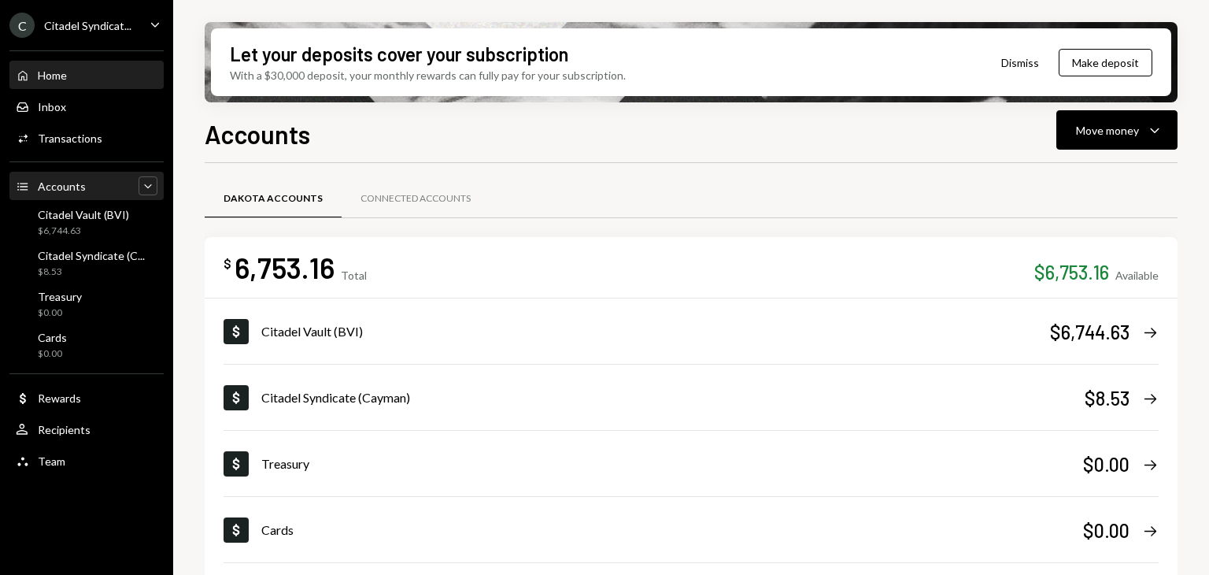
click at [75, 69] on div "Home Home" at bounding box center [87, 75] width 142 height 14
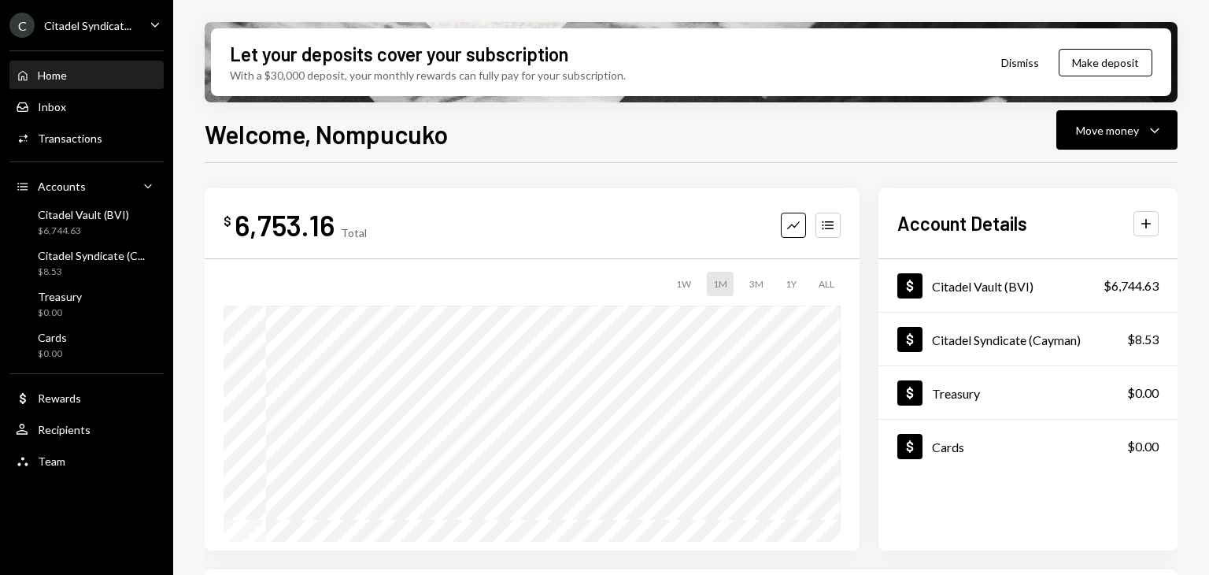
click at [120, 22] on div "Citadel Syndicat..." at bounding box center [87, 25] width 87 height 13
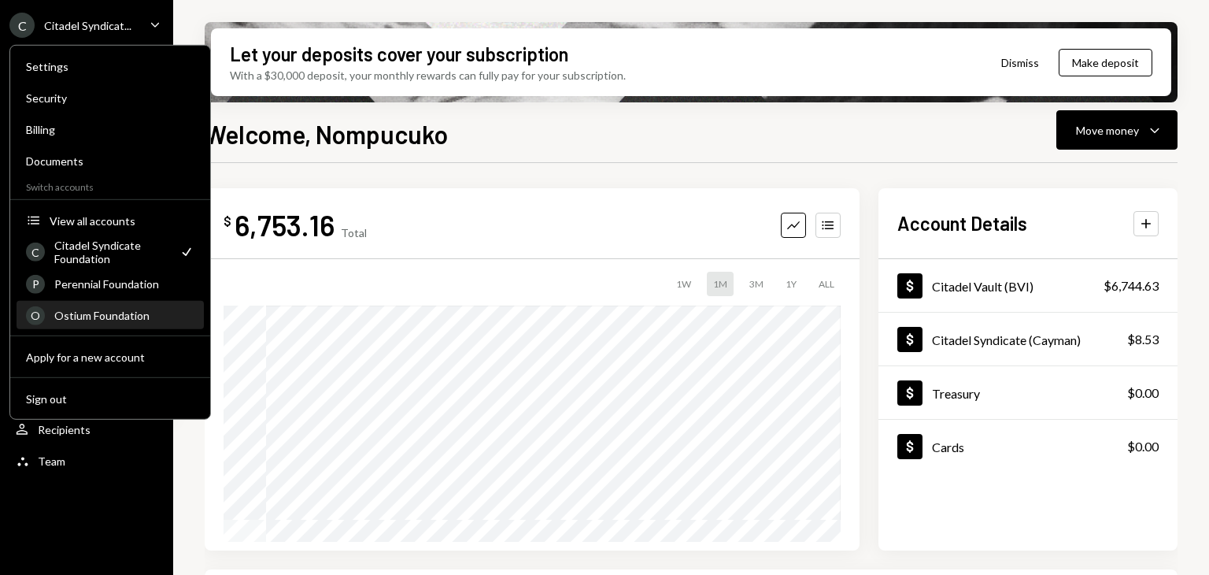
click at [119, 309] on div "Ostium Foundation" at bounding box center [124, 315] width 140 height 13
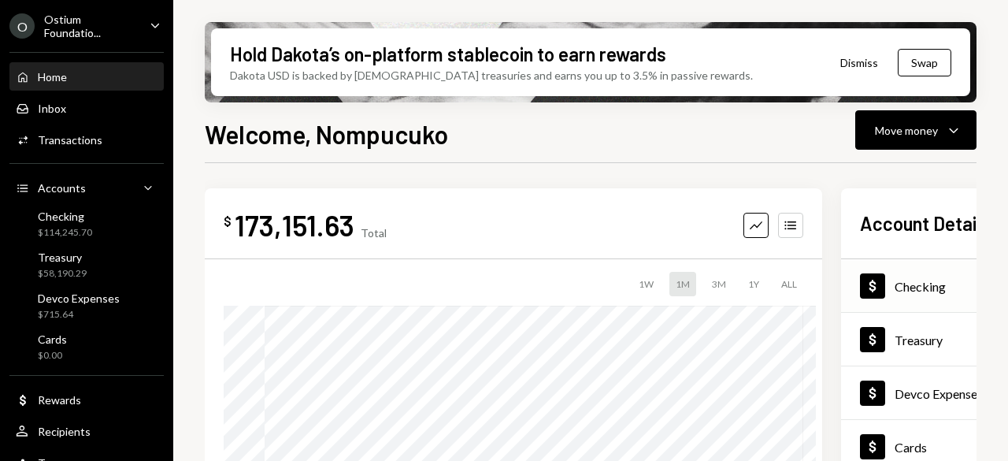
click at [915, 286] on div "Checking" at bounding box center [919, 286] width 51 height 15
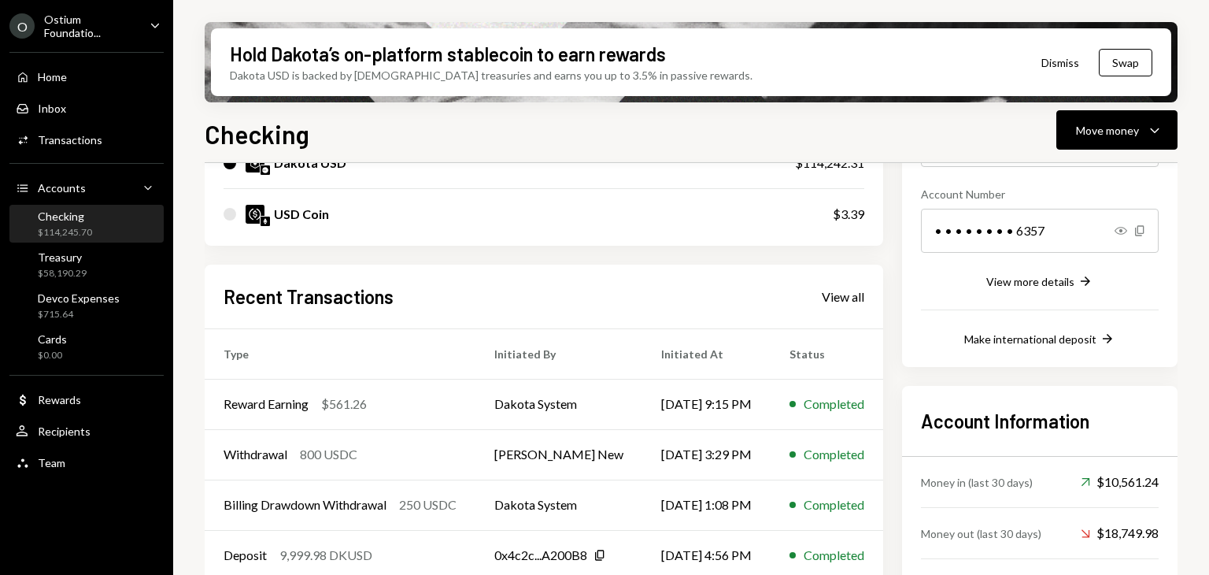
scroll to position [236, 0]
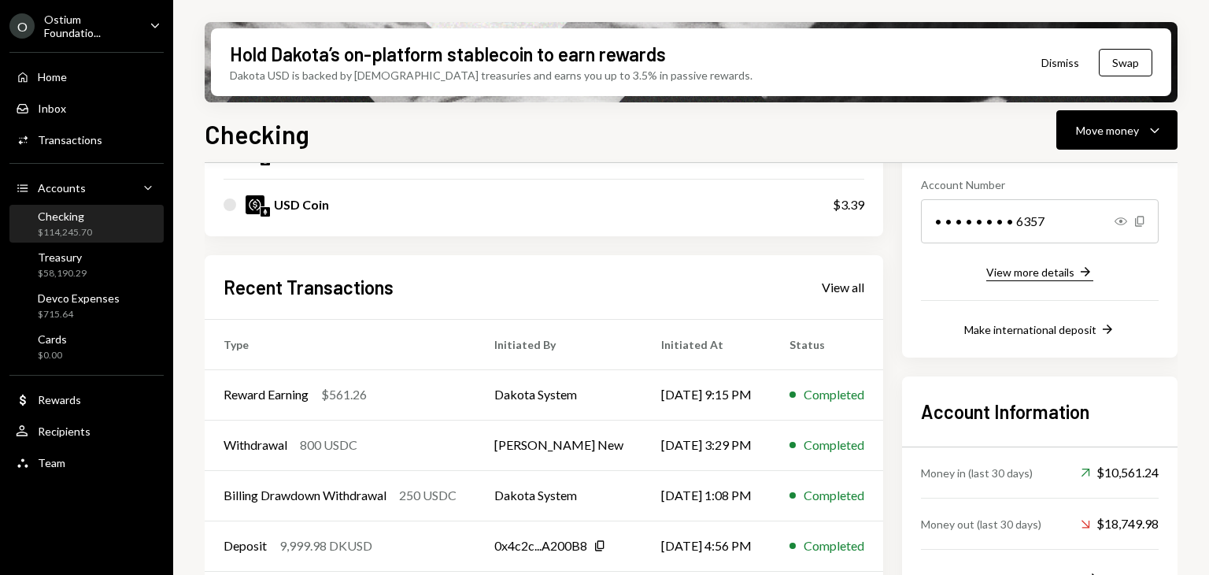
click at [985, 274] on div "View more details" at bounding box center [1030, 271] width 88 height 13
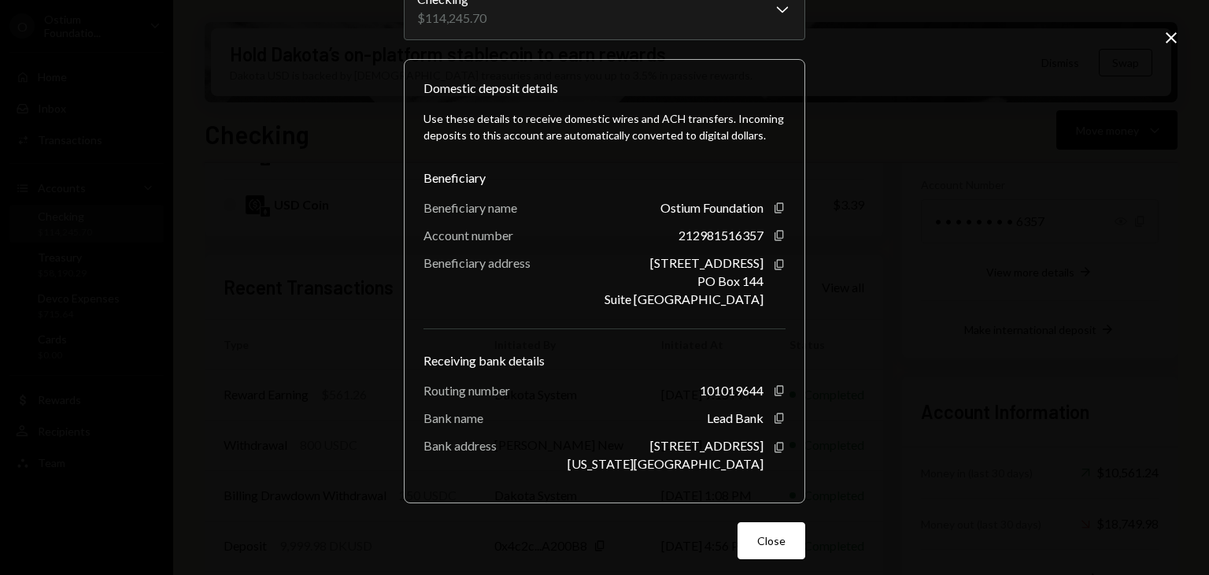
scroll to position [125, 0]
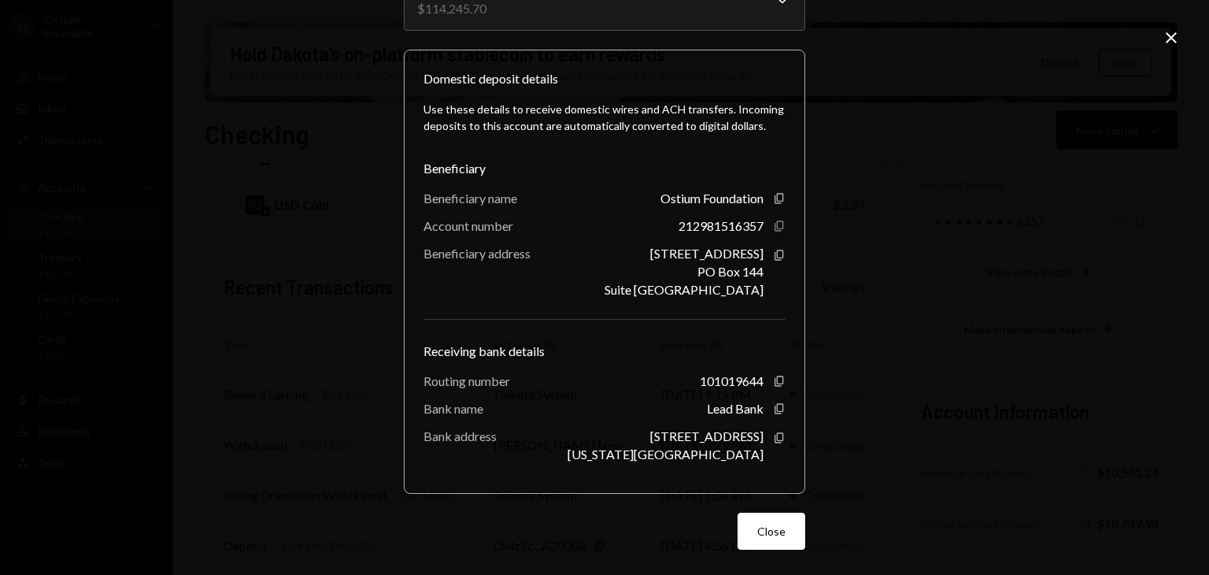
click at [773, 228] on icon "Copy" at bounding box center [779, 226] width 13 height 13
click at [985, 34] on icon "Close" at bounding box center [1171, 37] width 19 height 19
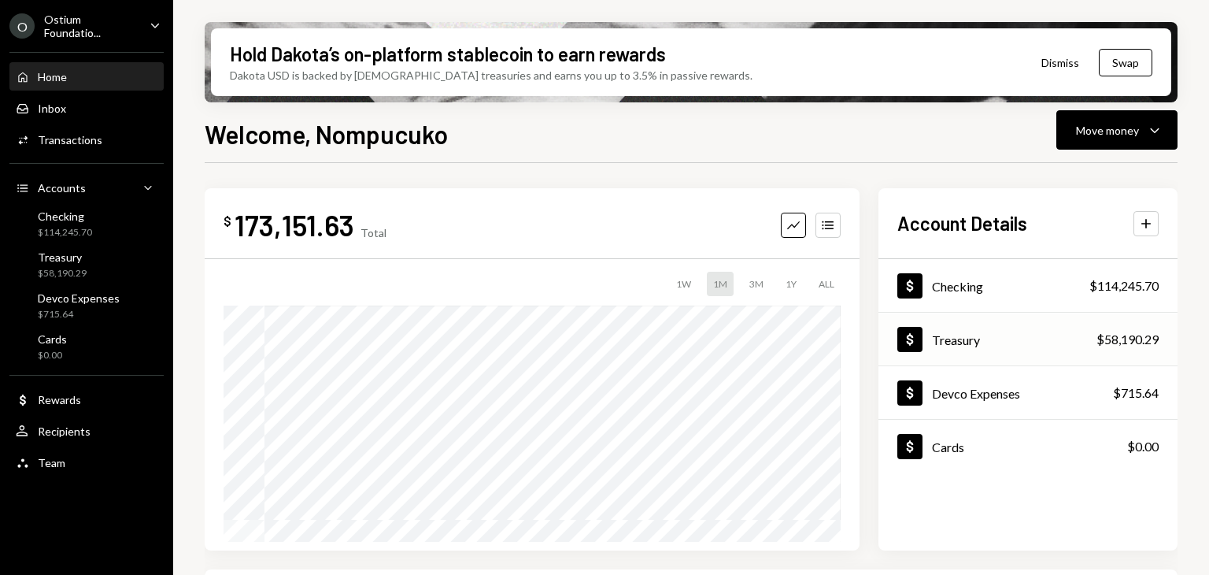
click at [985, 335] on div "Dollar Treasury $58,190.29" at bounding box center [1028, 339] width 299 height 51
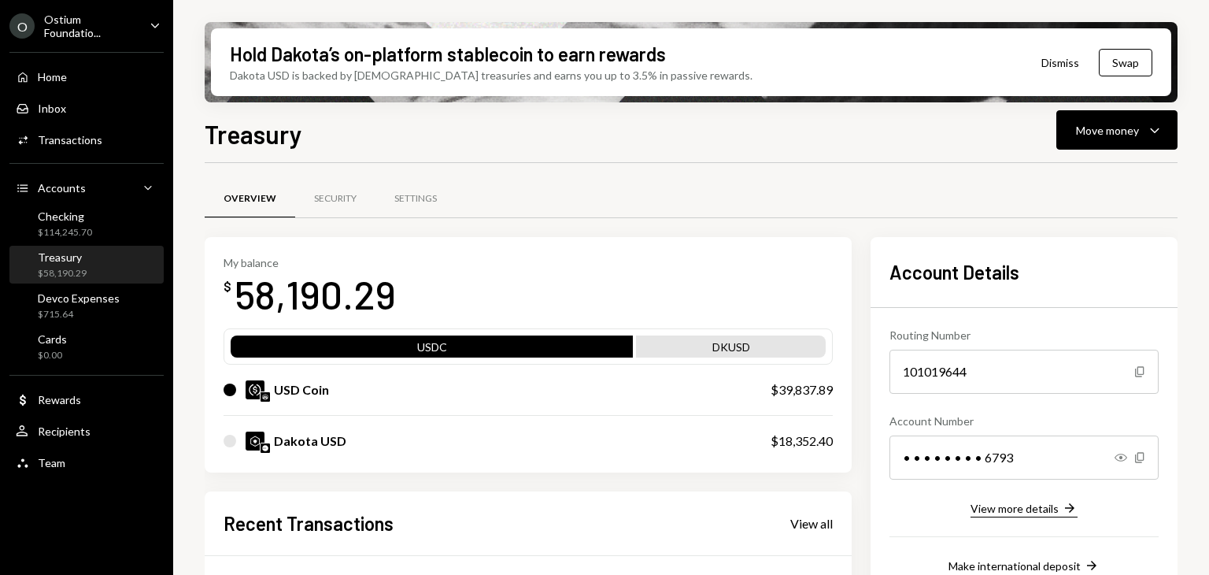
click at [985, 479] on div "View more details" at bounding box center [1015, 507] width 88 height 13
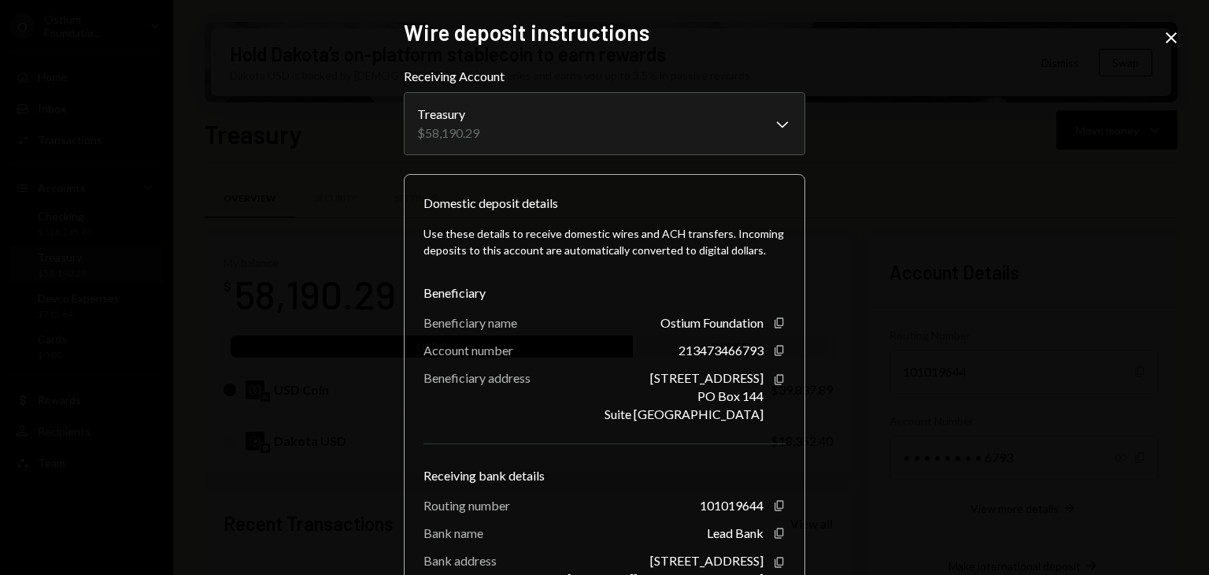
scroll to position [79, 0]
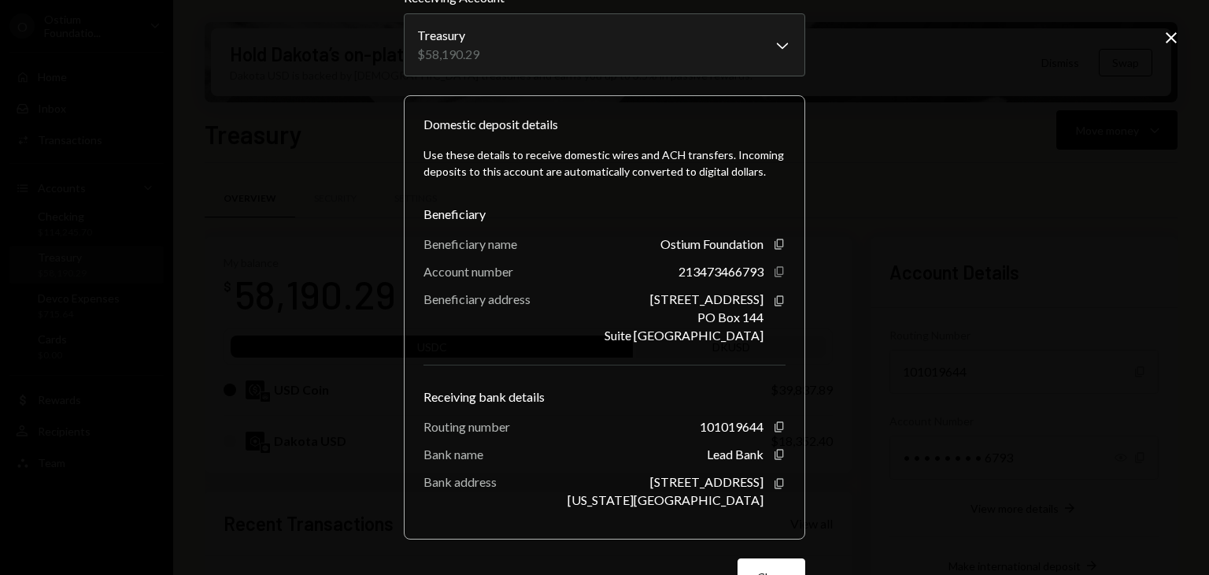
click at [776, 267] on icon "button" at bounding box center [779, 271] width 9 height 10
click at [985, 33] on icon "Close" at bounding box center [1171, 37] width 19 height 19
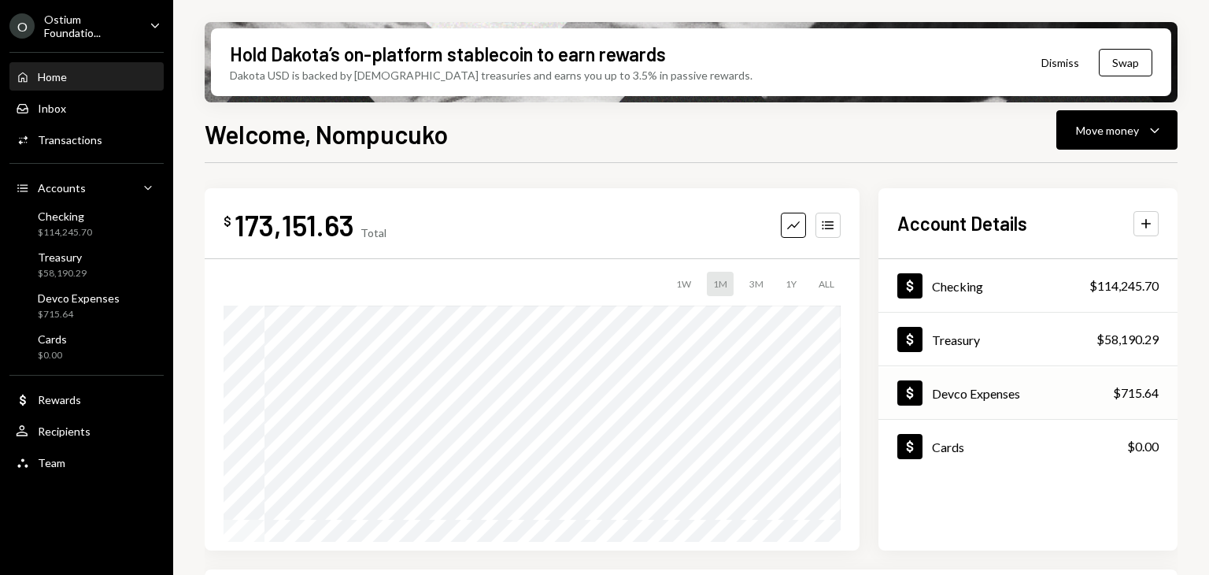
click at [985, 398] on div "Devco Expenses" at bounding box center [976, 393] width 88 height 15
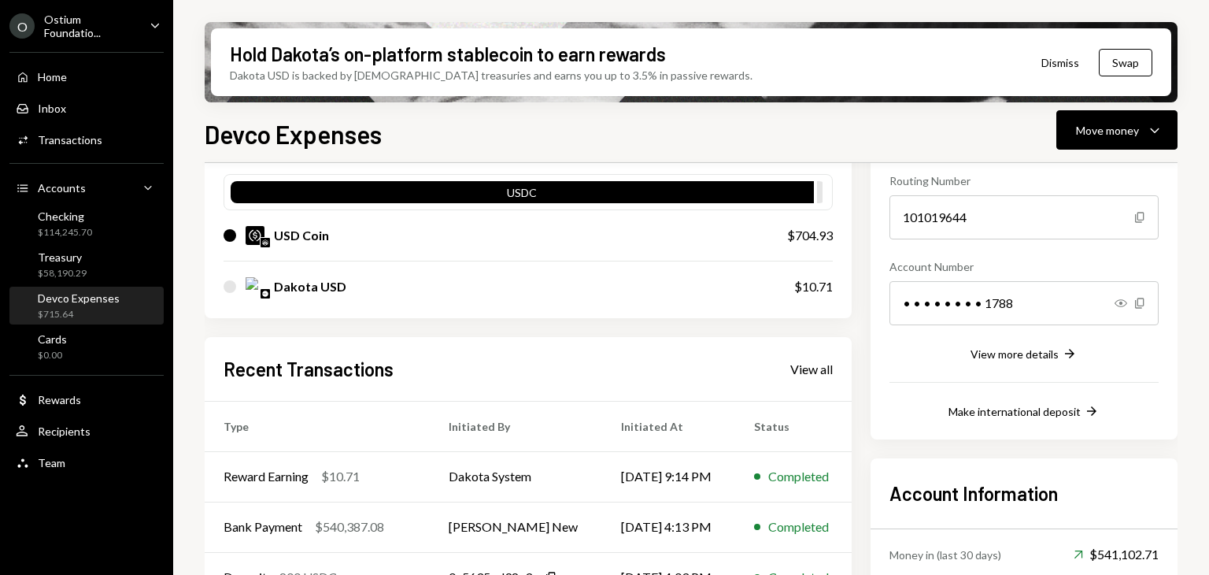
scroll to position [157, 0]
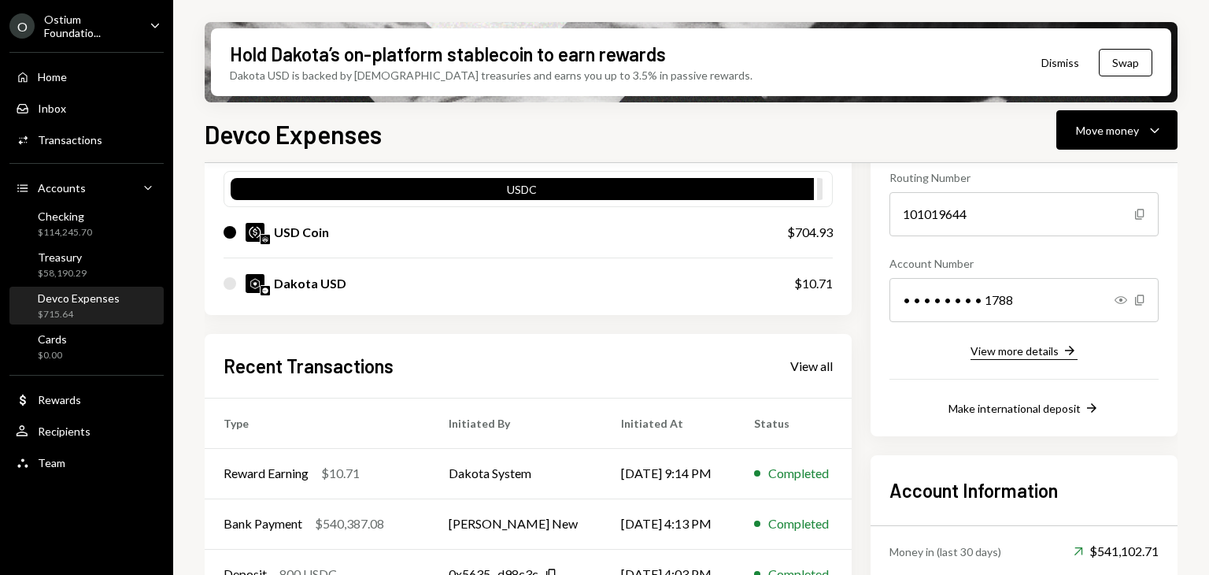
click at [985, 353] on div "View more details" at bounding box center [1015, 350] width 88 height 13
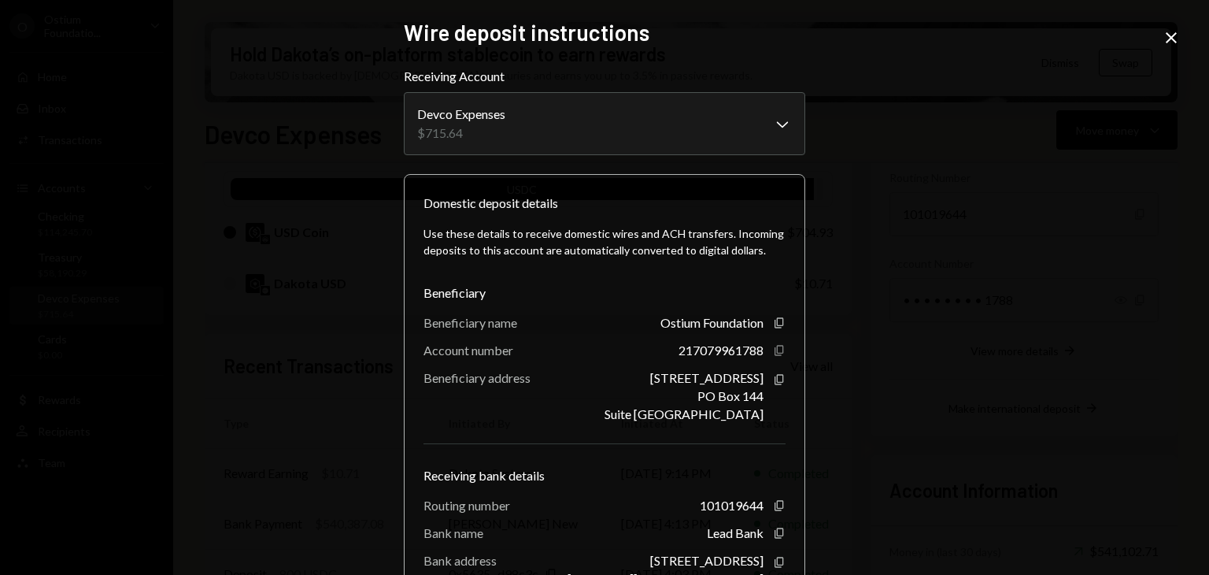
click at [775, 353] on icon "button" at bounding box center [779, 350] width 9 height 10
click at [985, 42] on icon "Close" at bounding box center [1171, 37] width 19 height 19
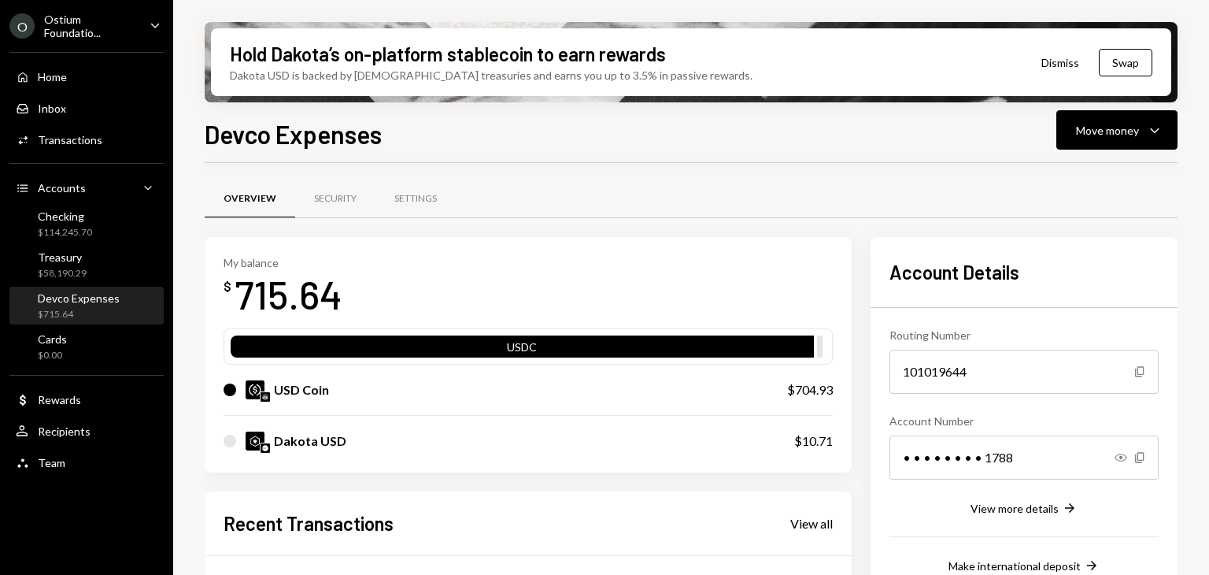
scroll to position [0, 0]
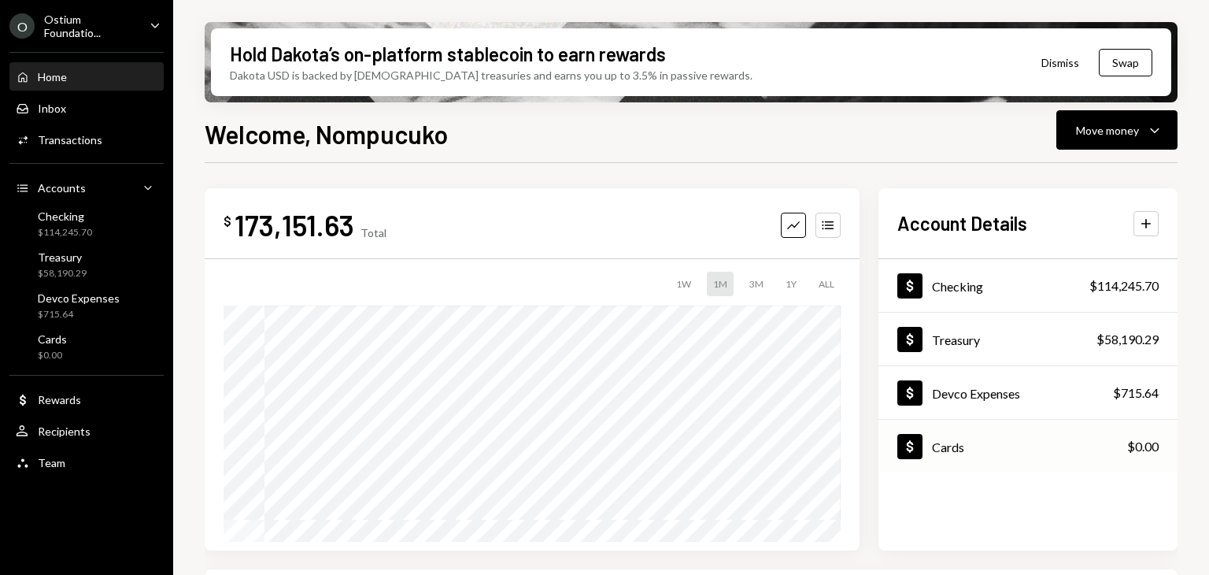
click at [985, 438] on div "Dollar Cards $0.00" at bounding box center [1028, 446] width 299 height 51
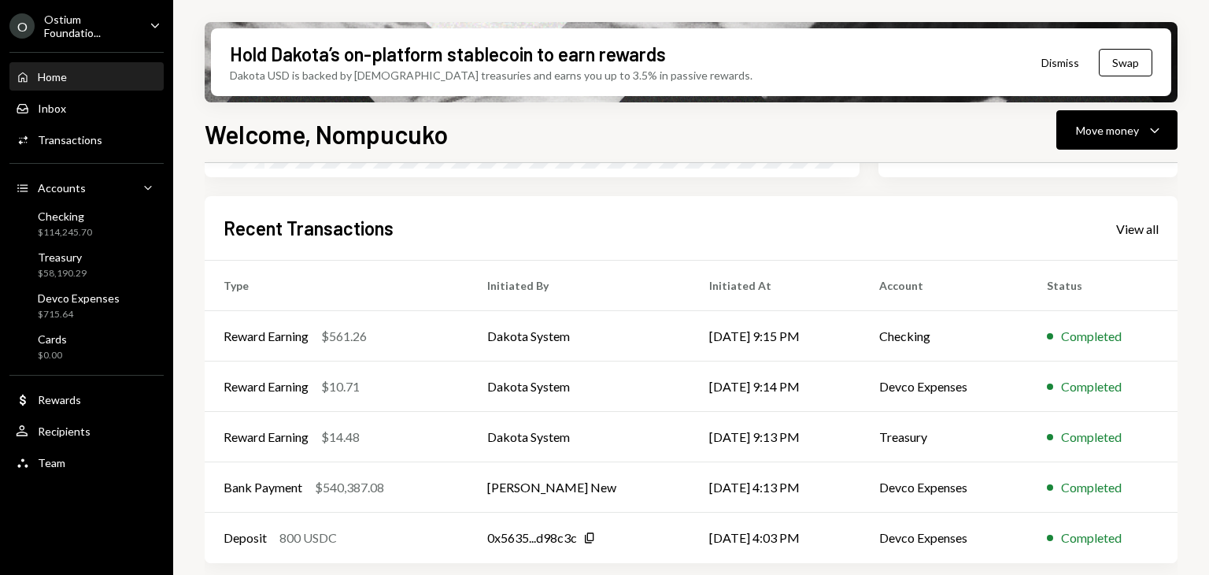
scroll to position [375, 0]
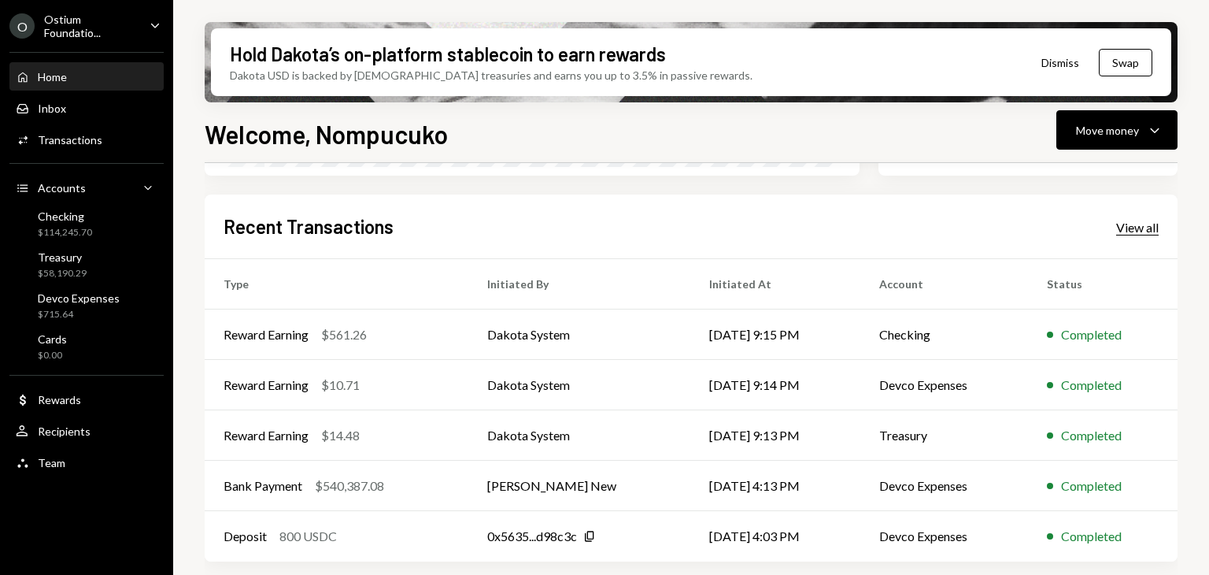
click at [985, 226] on div "View all" at bounding box center [1137, 228] width 43 height 16
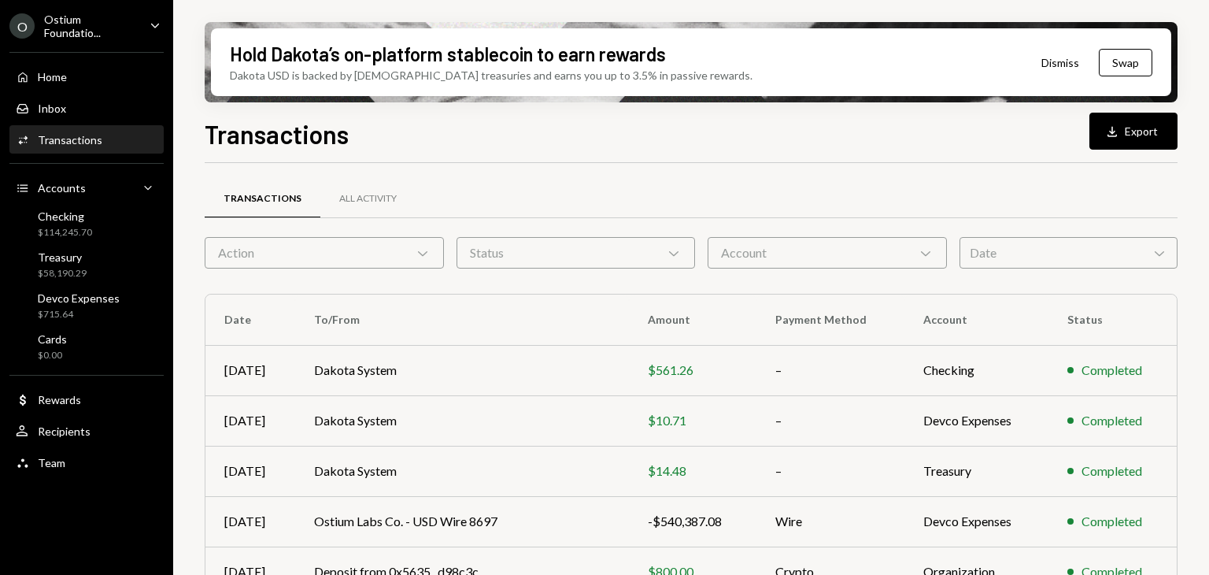
click at [897, 256] on div "Account Chevron Down" at bounding box center [827, 252] width 239 height 31
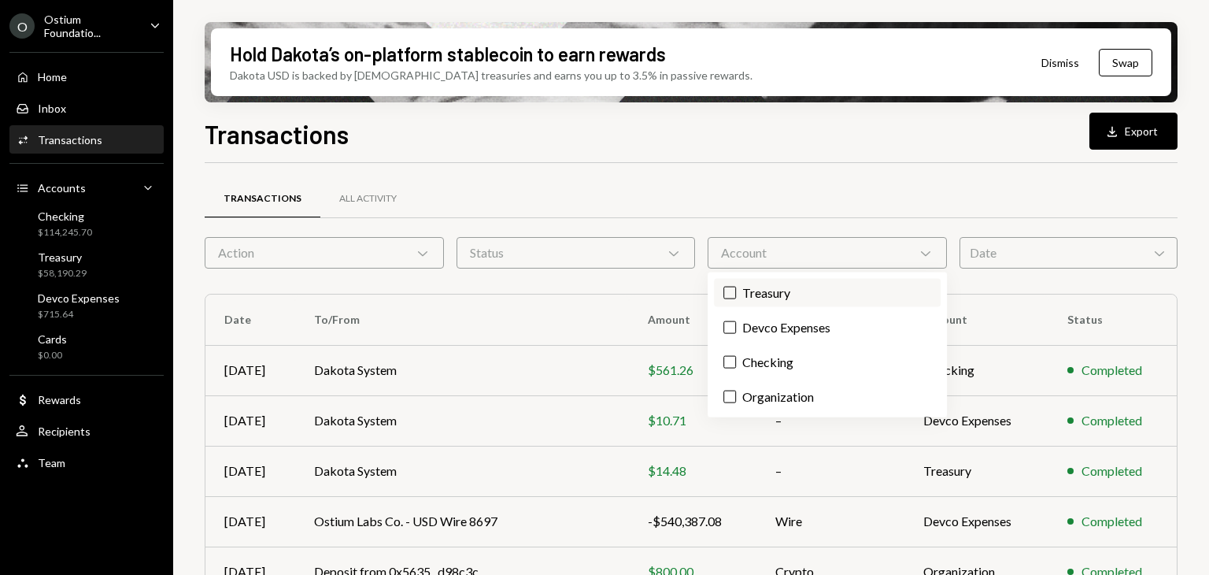
click at [787, 293] on label "Treasury" at bounding box center [827, 293] width 226 height 28
click at [736, 293] on button "Treasury" at bounding box center [729, 293] width 13 height 13
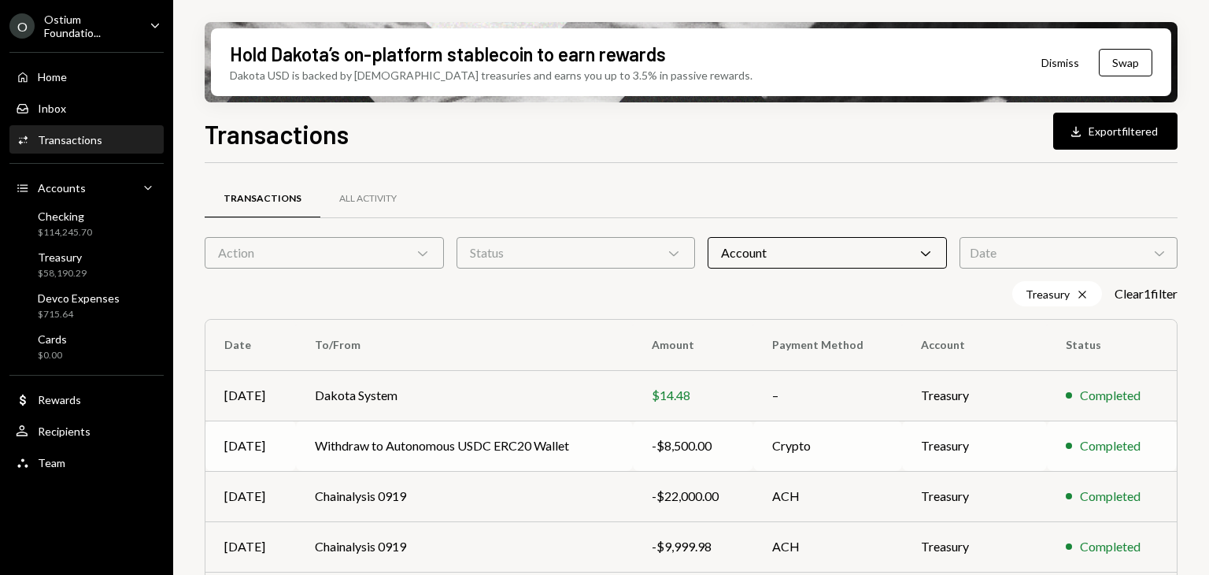
click at [573, 443] on td "Withdraw to Autonomous USDC ERC20 Wallet" at bounding box center [464, 445] width 336 height 50
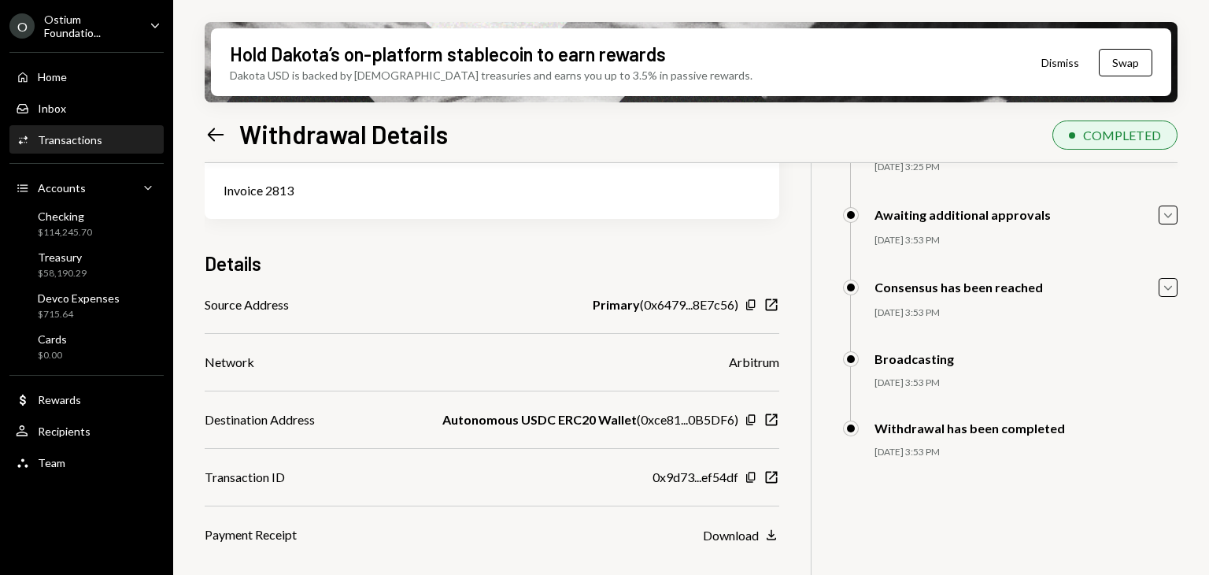
scroll to position [126, 0]
click at [749, 300] on icon "button" at bounding box center [750, 303] width 9 height 10
click at [217, 133] on icon "Left Arrow" at bounding box center [216, 135] width 22 height 22
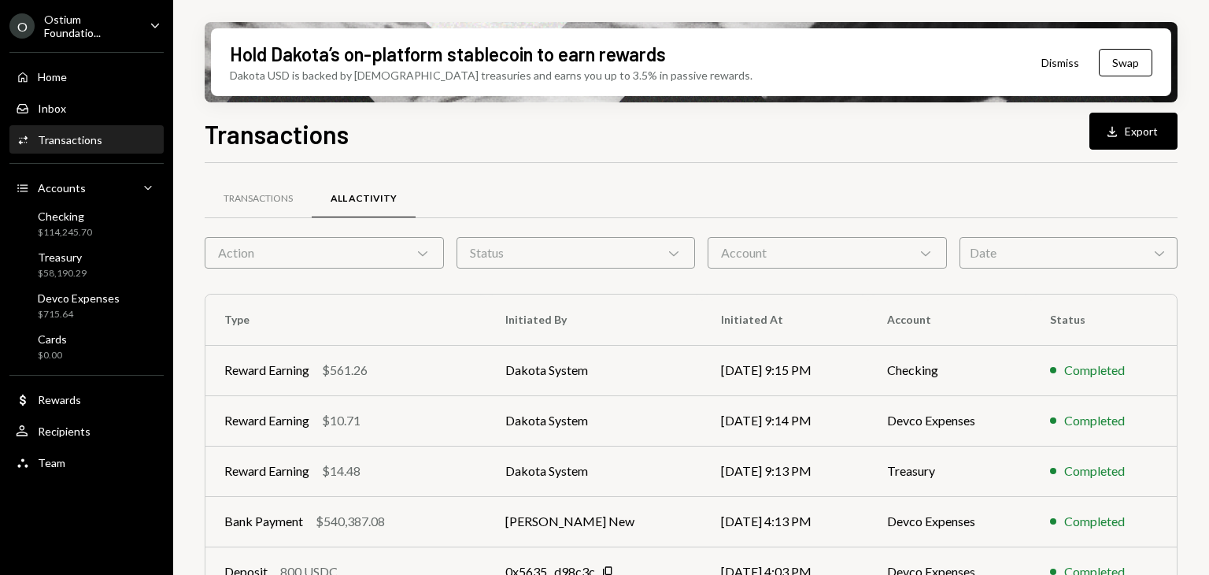
click at [906, 255] on div "Account Chevron Down" at bounding box center [827, 252] width 239 height 31
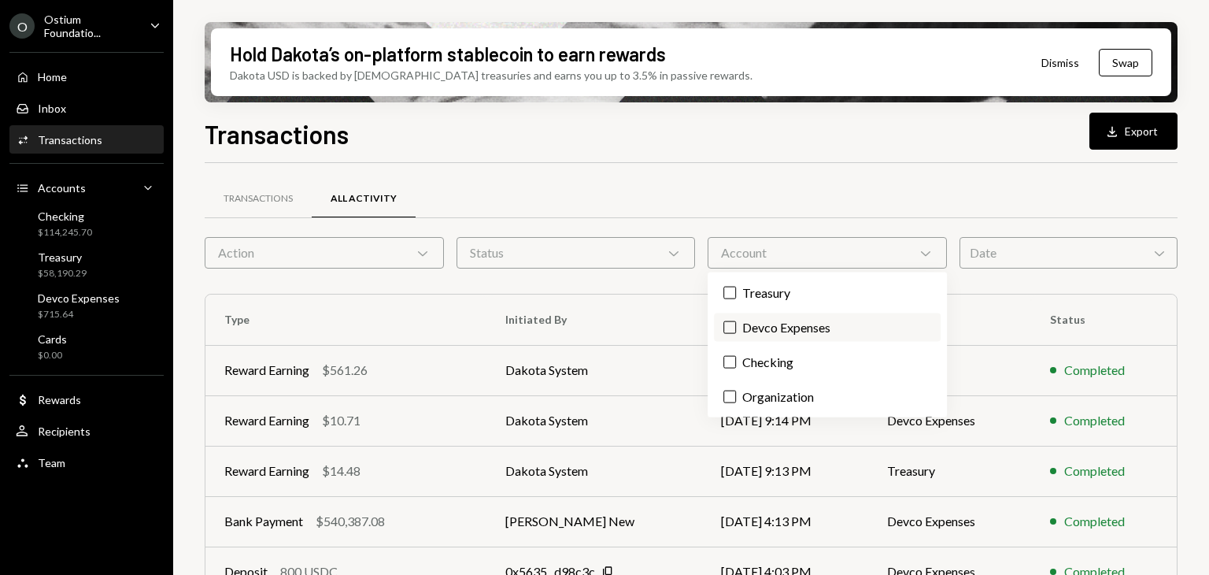
click at [790, 328] on label "Devco Expenses" at bounding box center [827, 327] width 226 height 28
click at [736, 328] on button "Devco Expenses" at bounding box center [729, 327] width 13 height 13
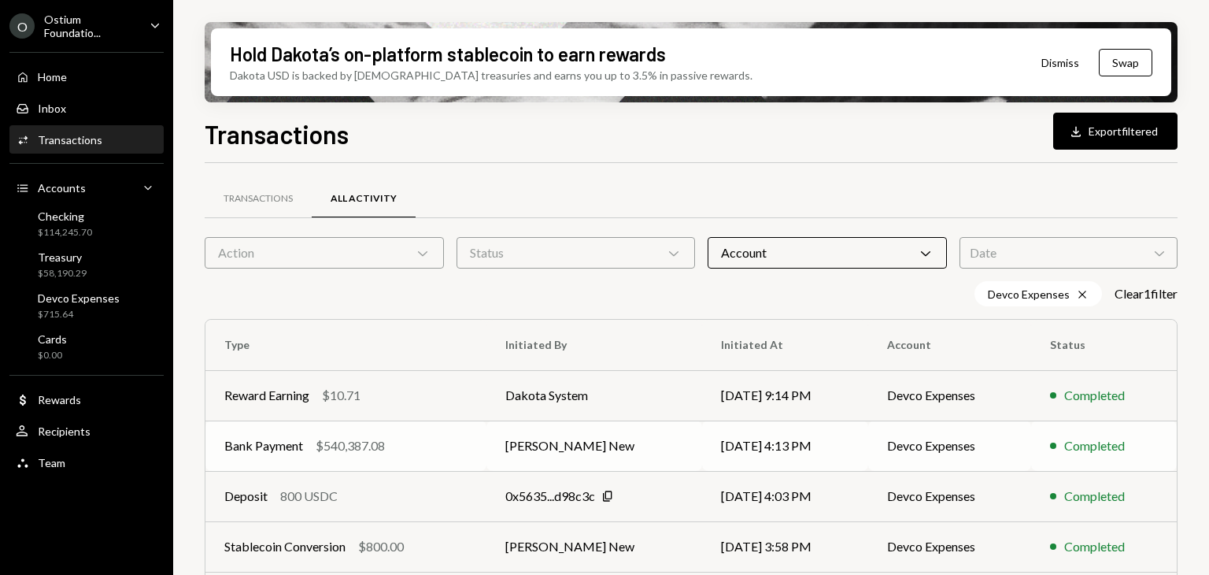
click at [740, 454] on td "[DATE] 4:13 PM" at bounding box center [785, 445] width 166 height 50
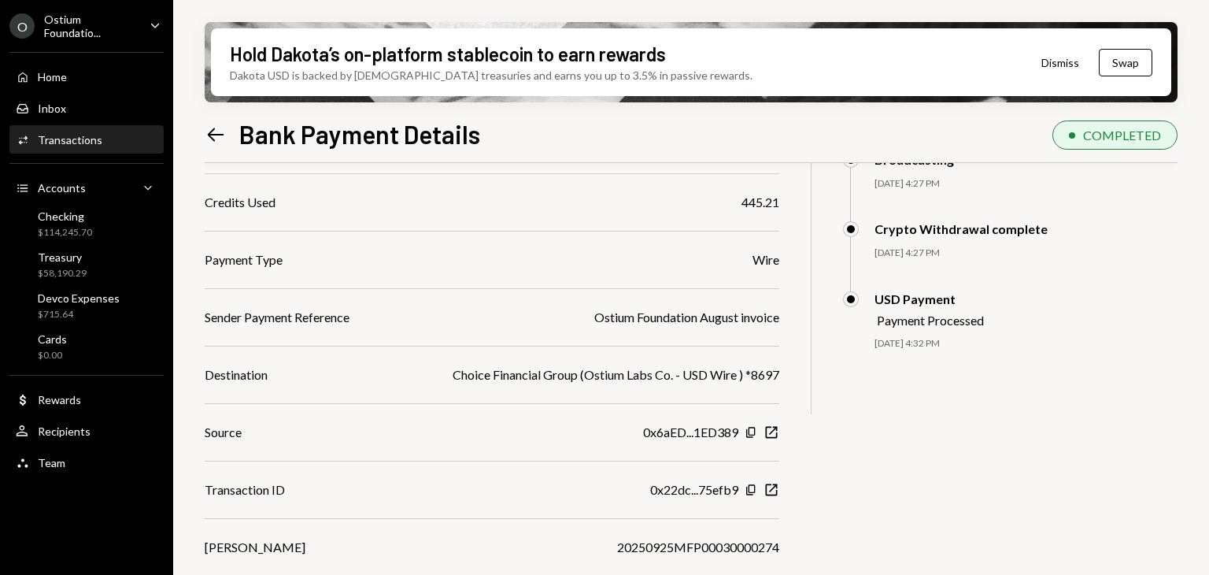
scroll to position [326, 0]
click at [751, 429] on icon "Copy" at bounding box center [751, 430] width 13 height 13
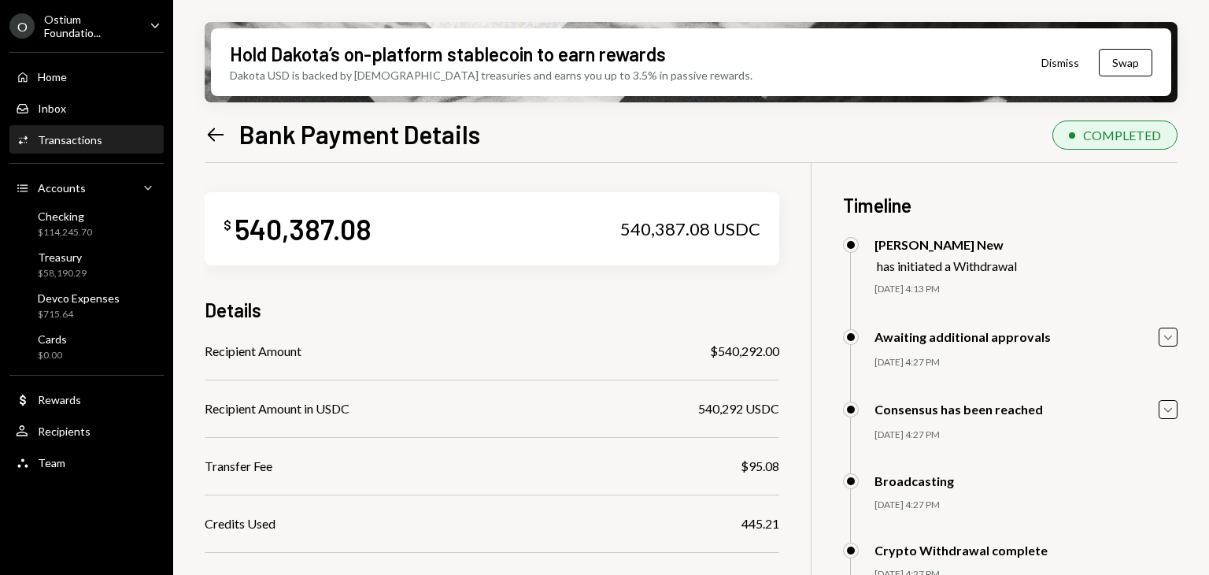
scroll to position [0, 0]
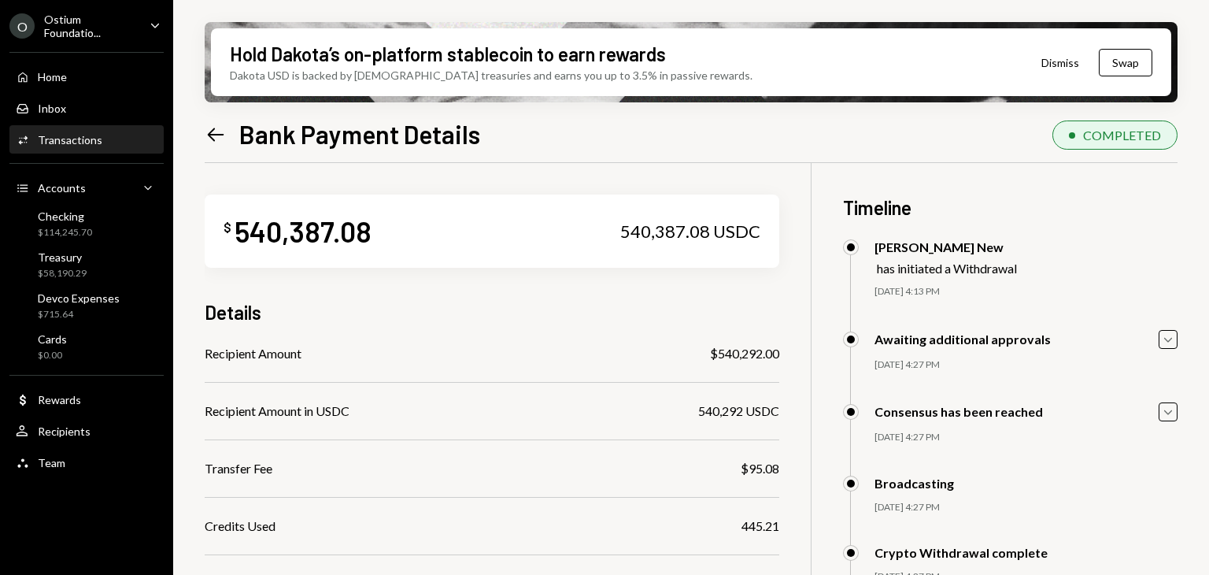
click at [221, 134] on icon at bounding box center [216, 134] width 17 height 13
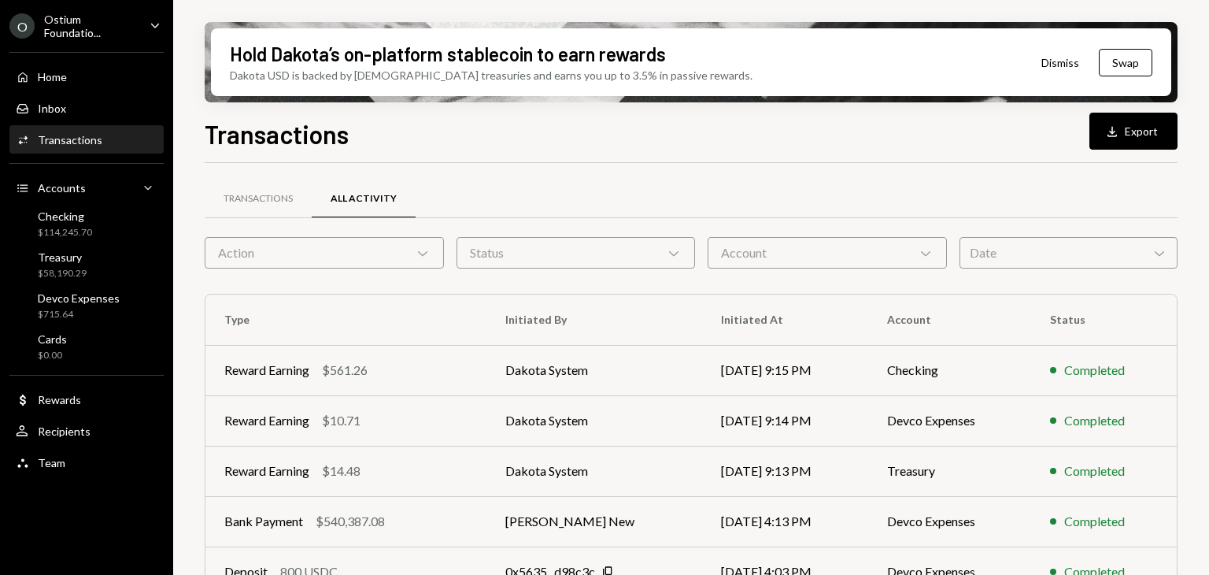
click at [906, 247] on div "Account Chevron Down" at bounding box center [827, 252] width 239 height 31
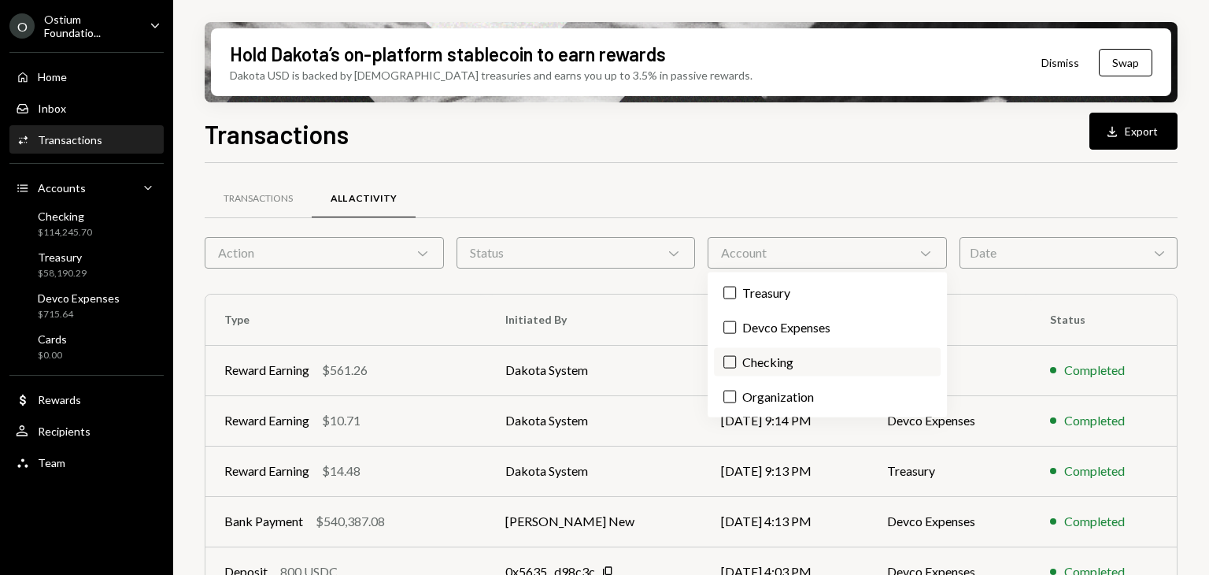
click at [778, 360] on label "Checking" at bounding box center [827, 362] width 226 height 28
click at [736, 360] on button "Checking" at bounding box center [729, 362] width 13 height 13
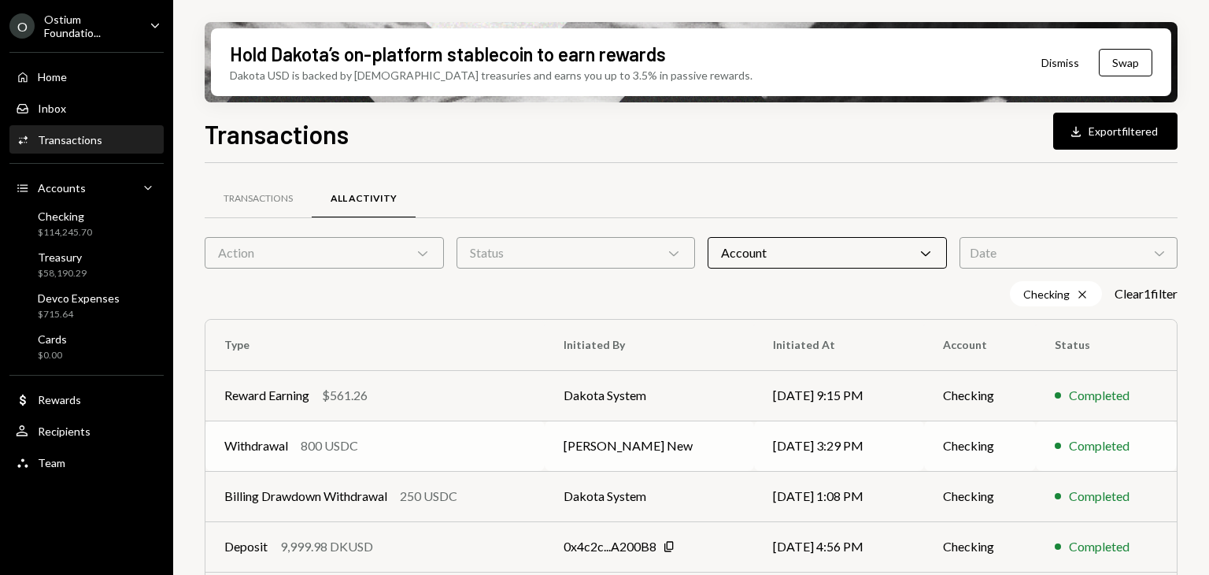
click at [666, 454] on td "[PERSON_NAME] New" at bounding box center [649, 445] width 209 height 50
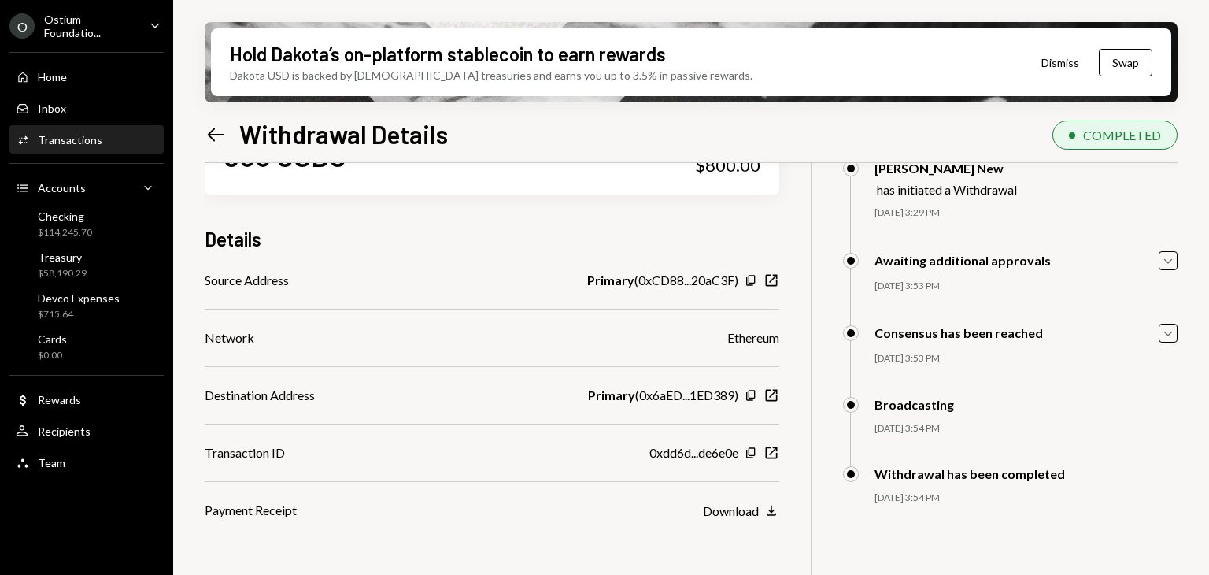
scroll to position [126, 0]
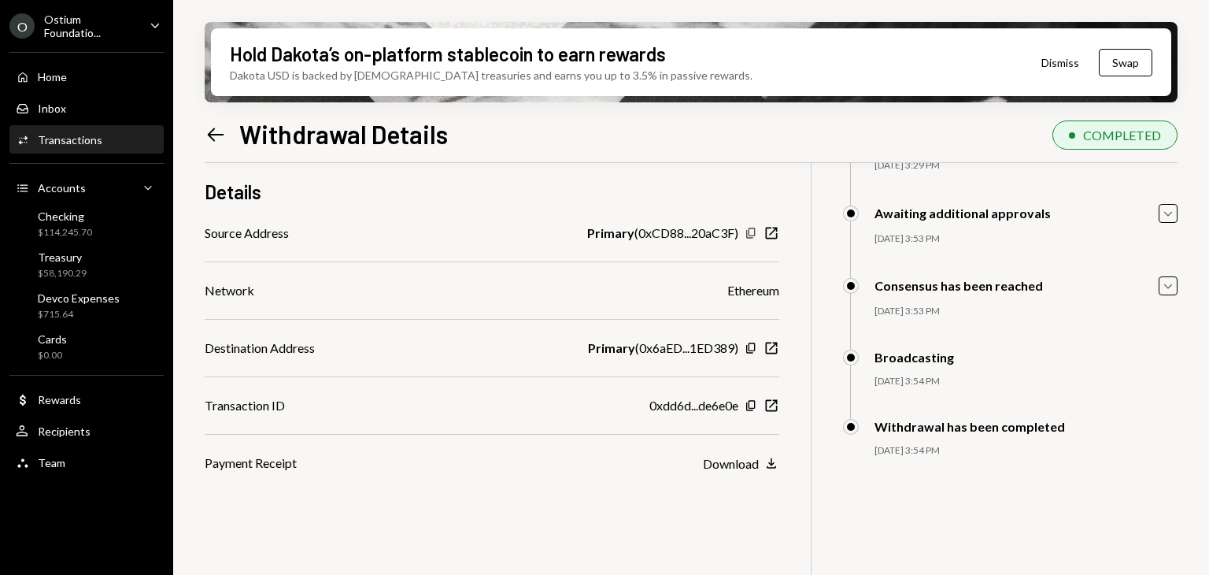
click at [753, 232] on icon "Copy" at bounding box center [751, 233] width 13 height 13
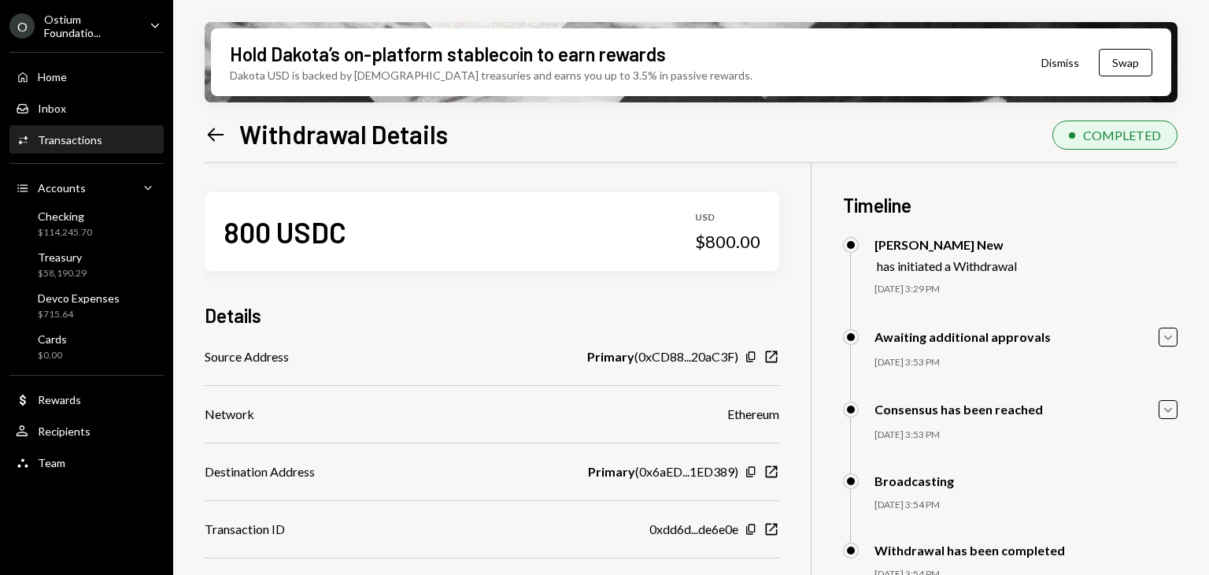
scroll to position [0, 0]
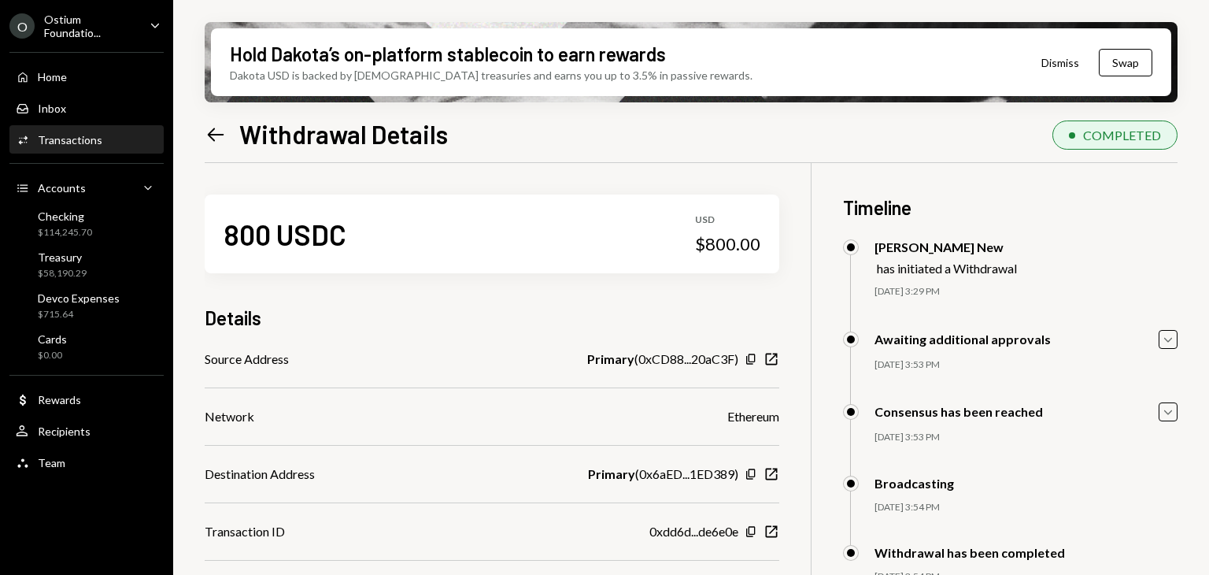
click at [216, 137] on icon "Left Arrow" at bounding box center [216, 135] width 22 height 22
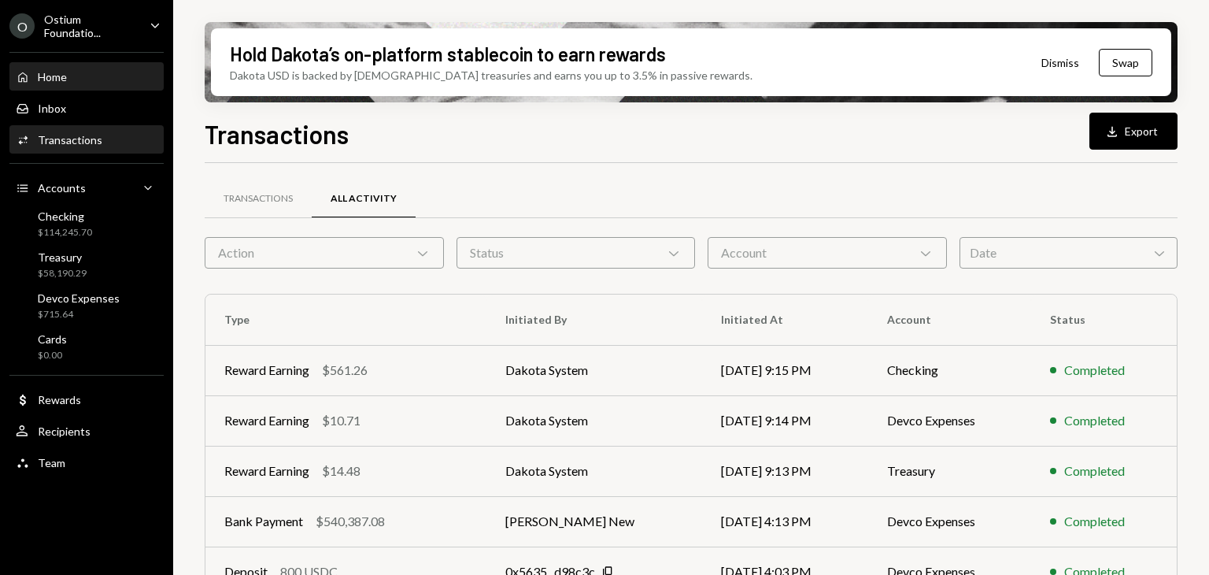
click at [61, 78] on div "Home" at bounding box center [52, 76] width 29 height 13
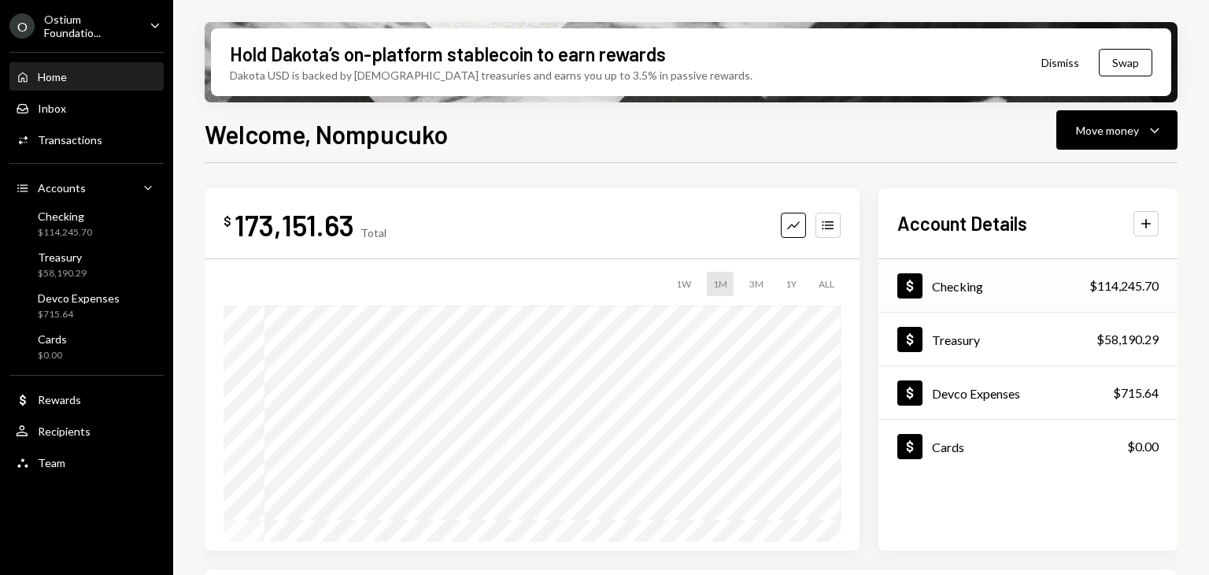
click at [1033, 275] on div "Dollar Checking $114,245.70" at bounding box center [1028, 286] width 299 height 51
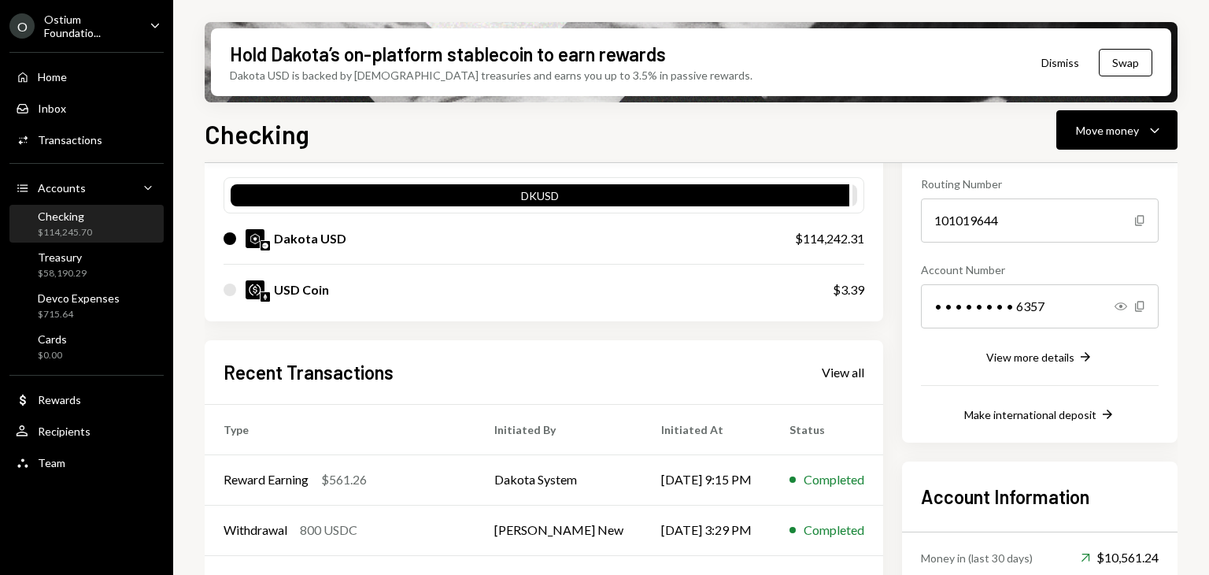
scroll to position [157, 0]
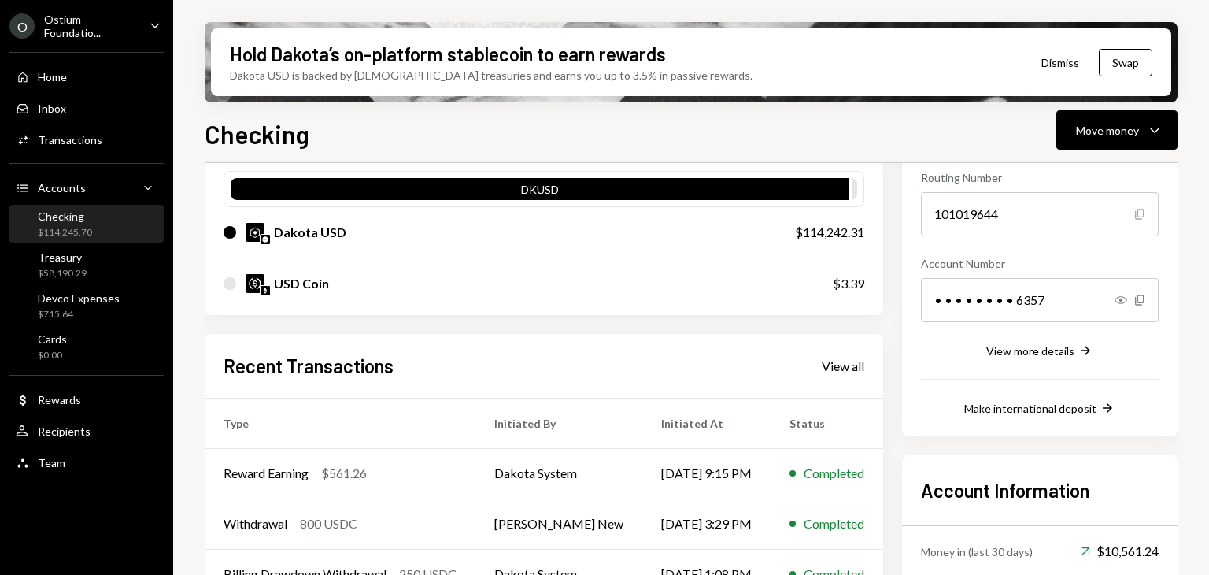
click at [1140, 218] on icon "Copy" at bounding box center [1140, 214] width 13 height 13
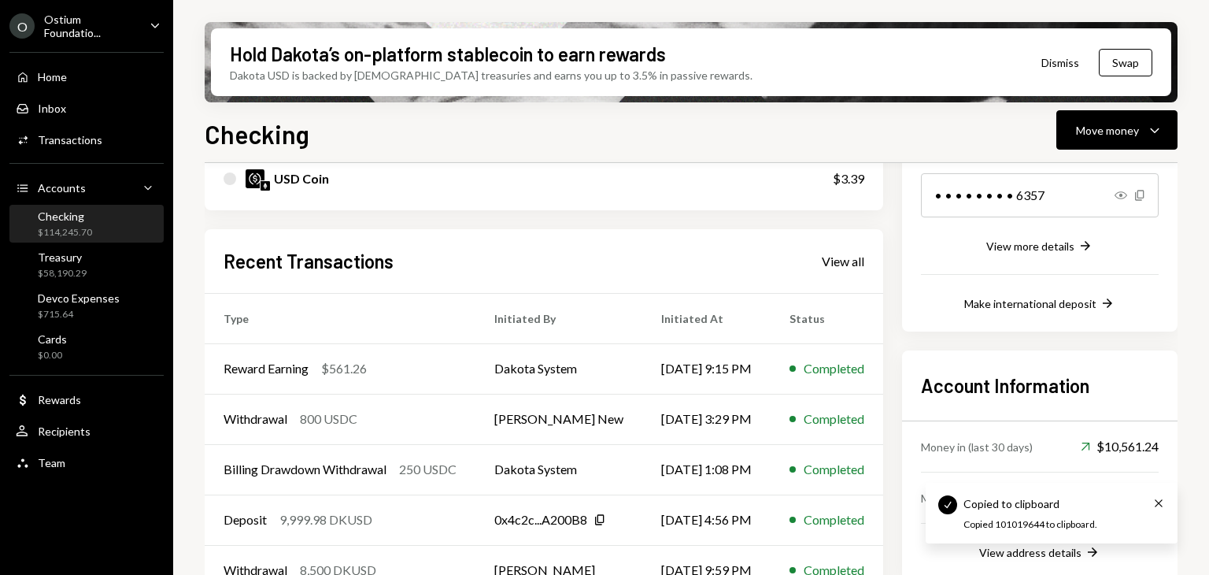
scroll to position [295, 0]
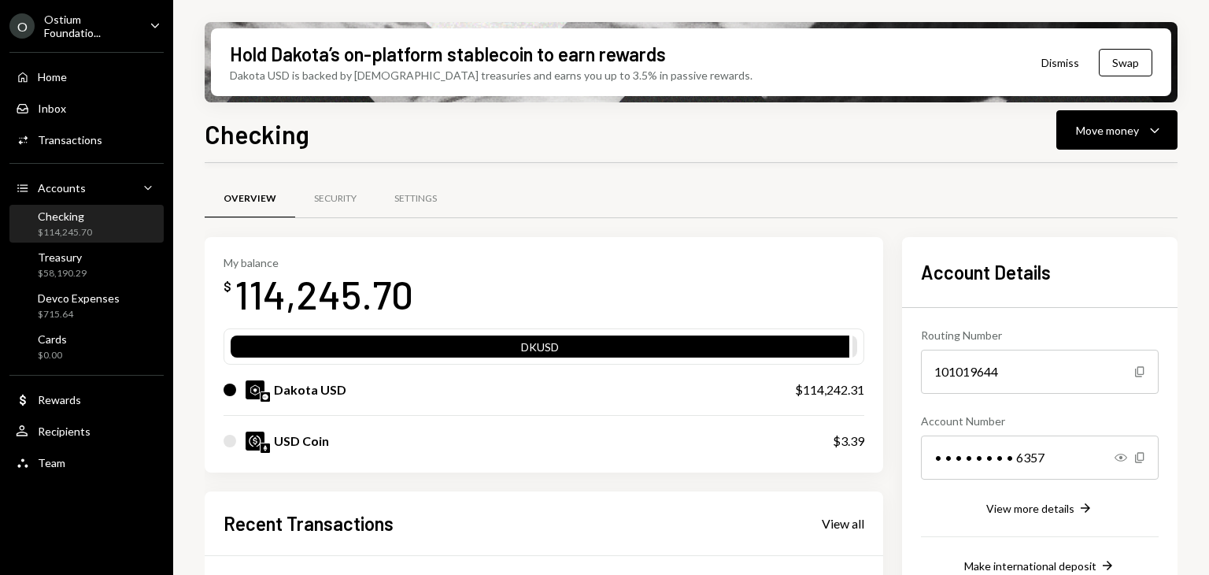
scroll to position [295, 0]
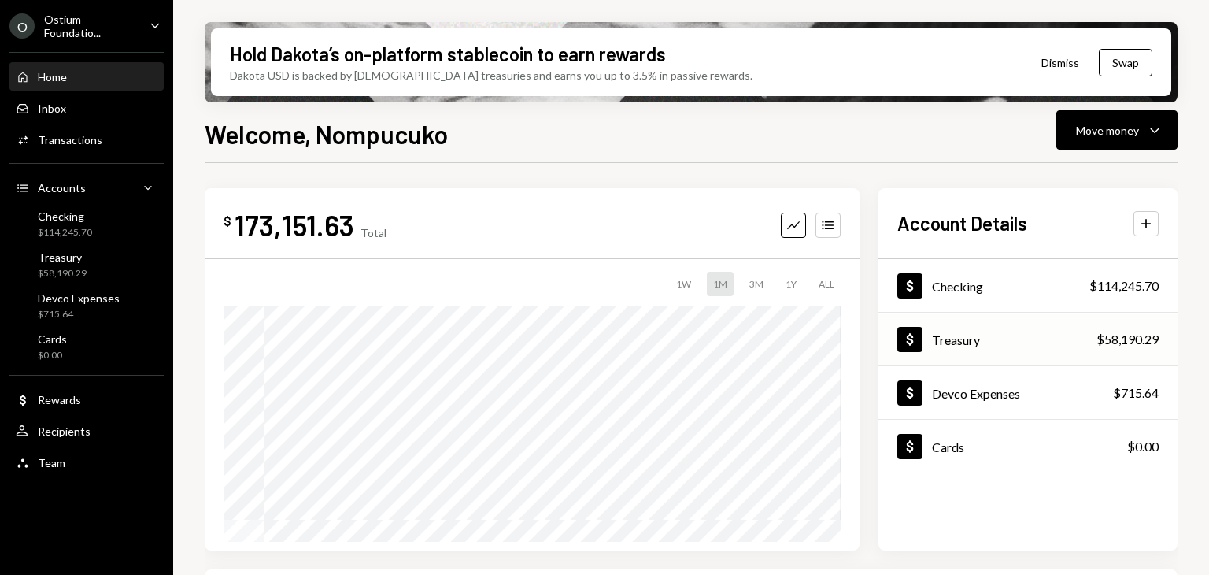
click at [1051, 341] on div "Dollar Treasury $58,190.29" at bounding box center [1028, 339] width 299 height 51
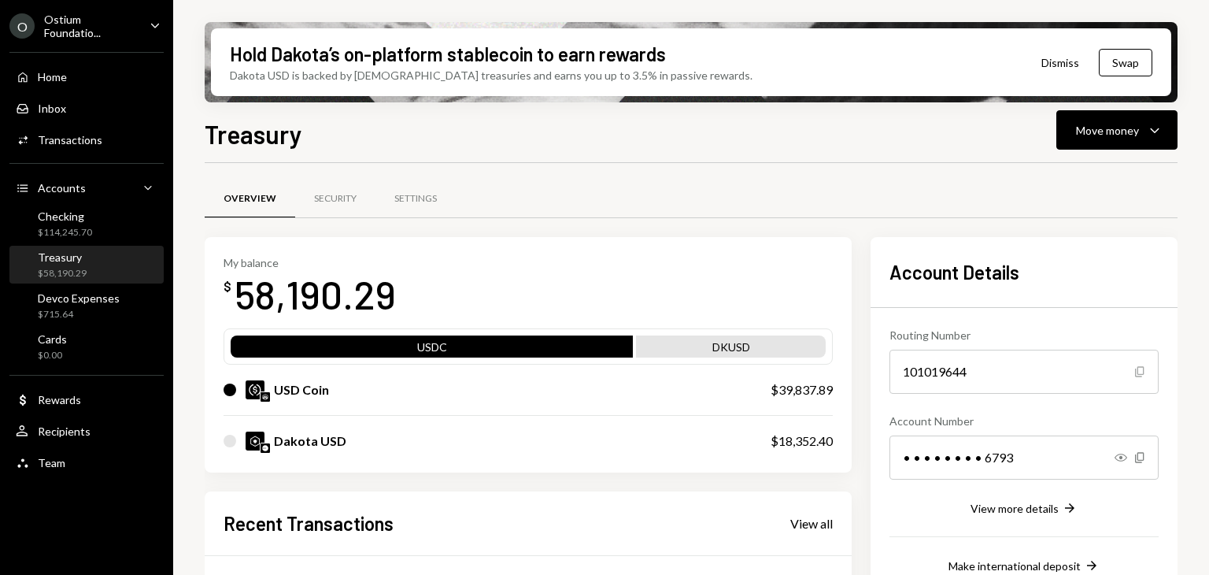
click at [1140, 370] on icon "Copy" at bounding box center [1140, 371] width 13 height 13
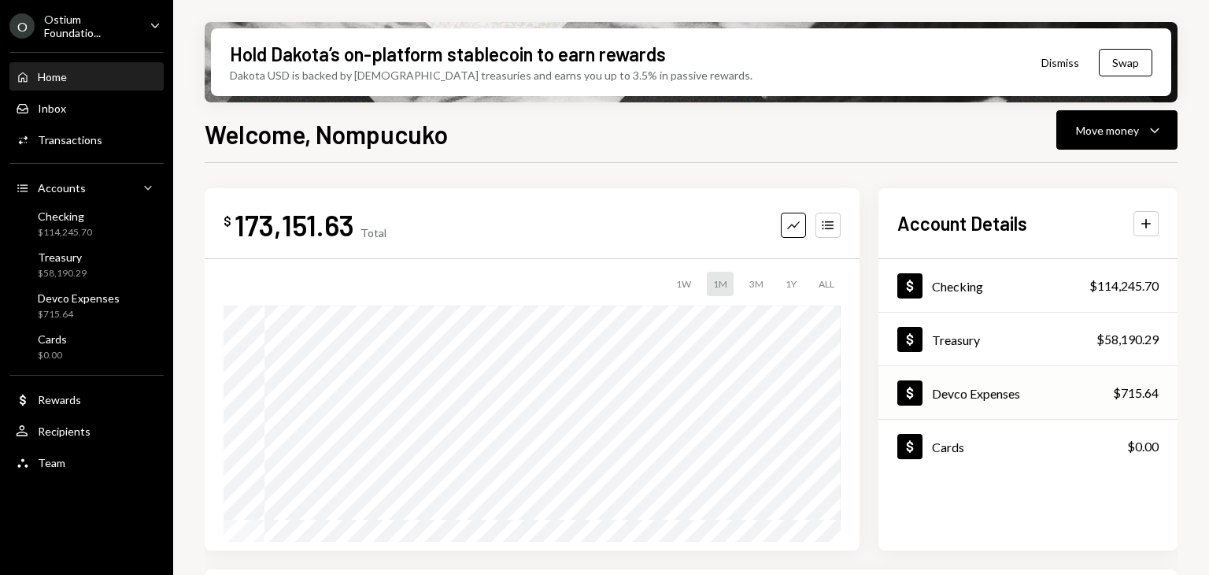
click at [1019, 397] on div "Devco Expenses" at bounding box center [976, 393] width 88 height 15
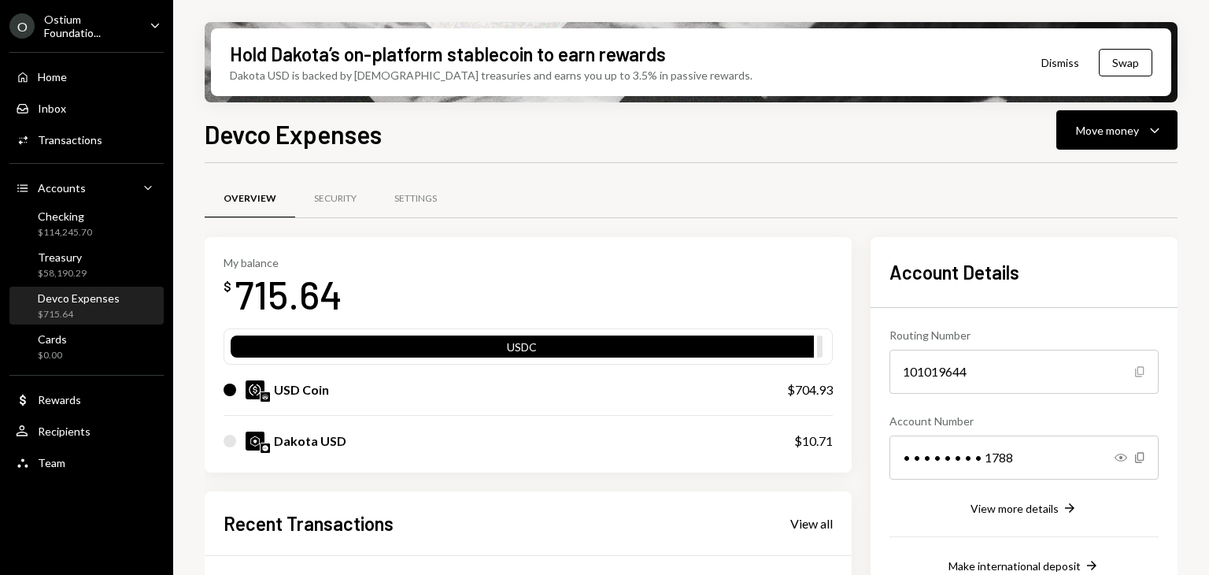
click at [1137, 371] on icon "Copy" at bounding box center [1140, 371] width 13 height 13
click at [115, 27] on div "Ostium Foundatio..." at bounding box center [90, 26] width 93 height 27
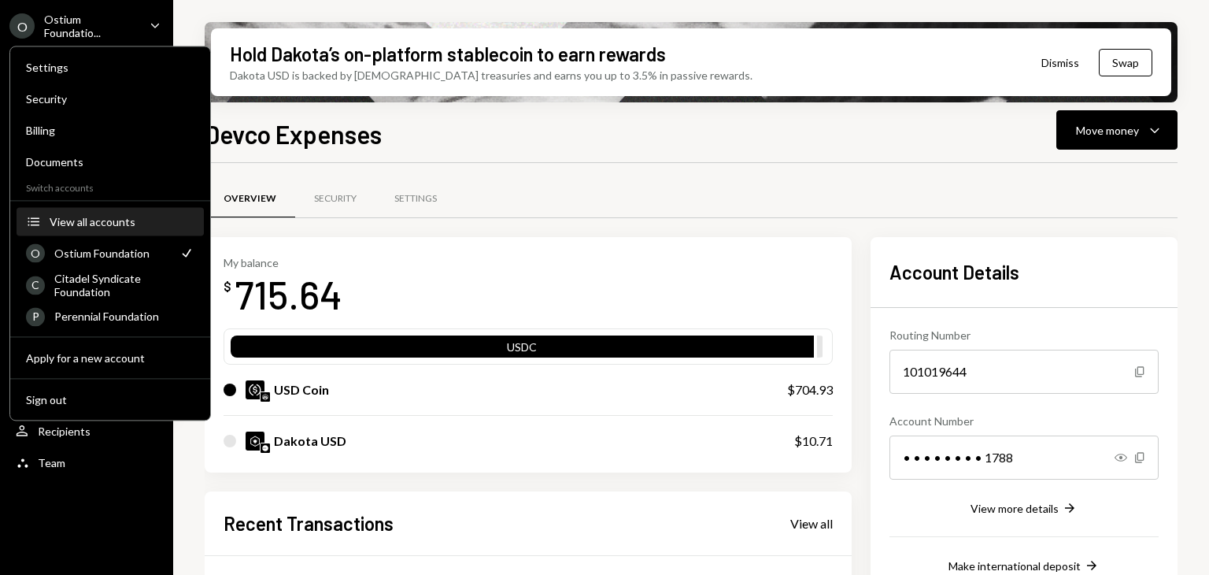
click at [135, 222] on div "View all accounts" at bounding box center [122, 221] width 145 height 13
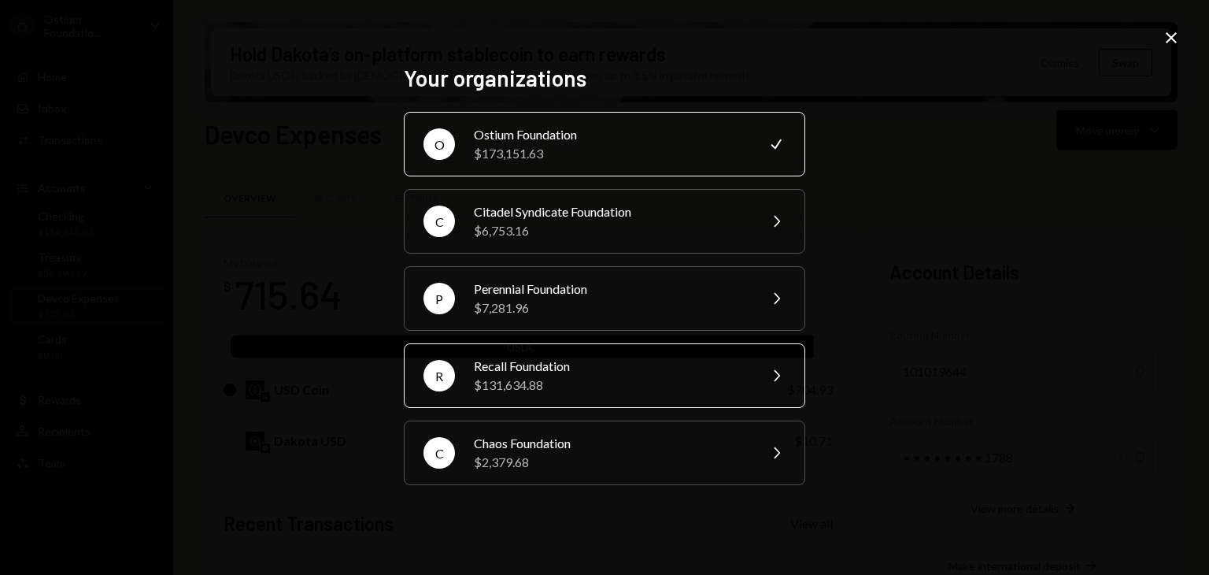
click at [570, 361] on div "Recall Foundation" at bounding box center [611, 366] width 274 height 19
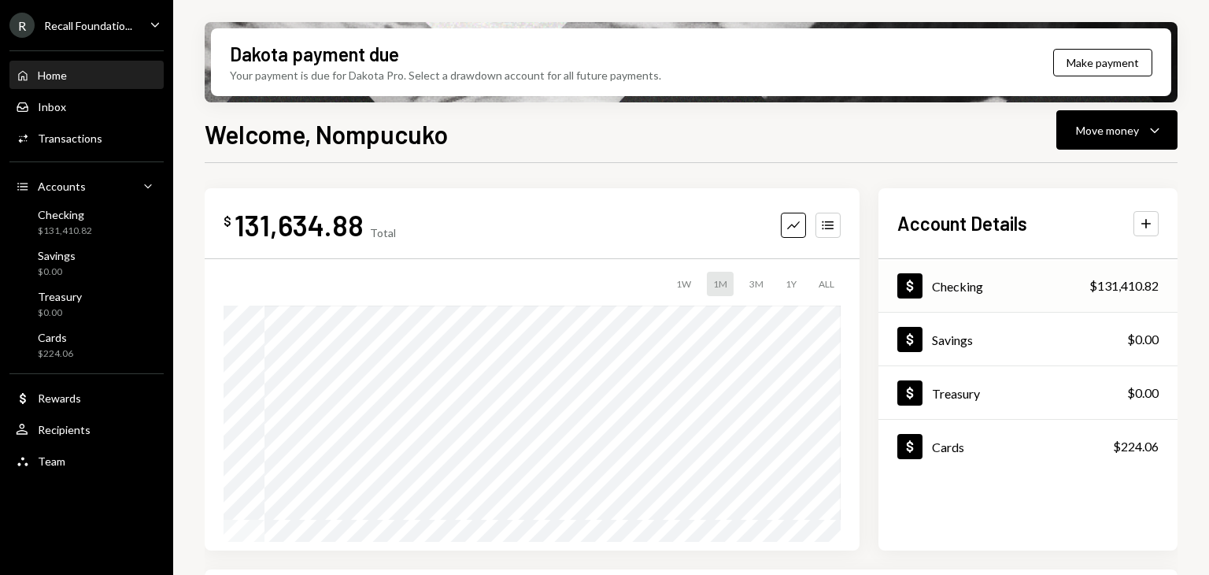
click at [980, 282] on div "Checking" at bounding box center [957, 286] width 51 height 15
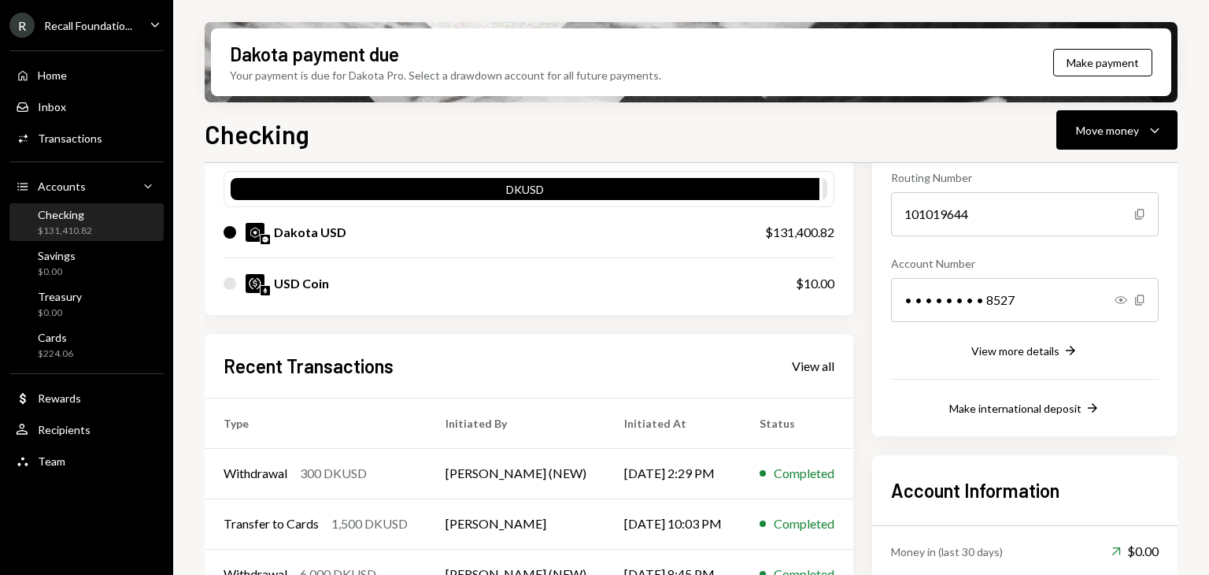
scroll to position [236, 0]
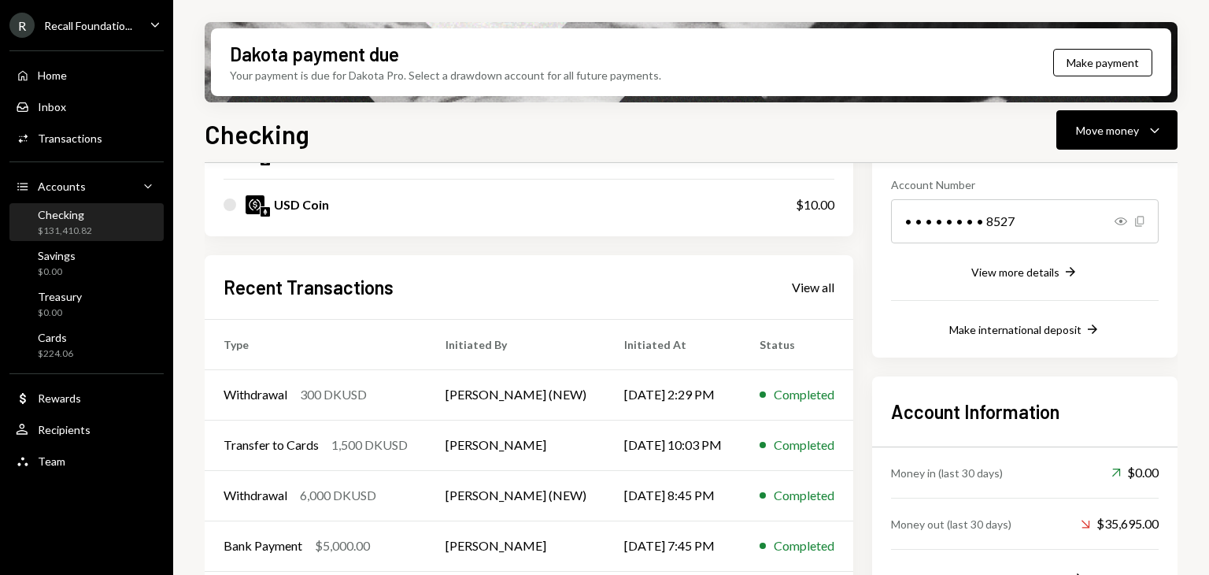
click at [1142, 223] on icon "Copy" at bounding box center [1140, 221] width 13 height 13
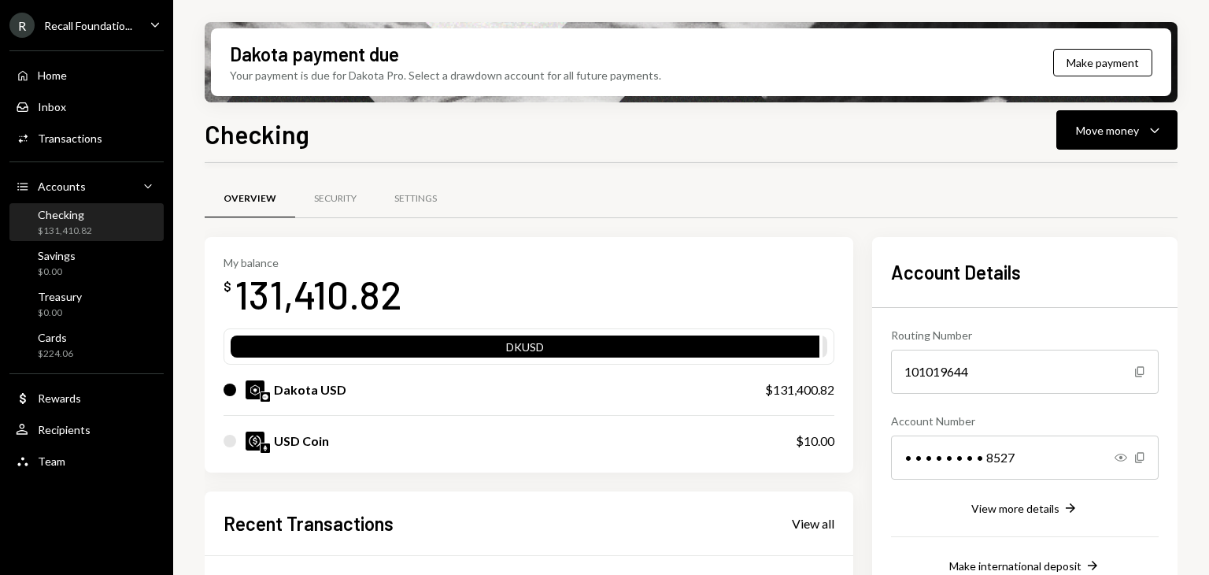
scroll to position [236, 0]
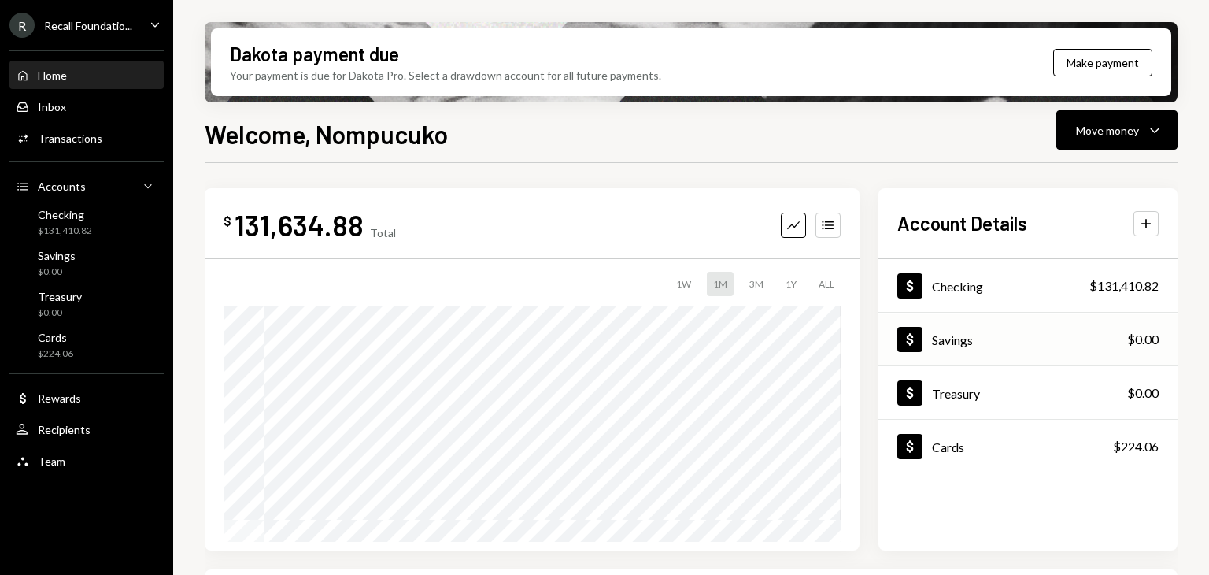
click at [1009, 350] on div "Dollar Savings $0.00" at bounding box center [1028, 339] width 299 height 51
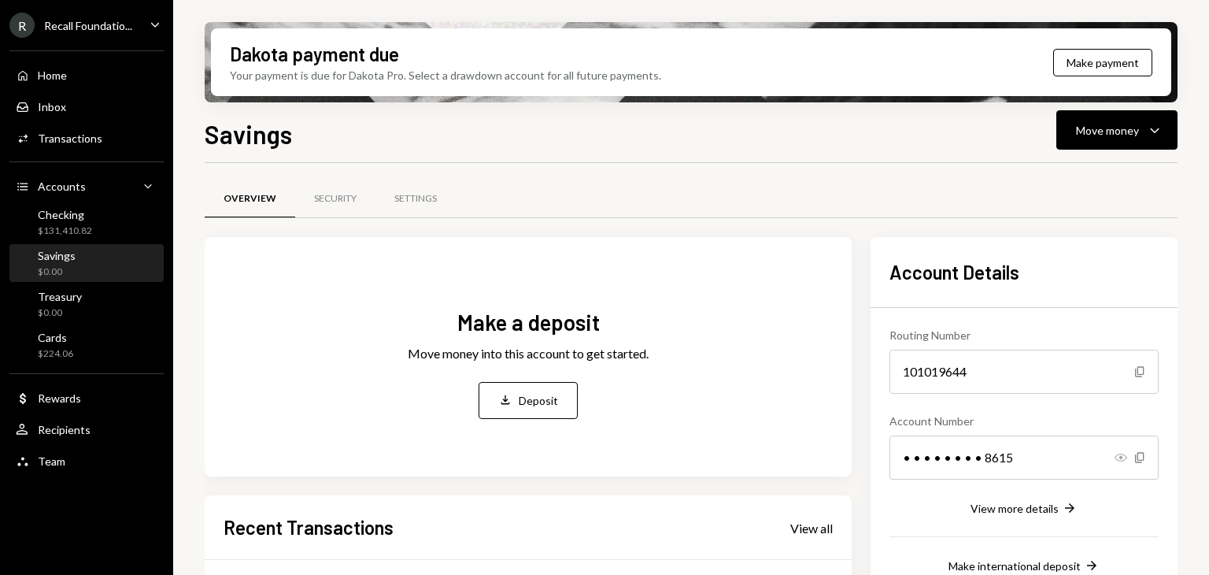
click at [1120, 457] on icon "button" at bounding box center [1121, 457] width 13 height 8
click at [1120, 457] on icon "button" at bounding box center [1121, 458] width 13 height 10
click at [1140, 456] on icon "Copy" at bounding box center [1140, 457] width 13 height 13
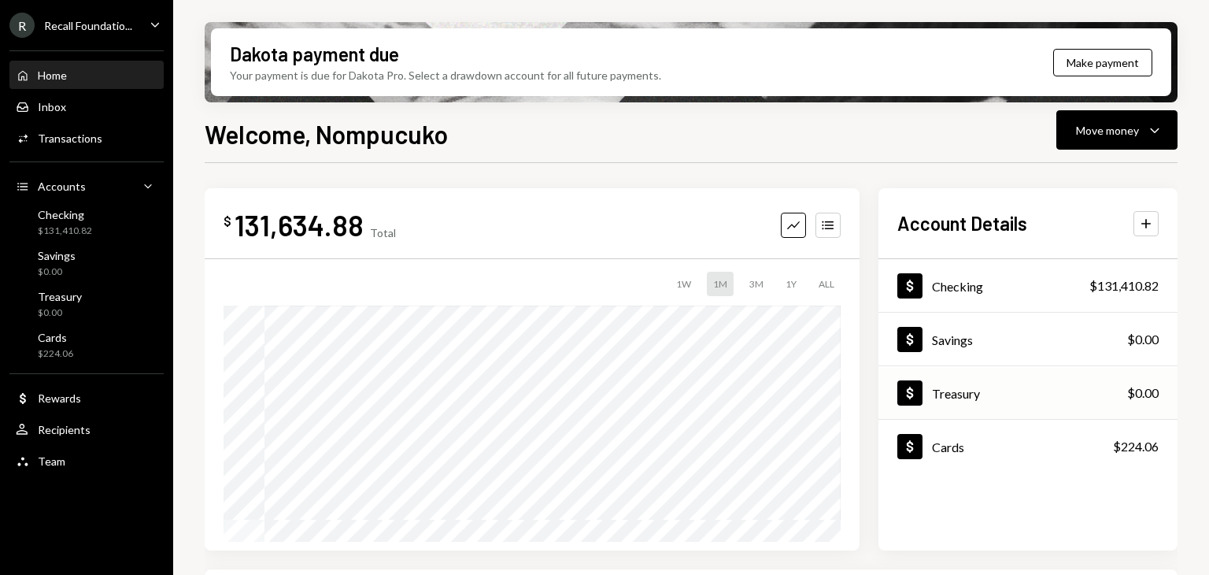
click at [1100, 393] on div "Dollar Treasury $0.00" at bounding box center [1028, 393] width 299 height 51
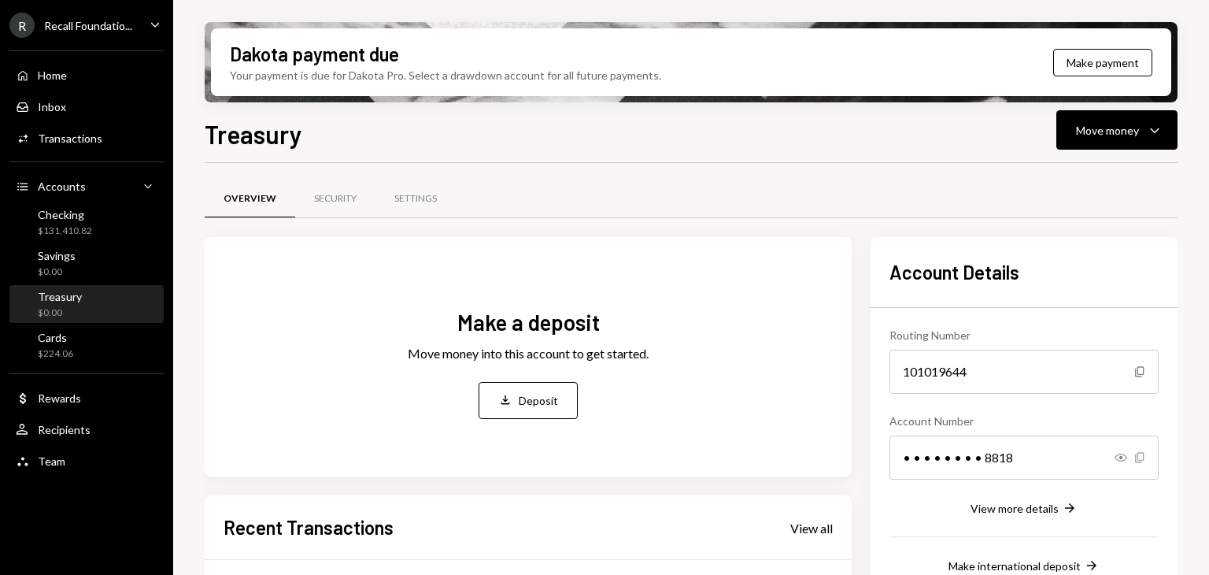
click at [1140, 457] on icon "Copy" at bounding box center [1140, 457] width 13 height 13
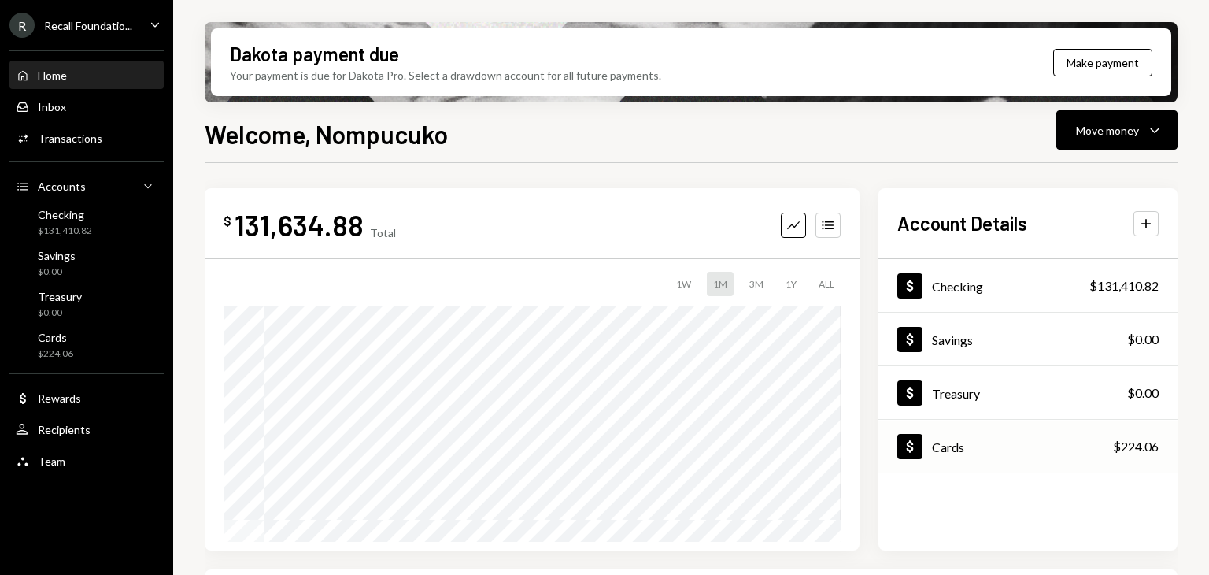
click at [986, 456] on div "Dollar Cards $224.06" at bounding box center [1028, 446] width 299 height 51
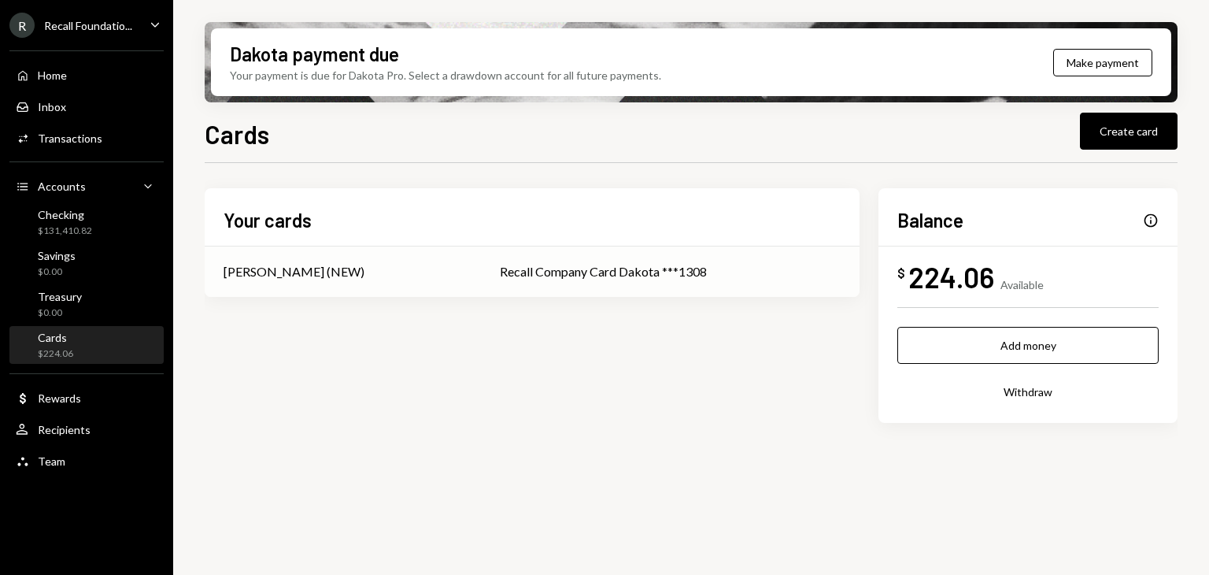
click at [601, 276] on div "Recall Company Card Dakota ***1308" at bounding box center [670, 271] width 341 height 19
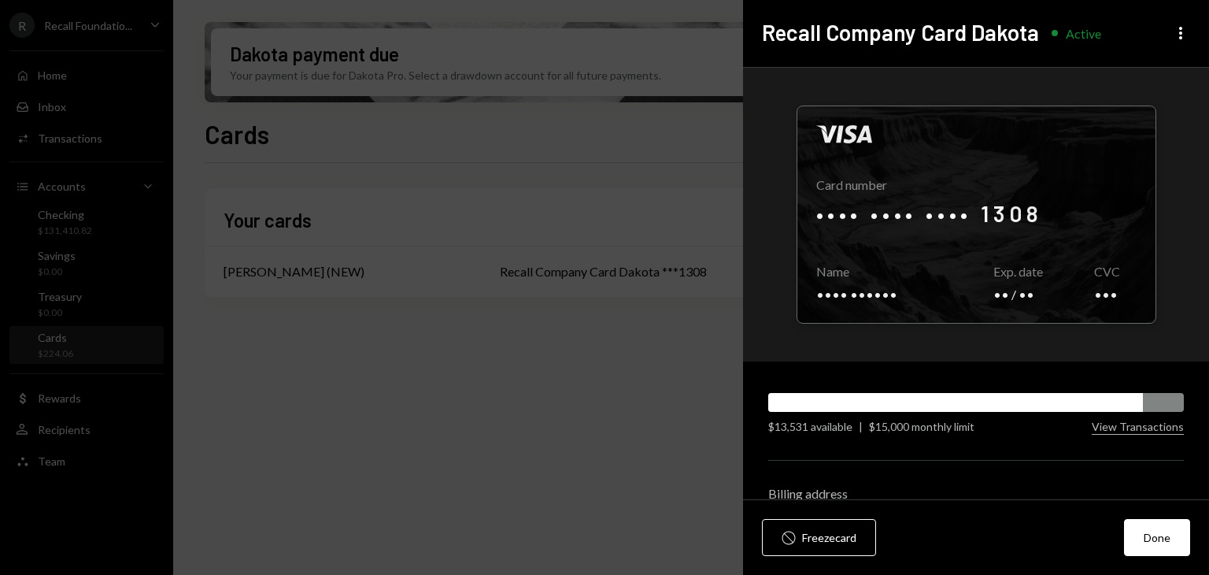
scroll to position [82, 0]
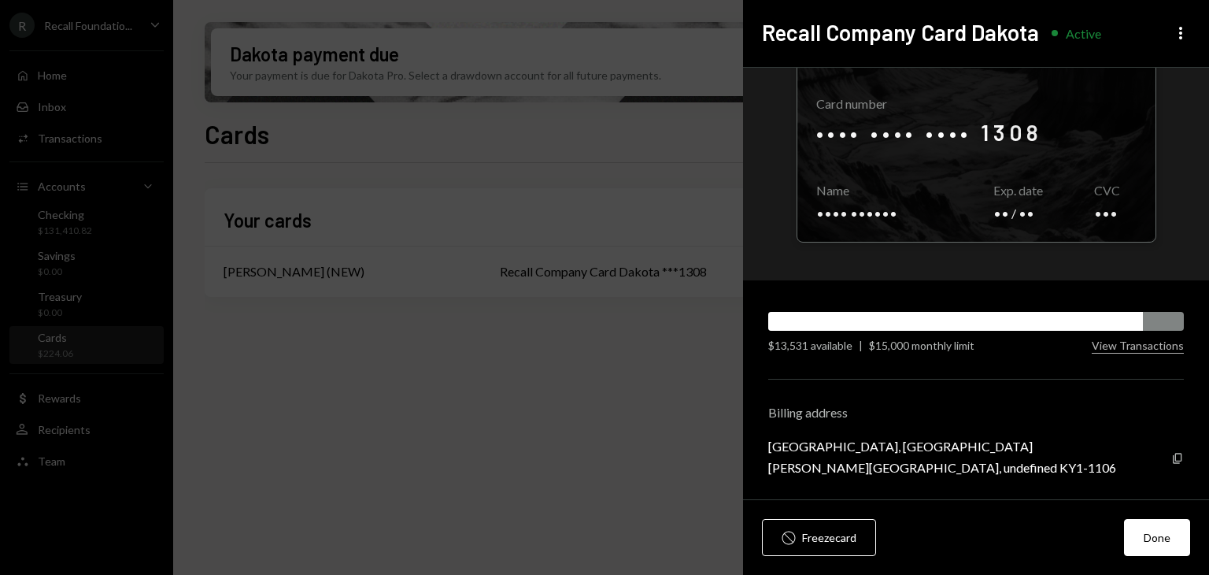
click at [1137, 352] on div "$13,531 available | $15,000 monthly limit View Transactions" at bounding box center [976, 345] width 416 height 17
click at [1134, 345] on button "View Transactions" at bounding box center [1138, 345] width 92 height 15
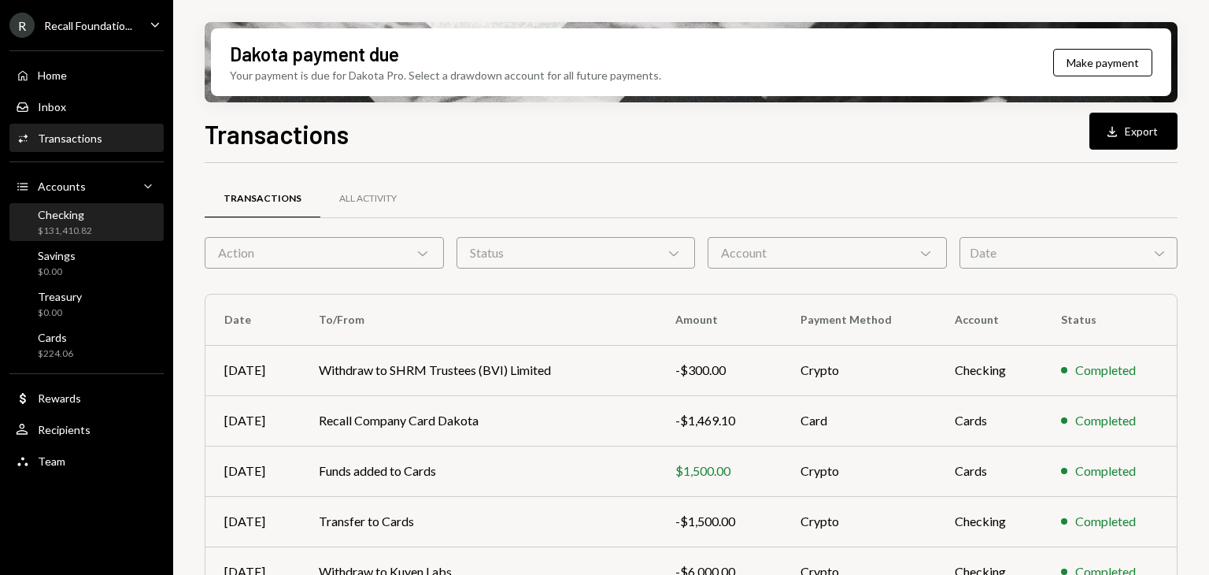
click at [86, 216] on div "Checking" at bounding box center [65, 214] width 54 height 13
click at [882, 261] on div "Account Chevron Down" at bounding box center [827, 252] width 239 height 31
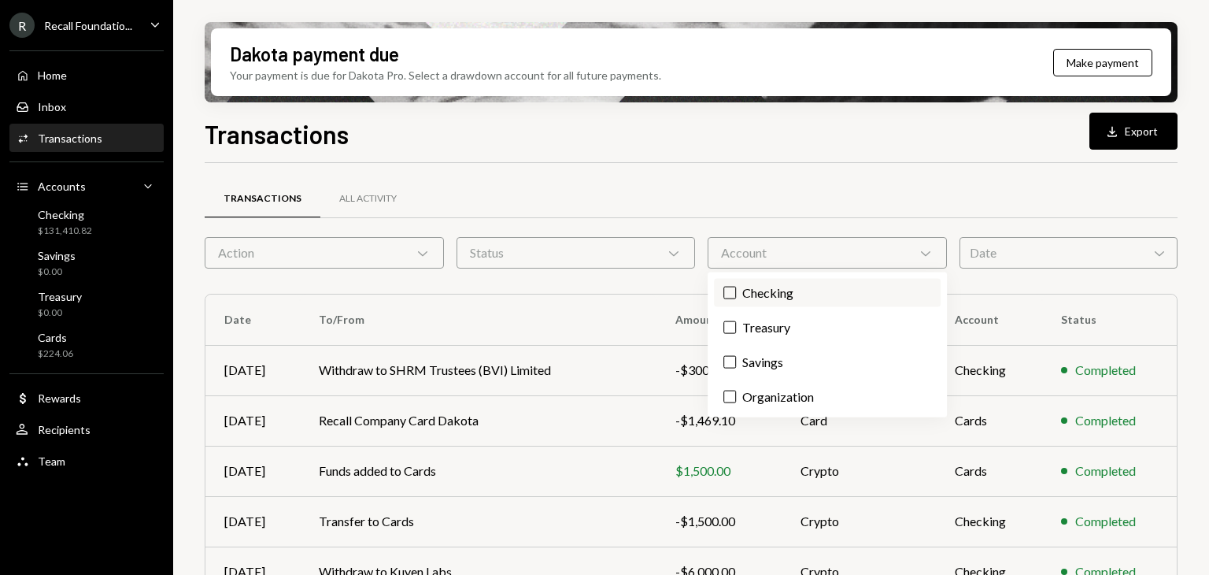
click at [781, 298] on label "Checking" at bounding box center [827, 293] width 226 height 28
click at [736, 298] on button "Checking" at bounding box center [729, 293] width 13 height 13
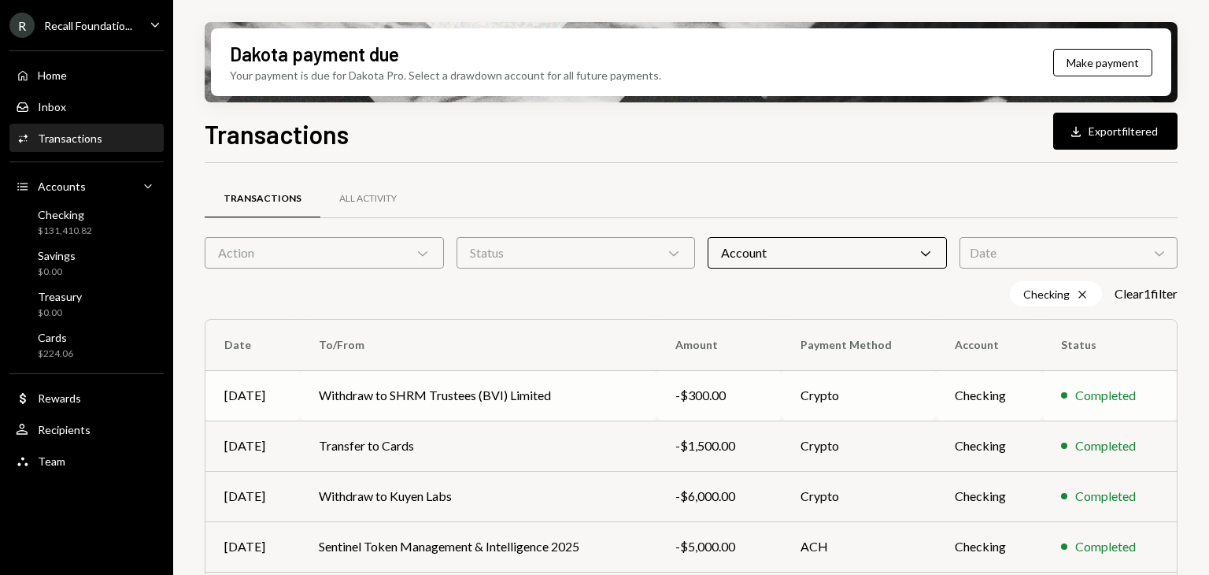
click at [657, 396] on td "Withdraw to SHRM Trustees (BVI) Limited" at bounding box center [478, 395] width 357 height 50
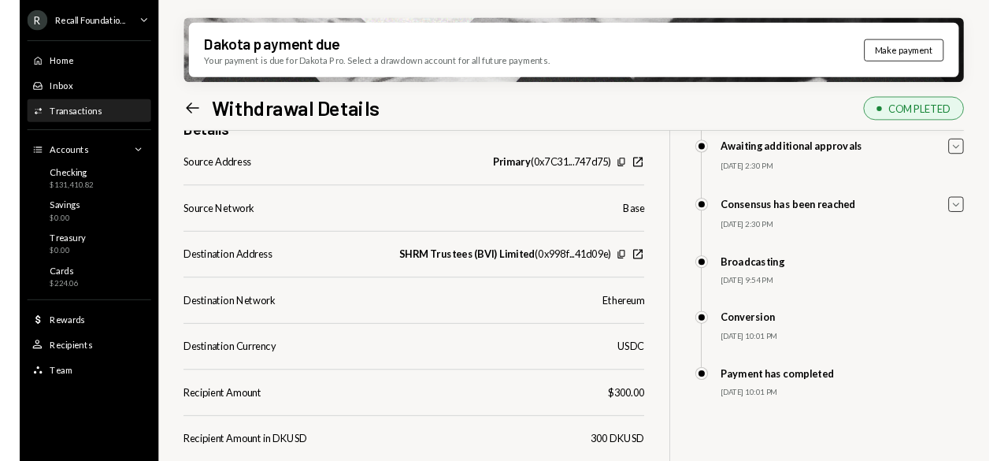
scroll to position [79, 0]
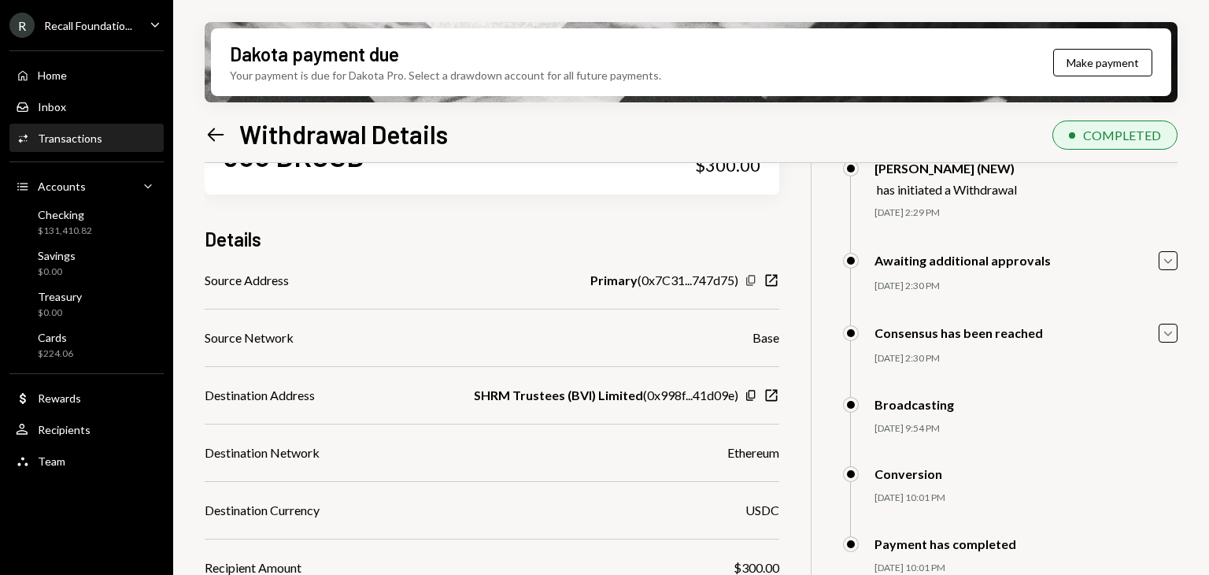
click at [752, 281] on icon "Copy" at bounding box center [751, 280] width 13 height 13
click at [216, 137] on icon "Left Arrow" at bounding box center [216, 135] width 22 height 22
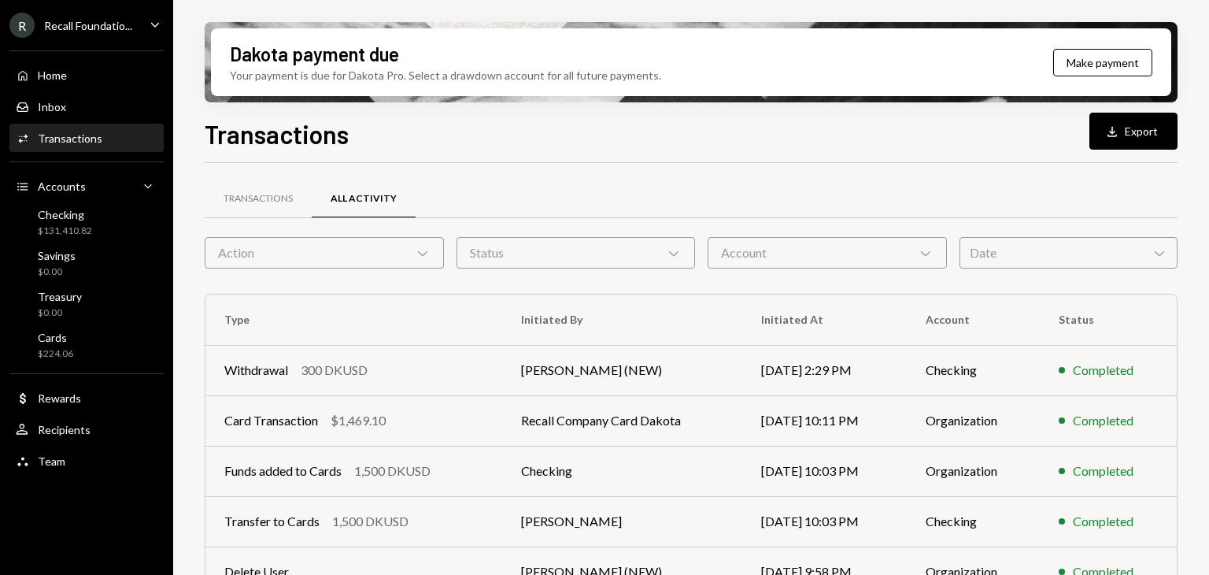
click at [929, 250] on icon "Chevron Down" at bounding box center [926, 253] width 16 height 16
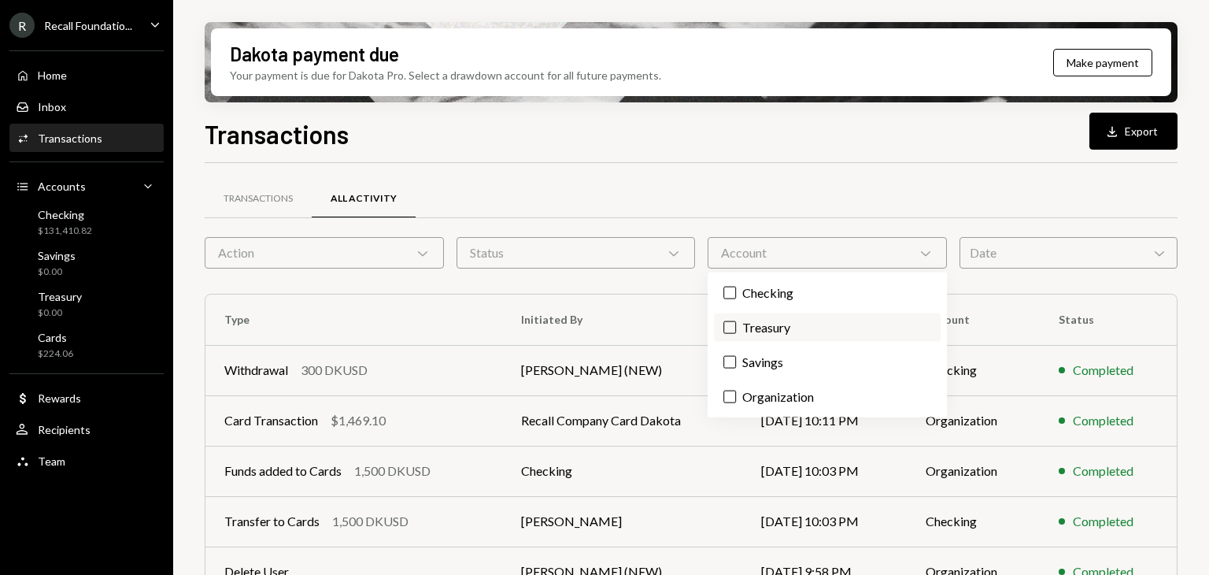
click at [757, 327] on label "Treasury" at bounding box center [827, 327] width 226 height 28
click at [736, 327] on button "Treasury" at bounding box center [729, 327] width 13 height 13
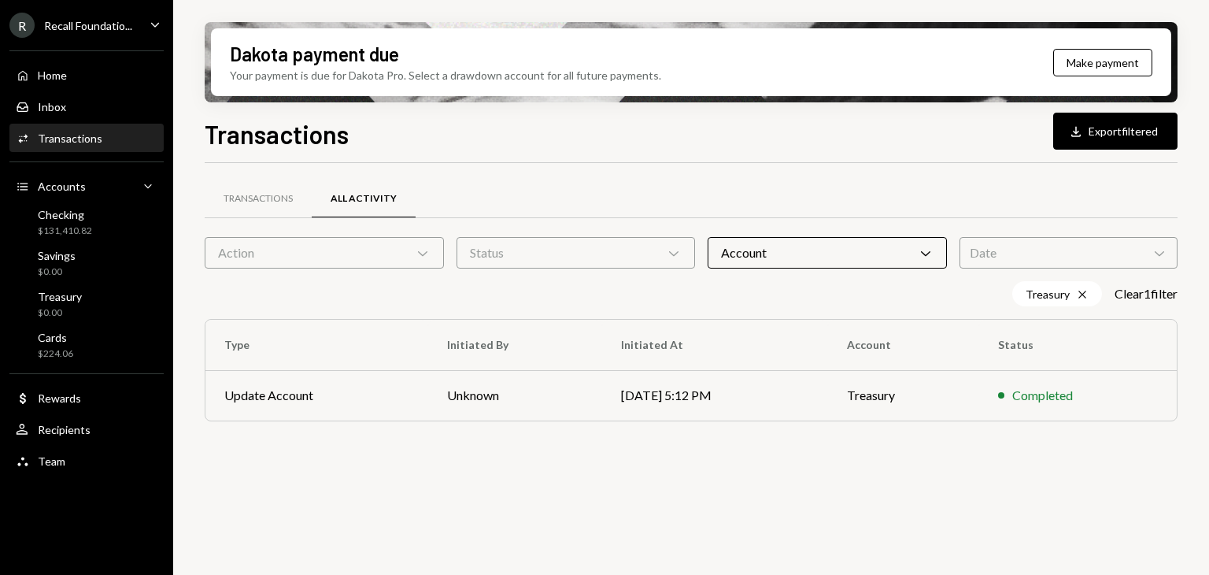
click at [591, 447] on div "Transactions All Activity Action Chevron Down Status Chevron Down Account Chevr…" at bounding box center [691, 320] width 973 height 264
click at [665, 394] on td "03/21/25 5:12 PM" at bounding box center [715, 395] width 226 height 50
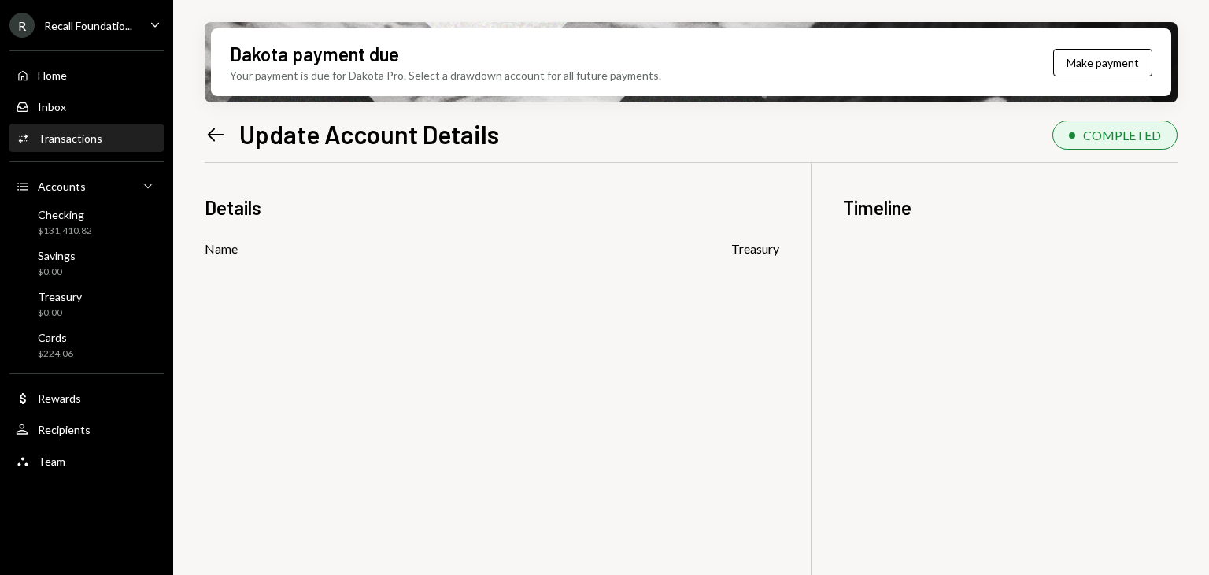
click at [220, 136] on icon "Left Arrow" at bounding box center [216, 135] width 22 height 22
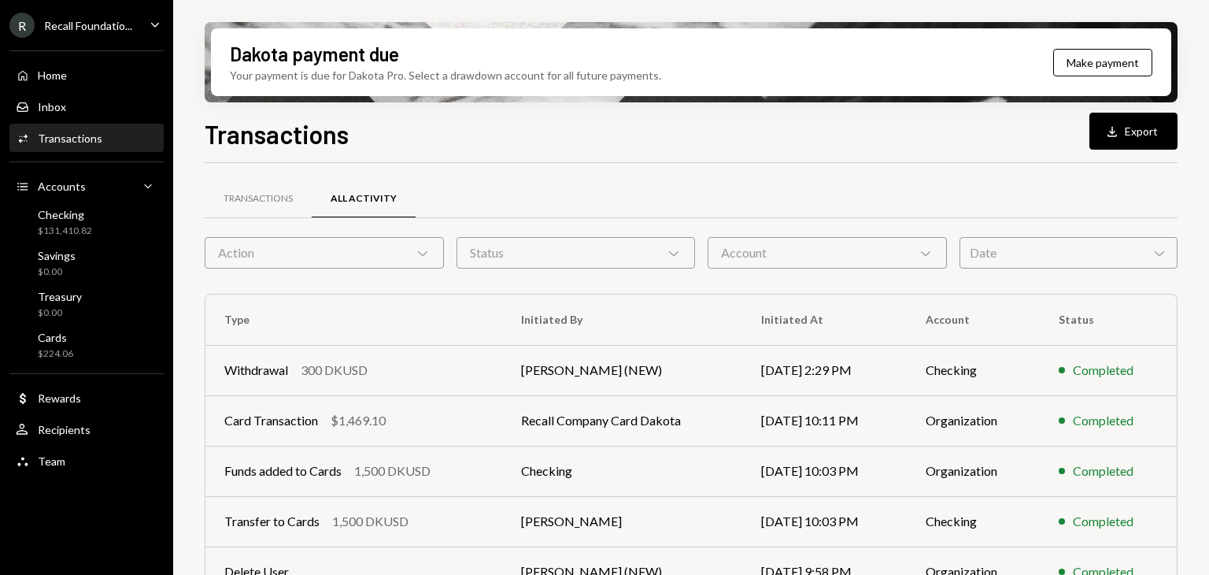
click at [908, 258] on div "Account Chevron Down" at bounding box center [827, 252] width 239 height 31
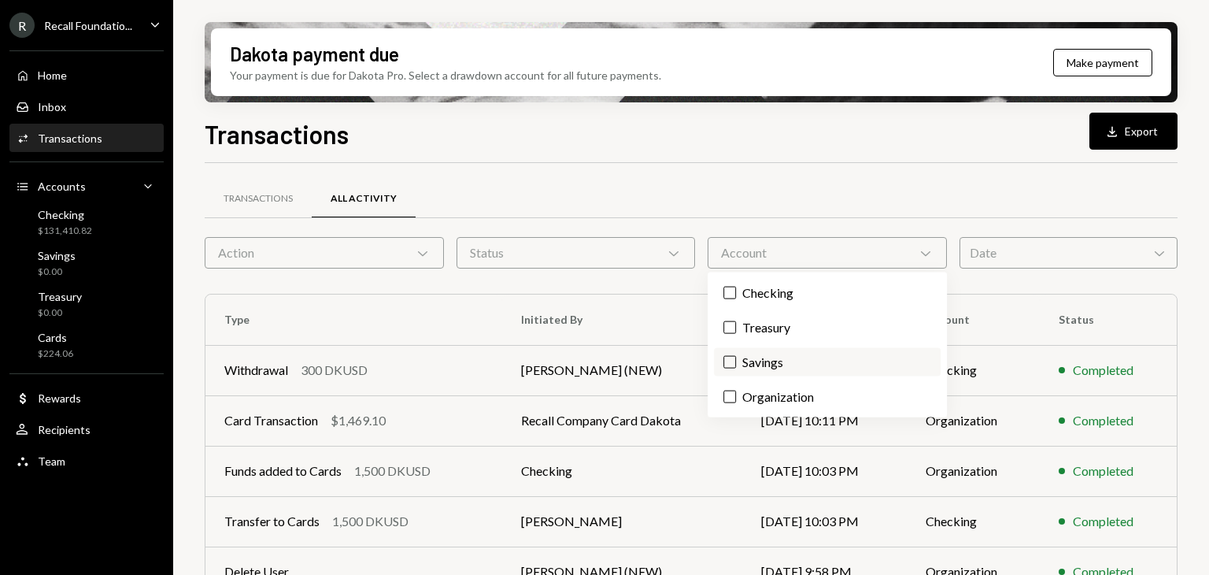
click at [783, 357] on label "Savings" at bounding box center [827, 362] width 226 height 28
click at [727, 364] on button "Savings" at bounding box center [729, 362] width 13 height 13
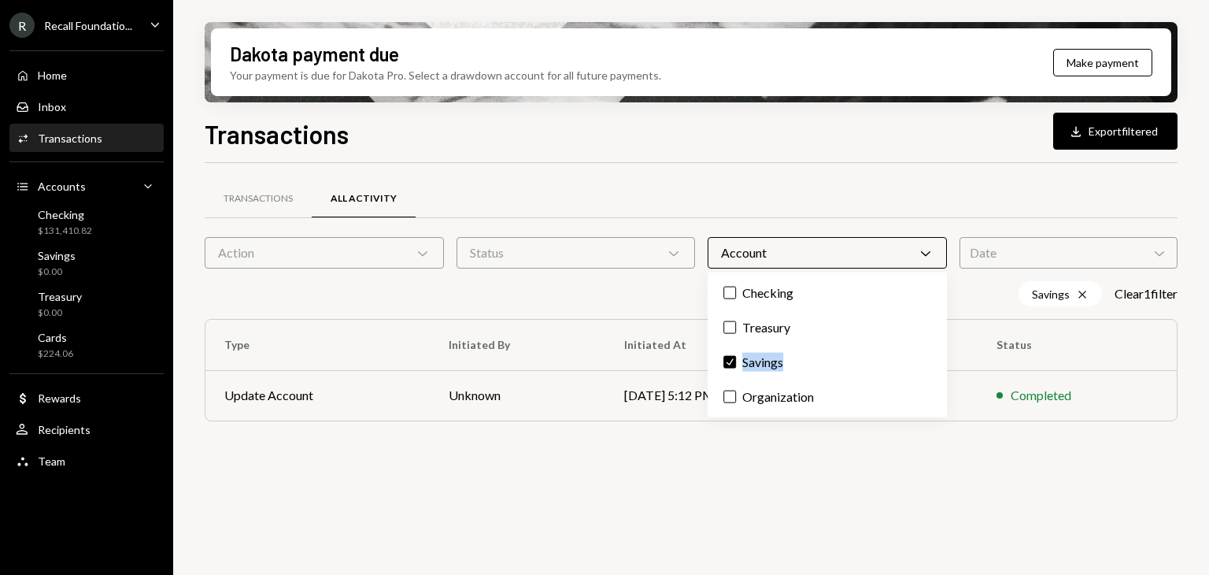
click at [915, 253] on div "Account Chevron Down" at bounding box center [827, 252] width 239 height 31
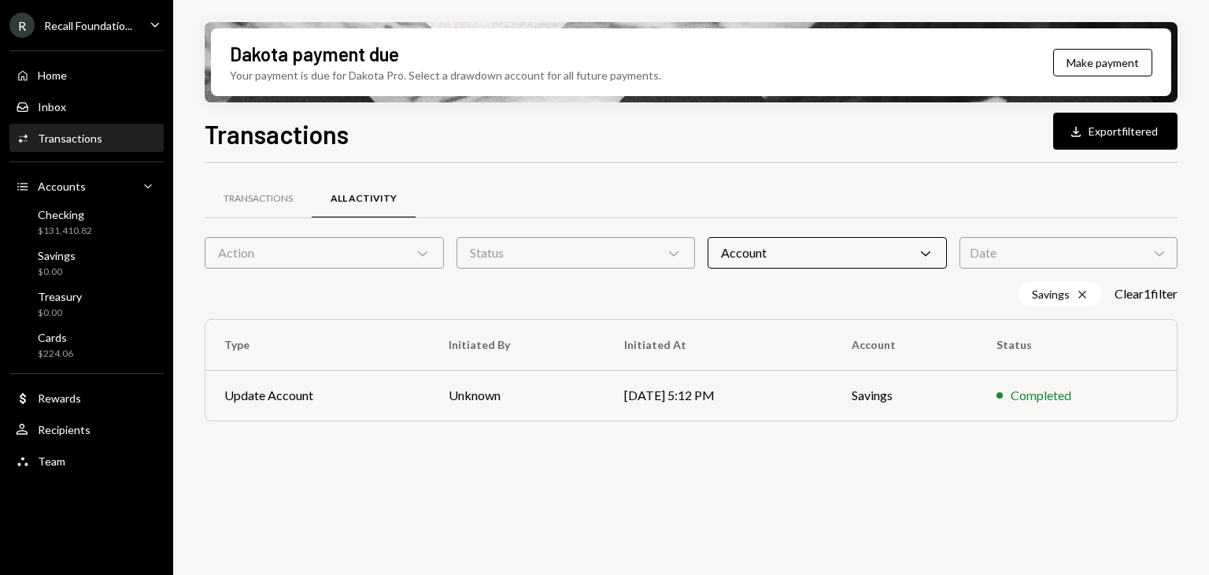
click at [929, 254] on icon "Chevron Down" at bounding box center [926, 253] width 16 height 16
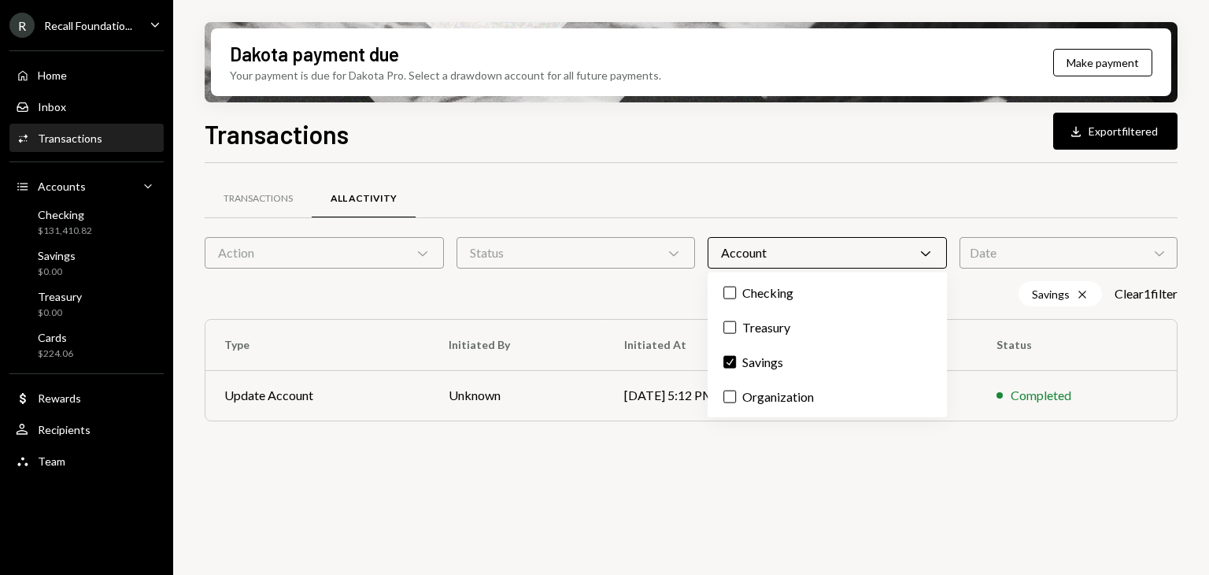
click at [671, 183] on div "Transactions All Activity" at bounding box center [691, 199] width 973 height 40
